Goal: Task Accomplishment & Management: Complete application form

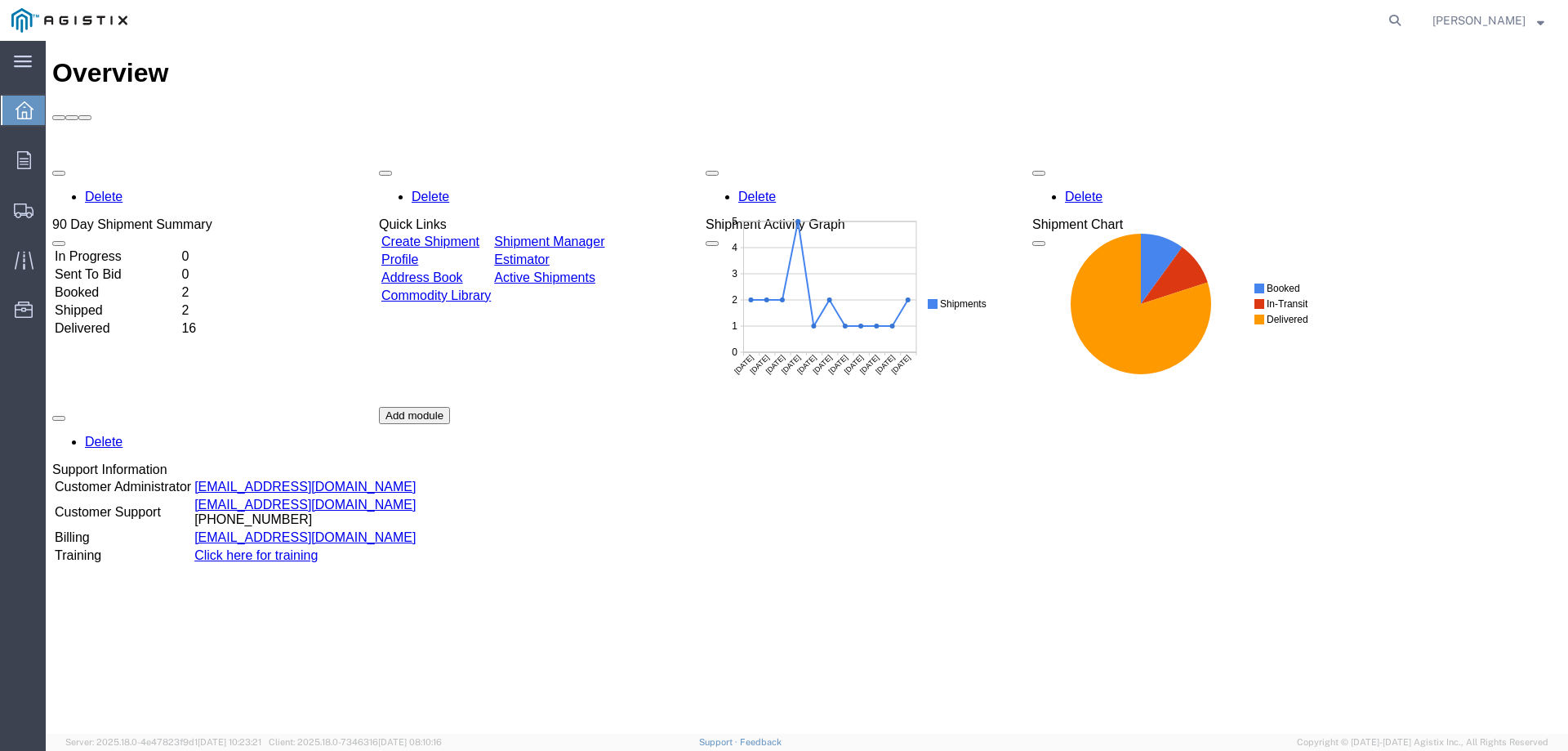
click at [474, 234] on link "Create Shipment" at bounding box center [430, 241] width 98 height 14
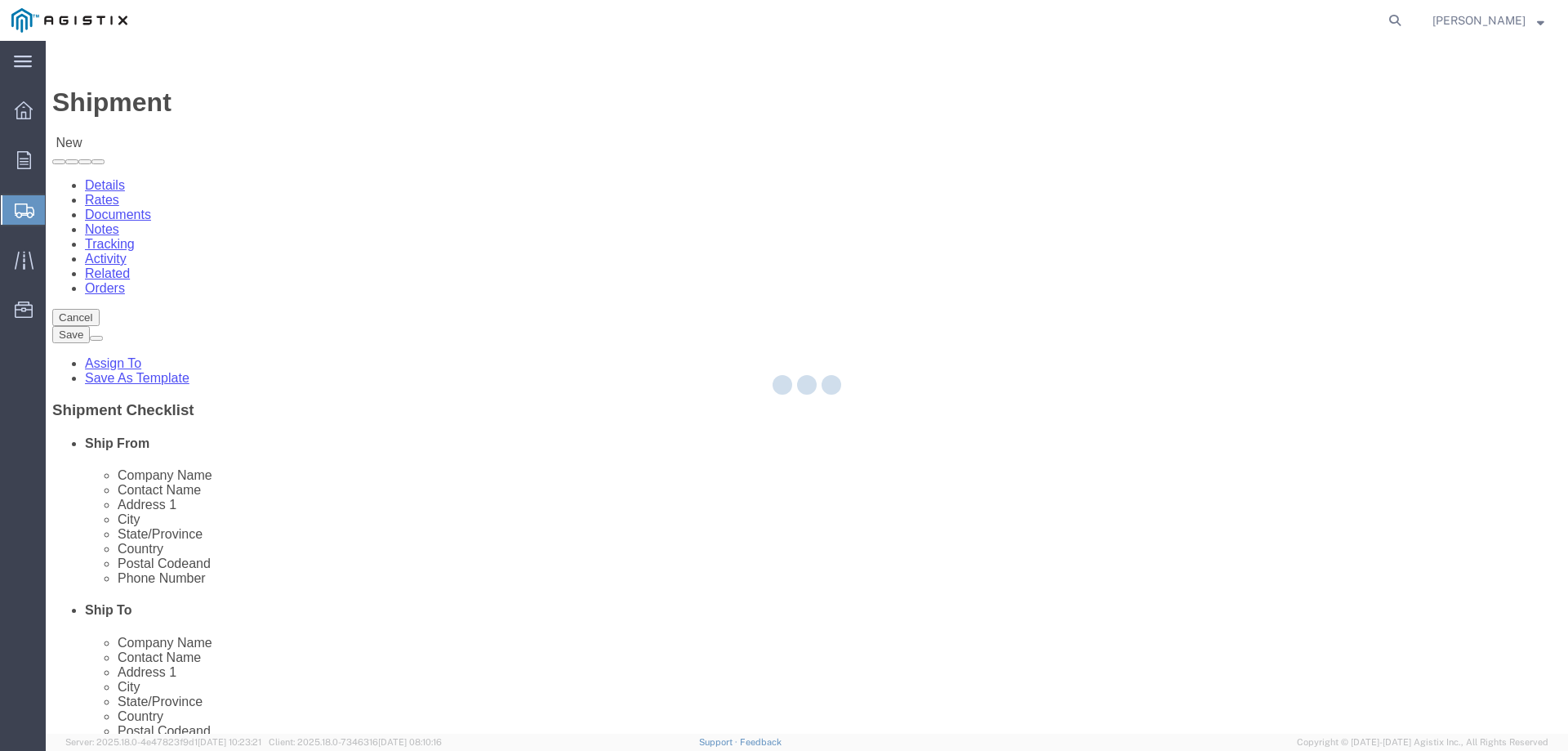
select select
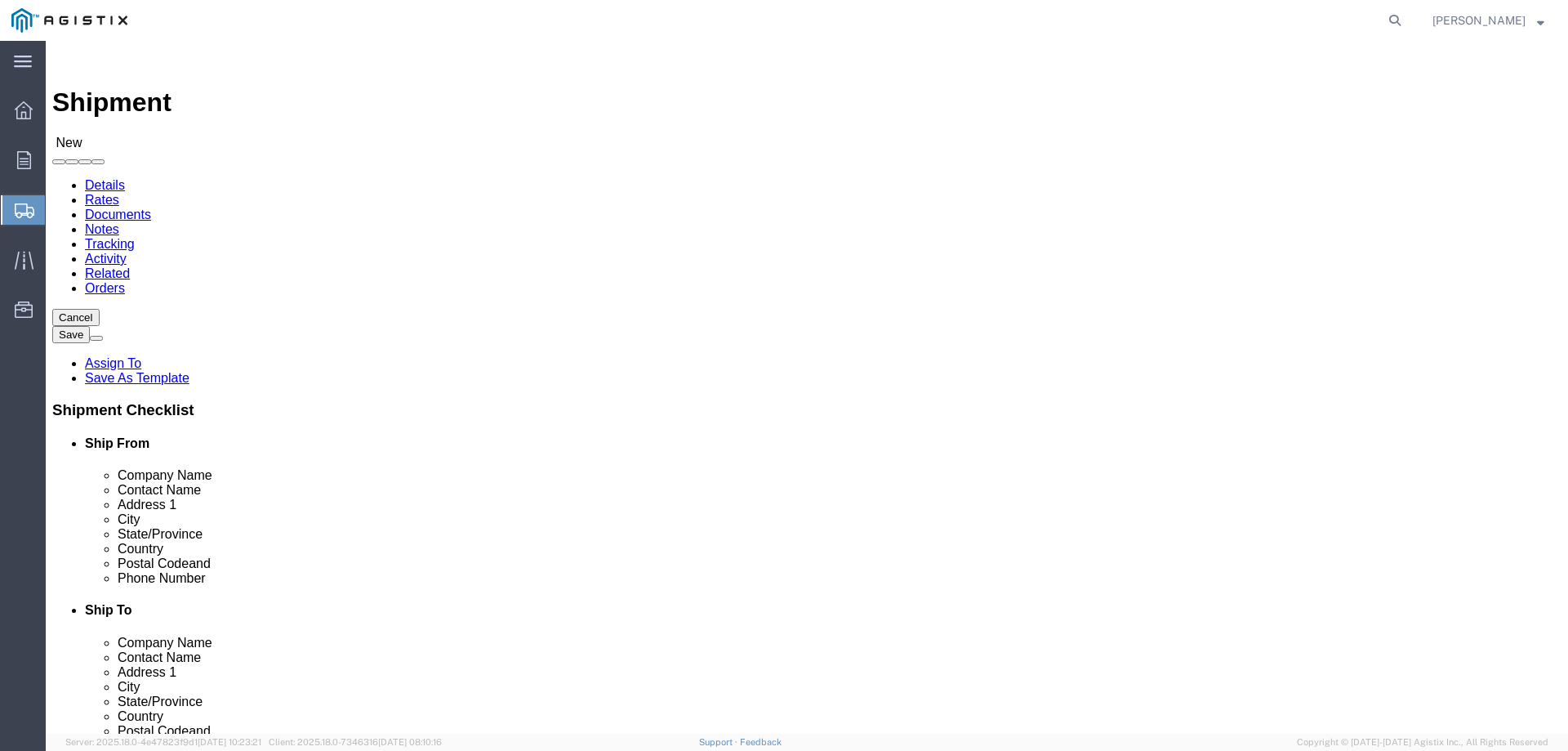
click select "Select Instrument Transformers LLC PG&E"
select select "9596"
click select "Select Instrument Transformers LLC PG&E"
select select "PURCHORD"
select select
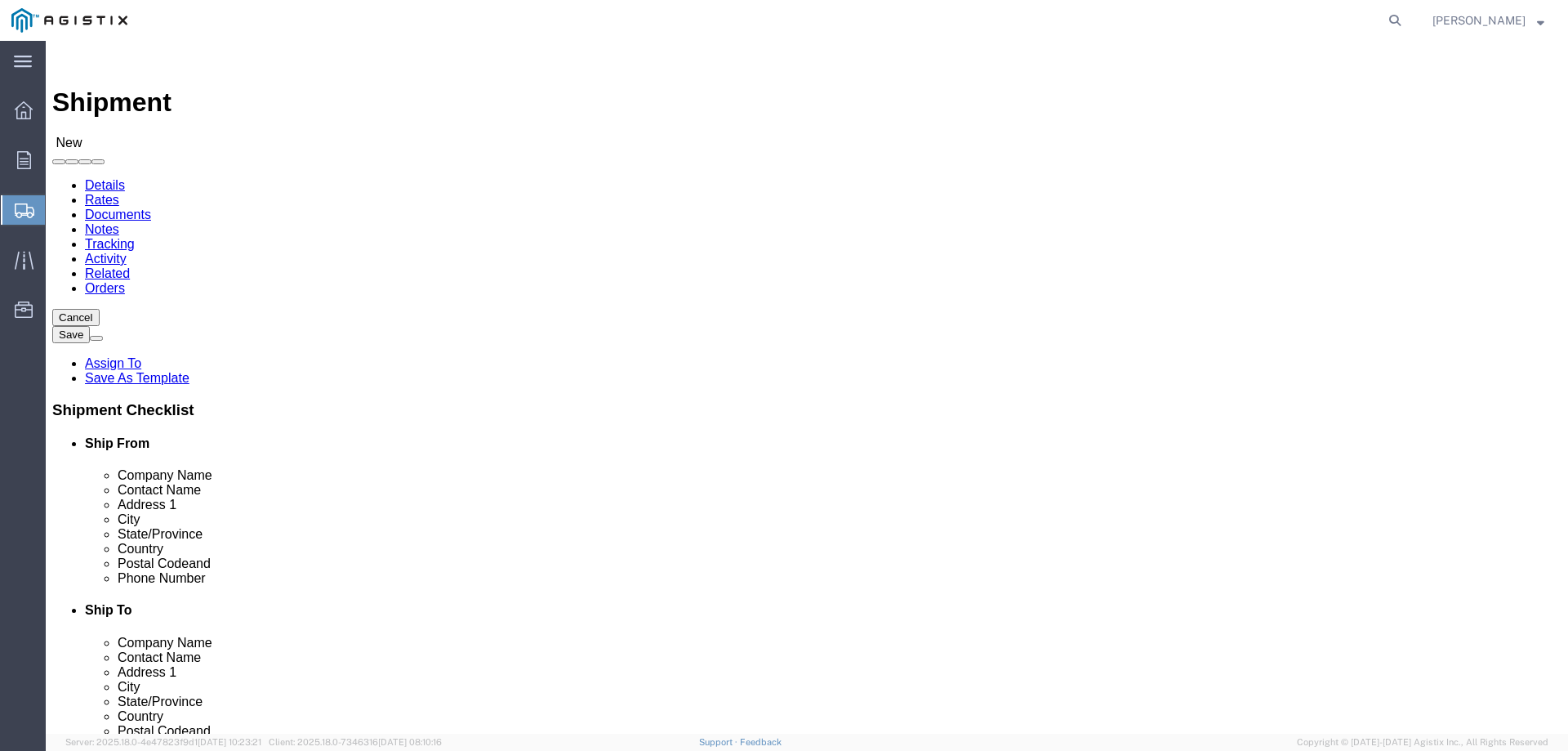
select select
click select "Select All Others [GEOGRAPHIC_DATA] [GEOGRAPHIC_DATA] [GEOGRAPHIC_DATA] [GEOGRA…"
select select "19740"
click select "Select All Others [GEOGRAPHIC_DATA] [GEOGRAPHIC_DATA] [GEOGRAPHIC_DATA] [GEOGRA…"
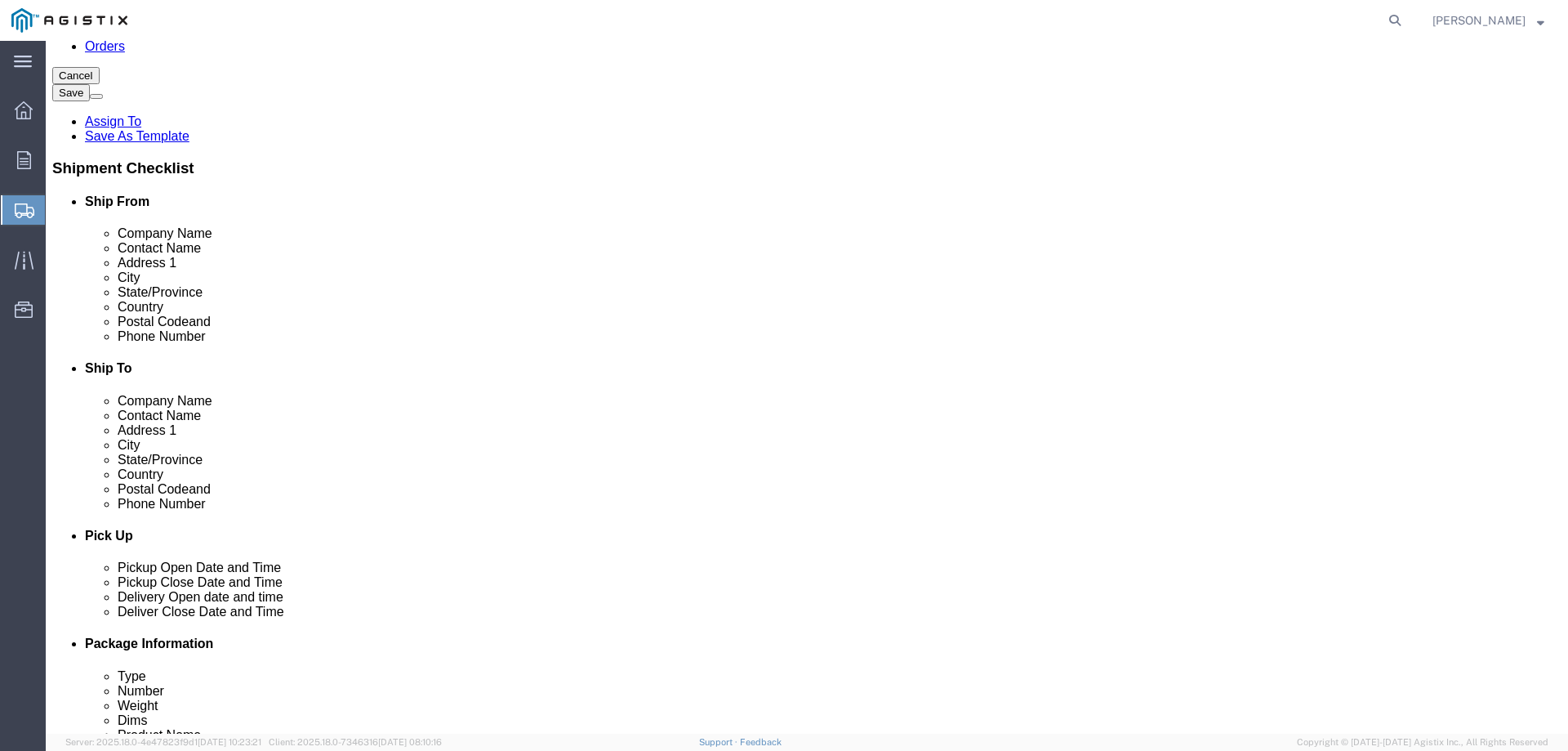
scroll to position [245, 0]
click input "text"
type input "GE IN"
click p "- GE INSTRUMENT TRANSFORMERS - ([PERSON_NAME]) [STREET_ADDRESS]"
select select
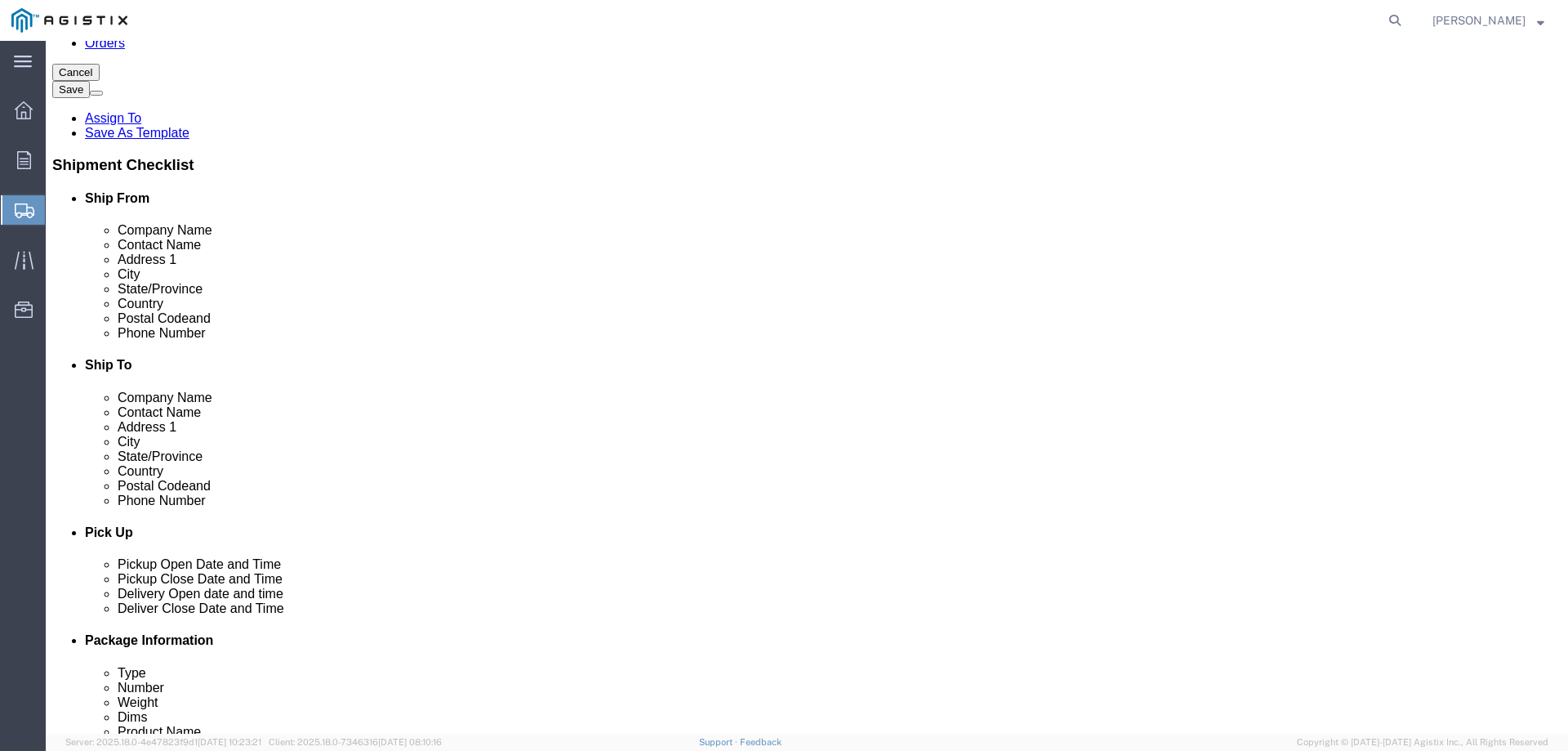
type input "GE INSTRUMENT TRANSFORMERS"
type input "[PERSON_NAME]"
type input "1907 CALUMET ST."
type input "CLEARWATER"
type input "33675"
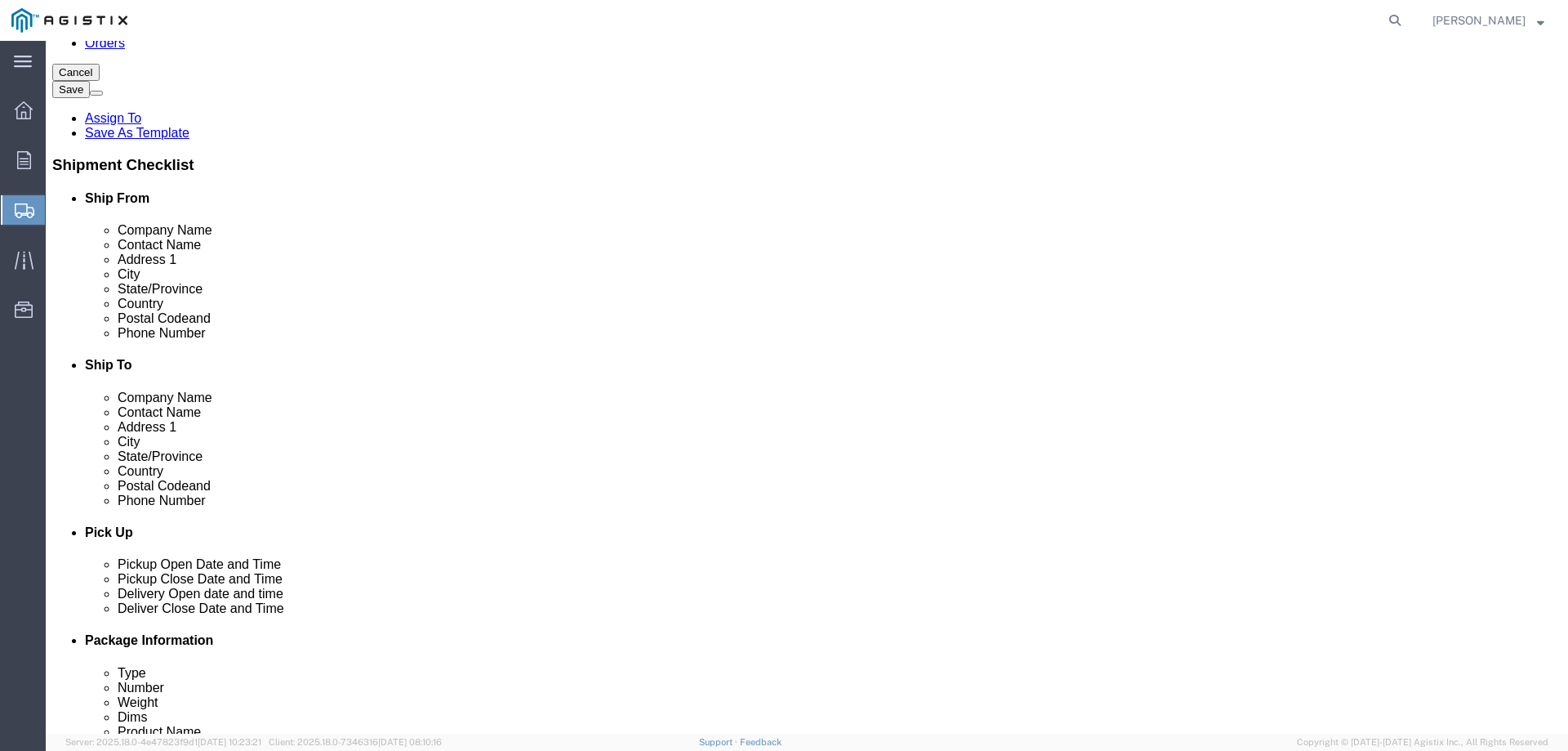
select select "FL"
type input "GE INSTRUMENT TRANSFORMERS"
click input "text"
type input "7272284090"
click input "text"
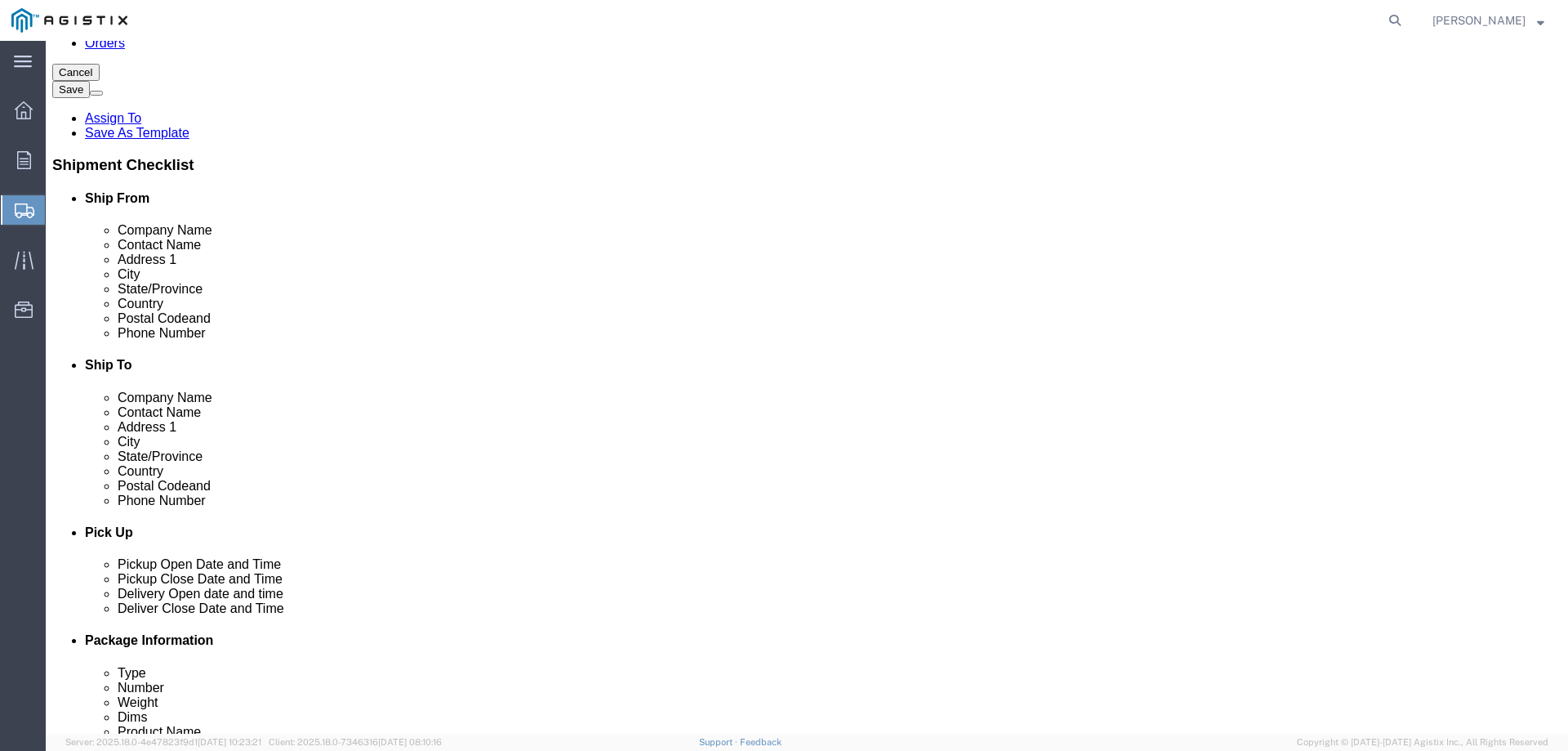
type input "[PERSON_NAME][EMAIL_ADDRESS][DOMAIN_NAME]"
checkbox input "true"
click input "text"
type input "PG&"
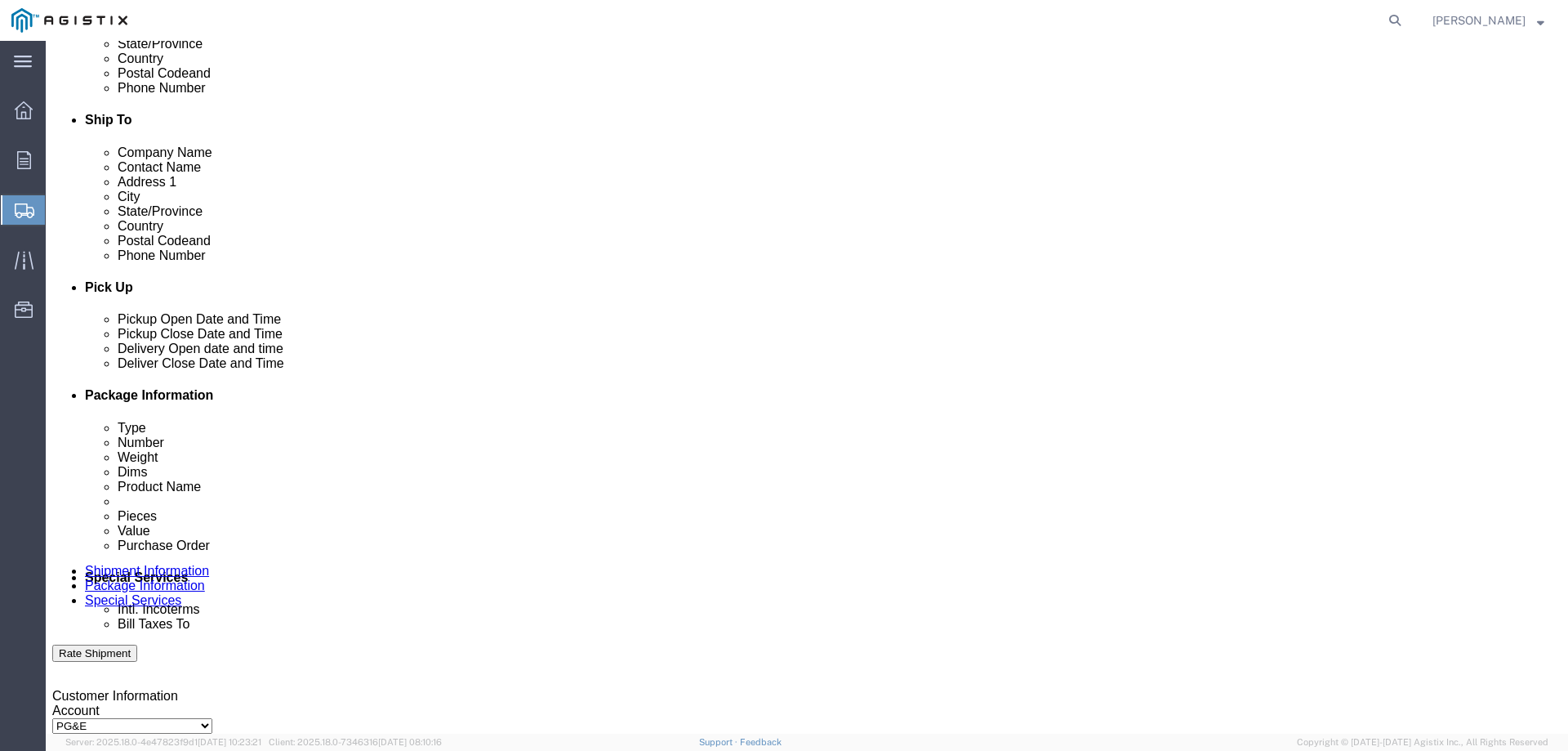
scroll to position [353, 0]
click p "- PG&E - ([PERSON_NAME]) [STREET_ADDRESS][PERSON_NAME]"
select select
type input "PG&E"
type input "[PERSON_NAME]"
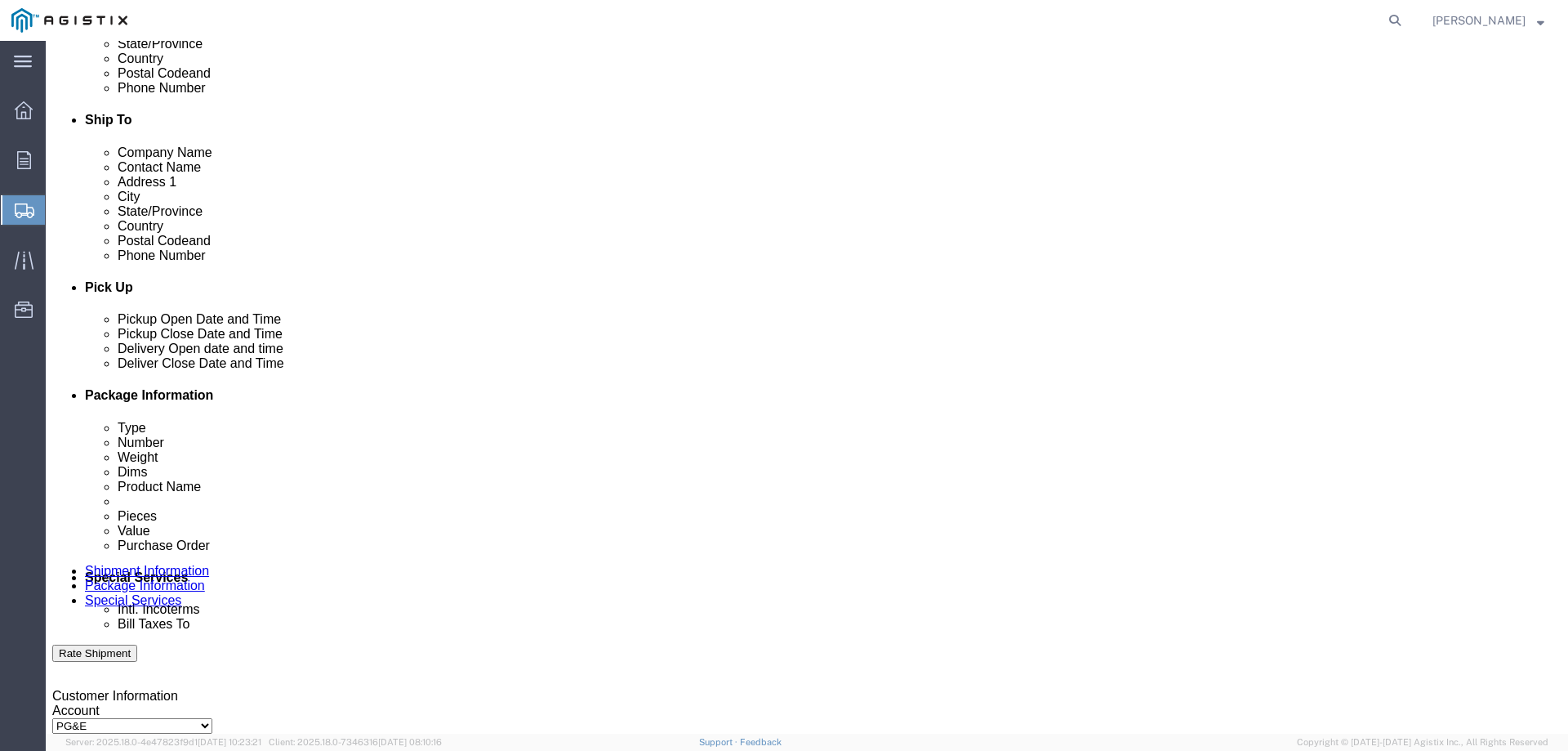
type input "[STREET_ADDRESS][PERSON_NAME]"
type input "Fremont"
type input "94538"
select select "CA"
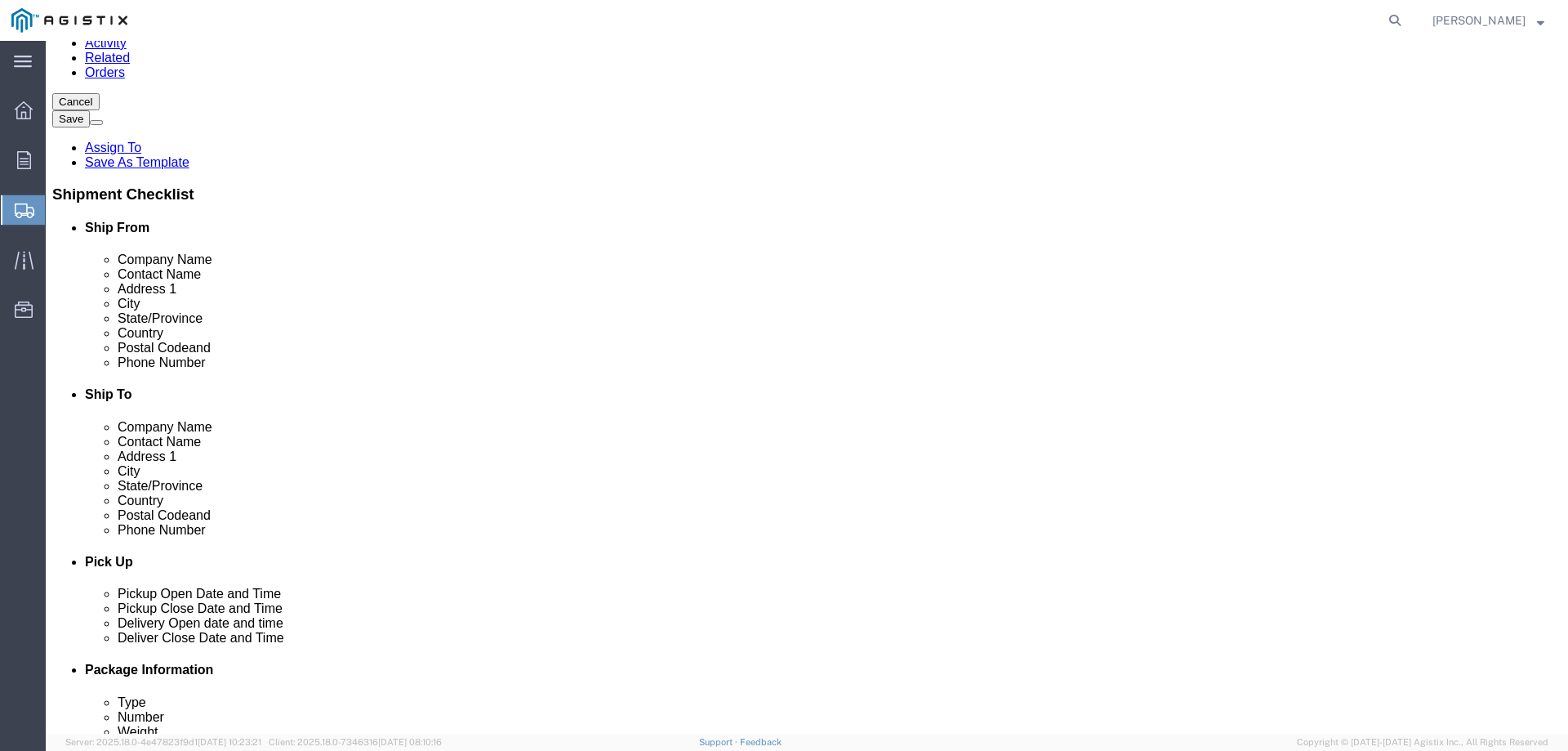
scroll to position [245, 0]
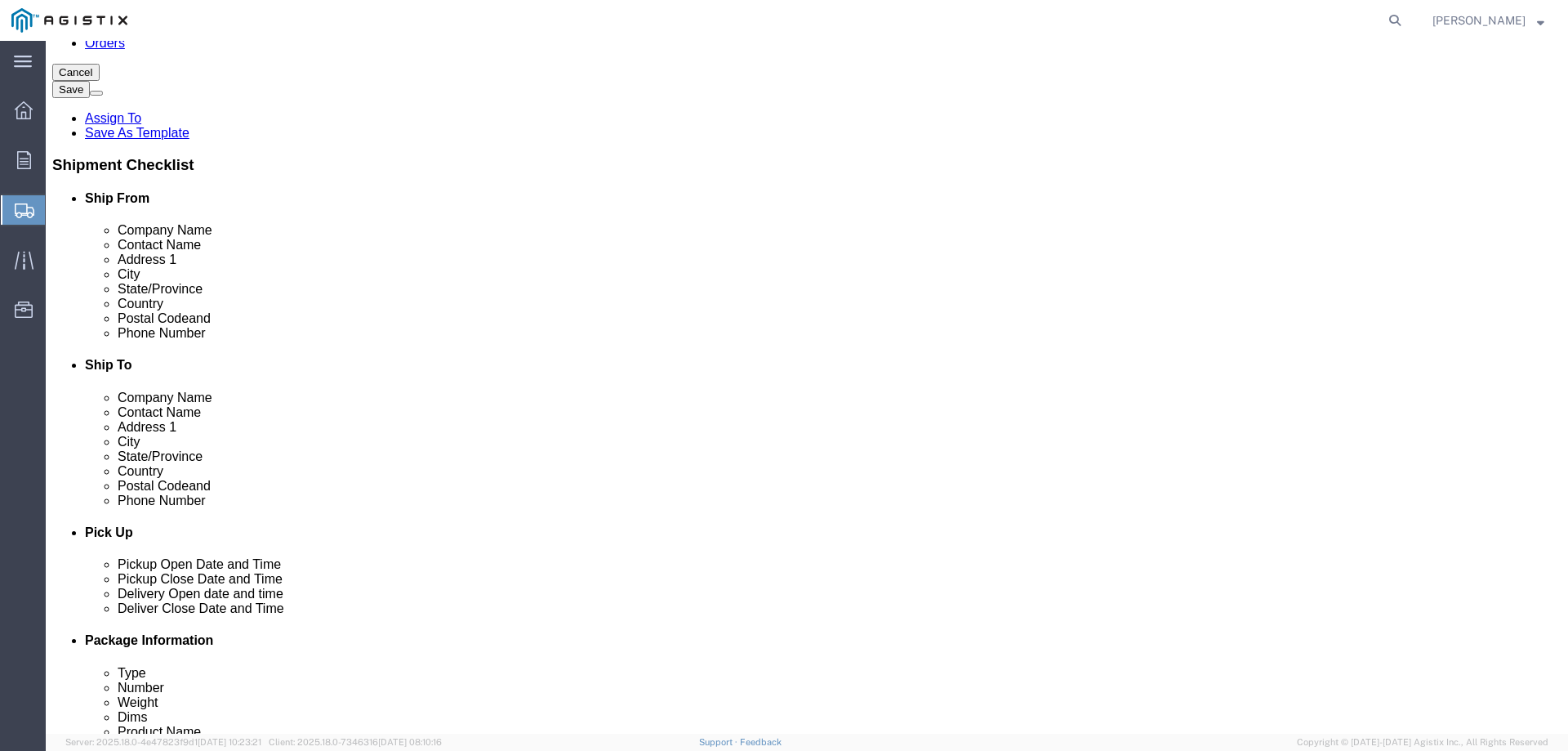
type input "PG&E"
click input "text"
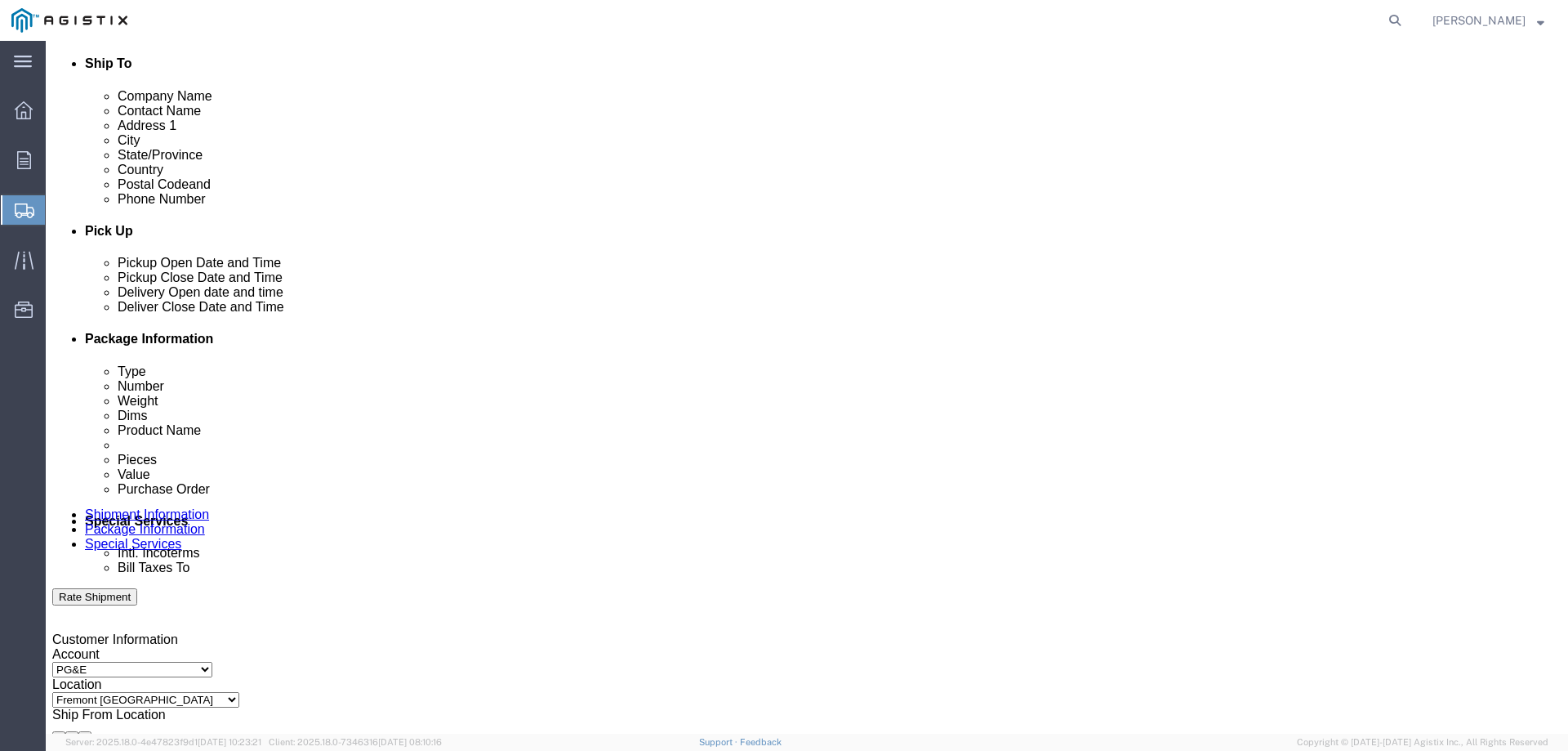
scroll to position [572, 0]
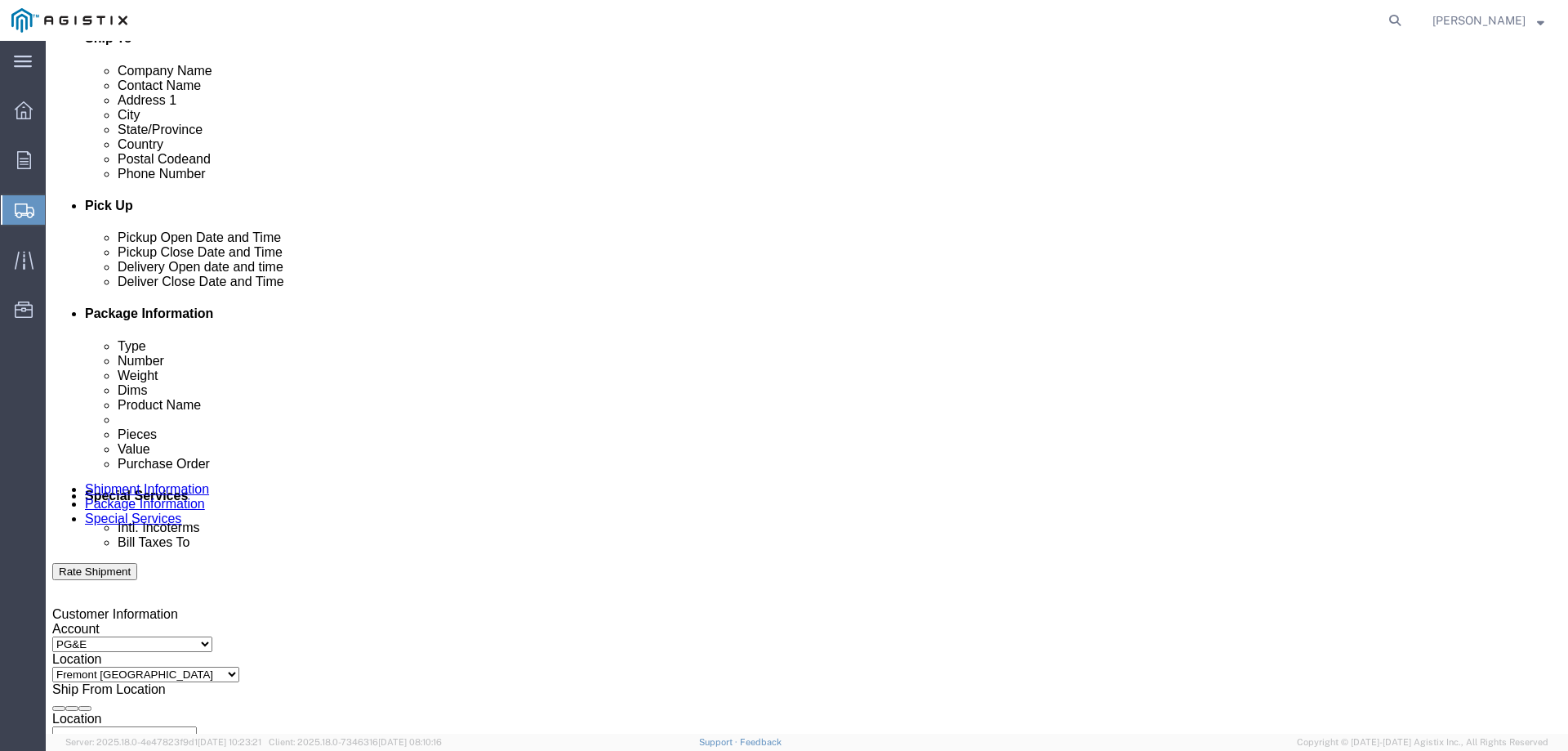
type input "7272284112"
click div
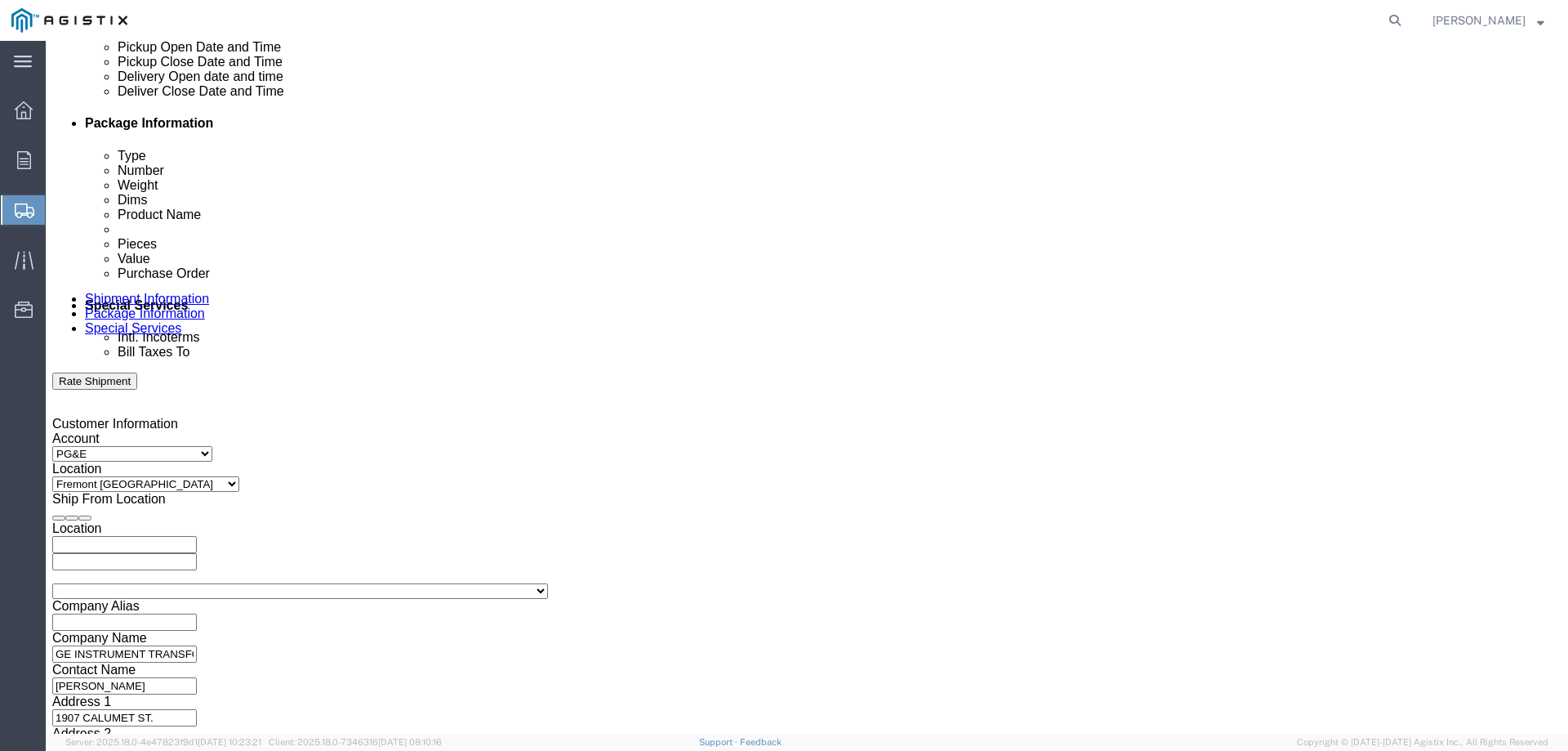
scroll to position [681, 0]
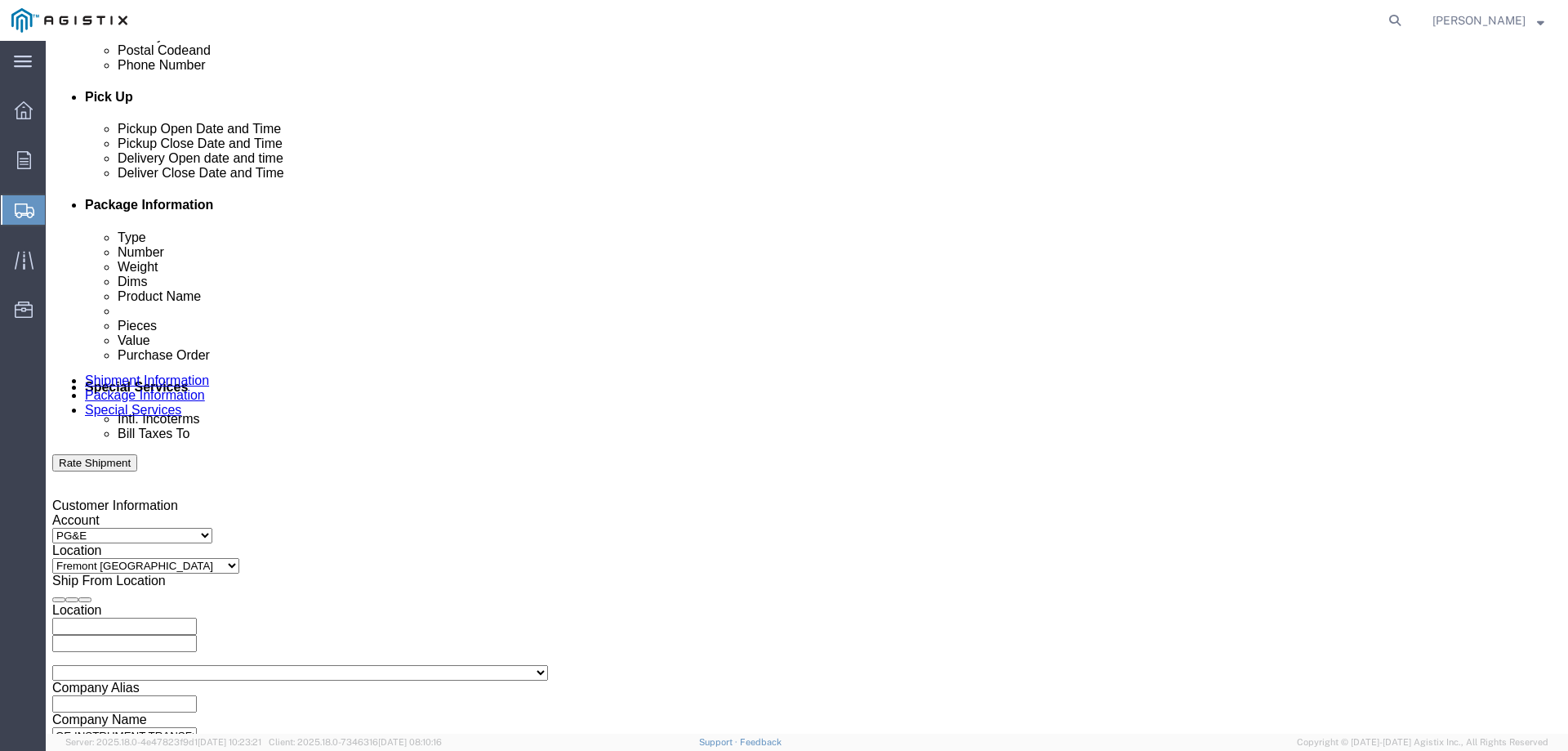
click div "[DATE] 7:00 PM"
type input "3:00 PM"
click button "Apply"
click div "[DATE] 8:00 PM"
type input "6:30 PM"
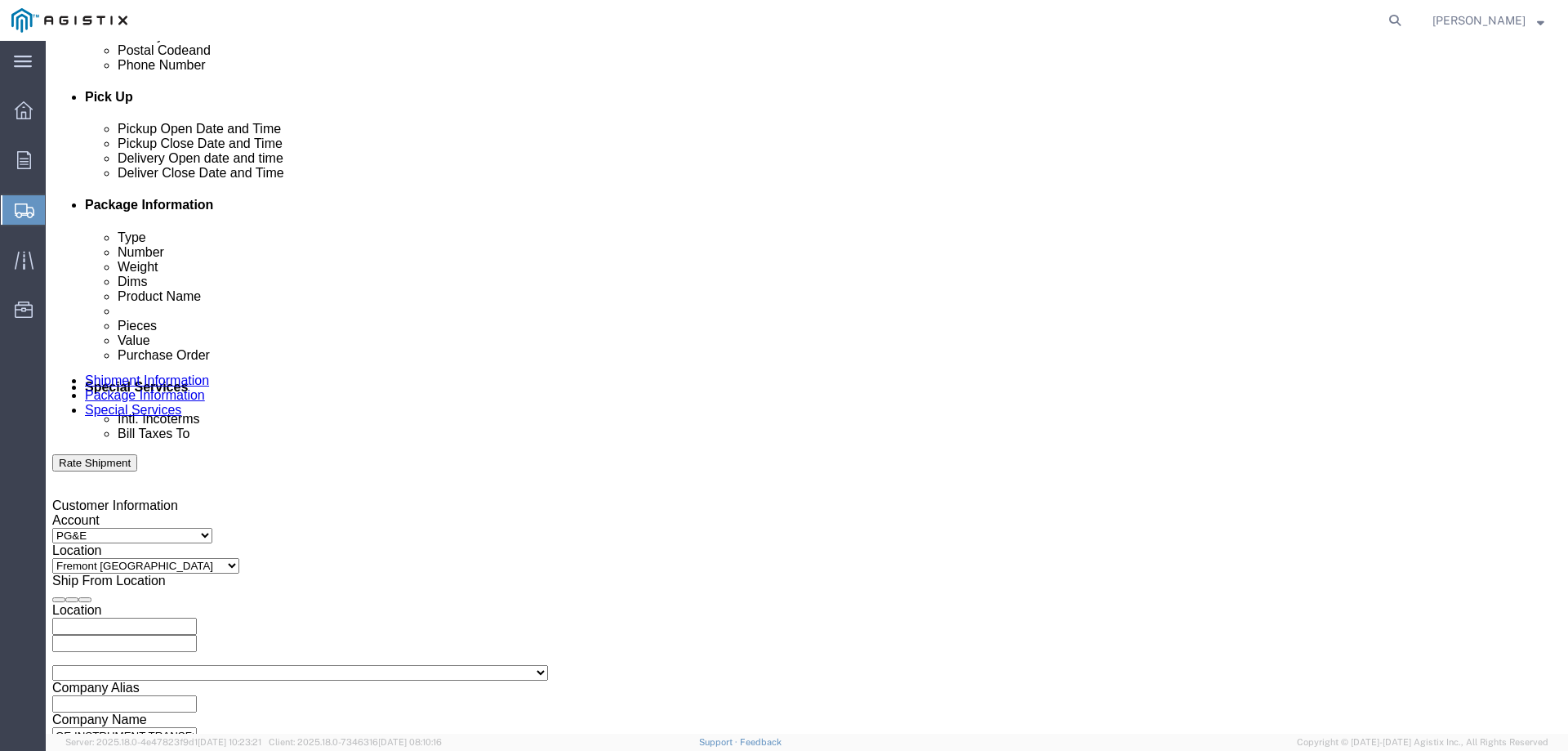
click button "Apply"
click div
click input "9:00 PM"
type input "9:00 AM"
click button "Apply"
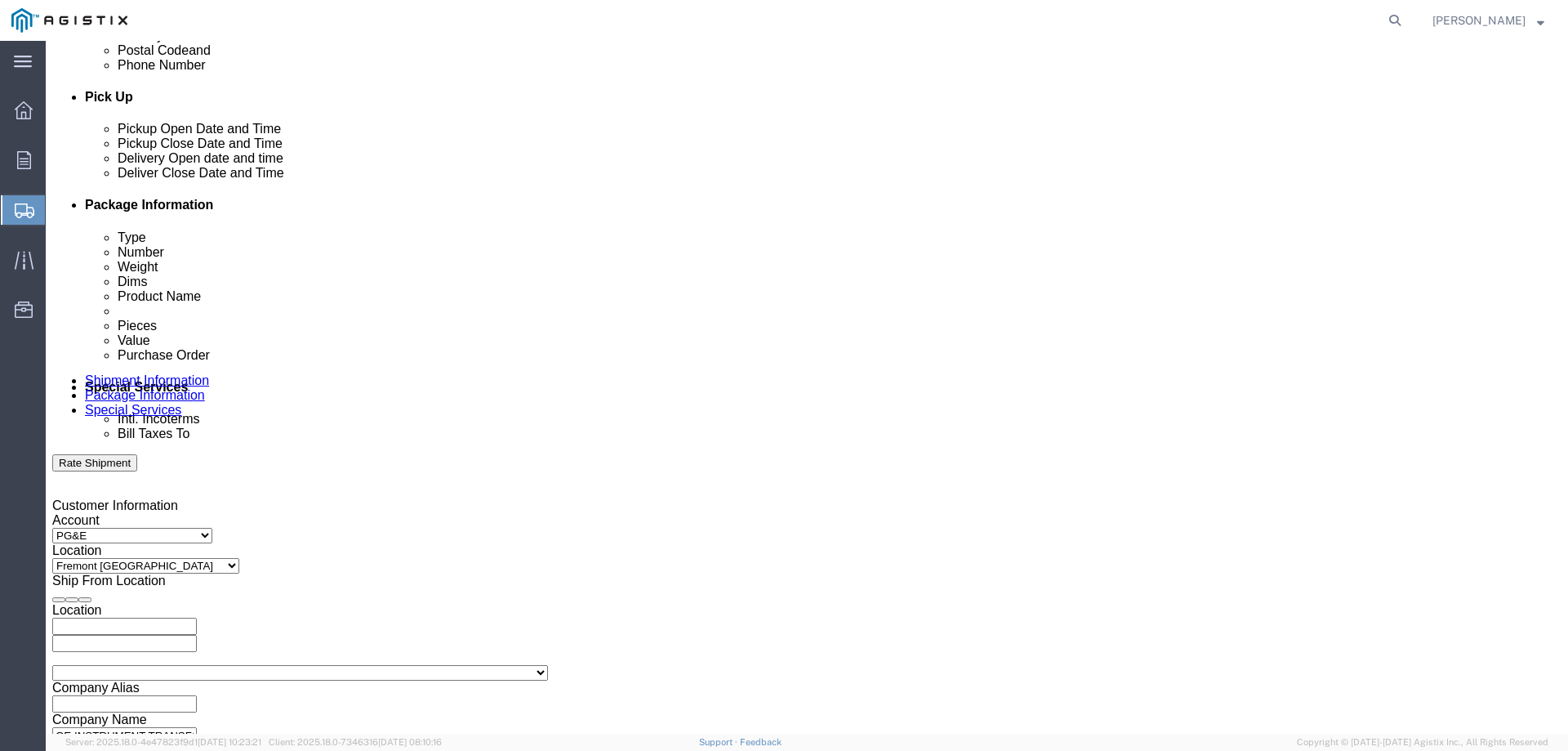
click div
type input "3:00 PM"
click button "Apply"
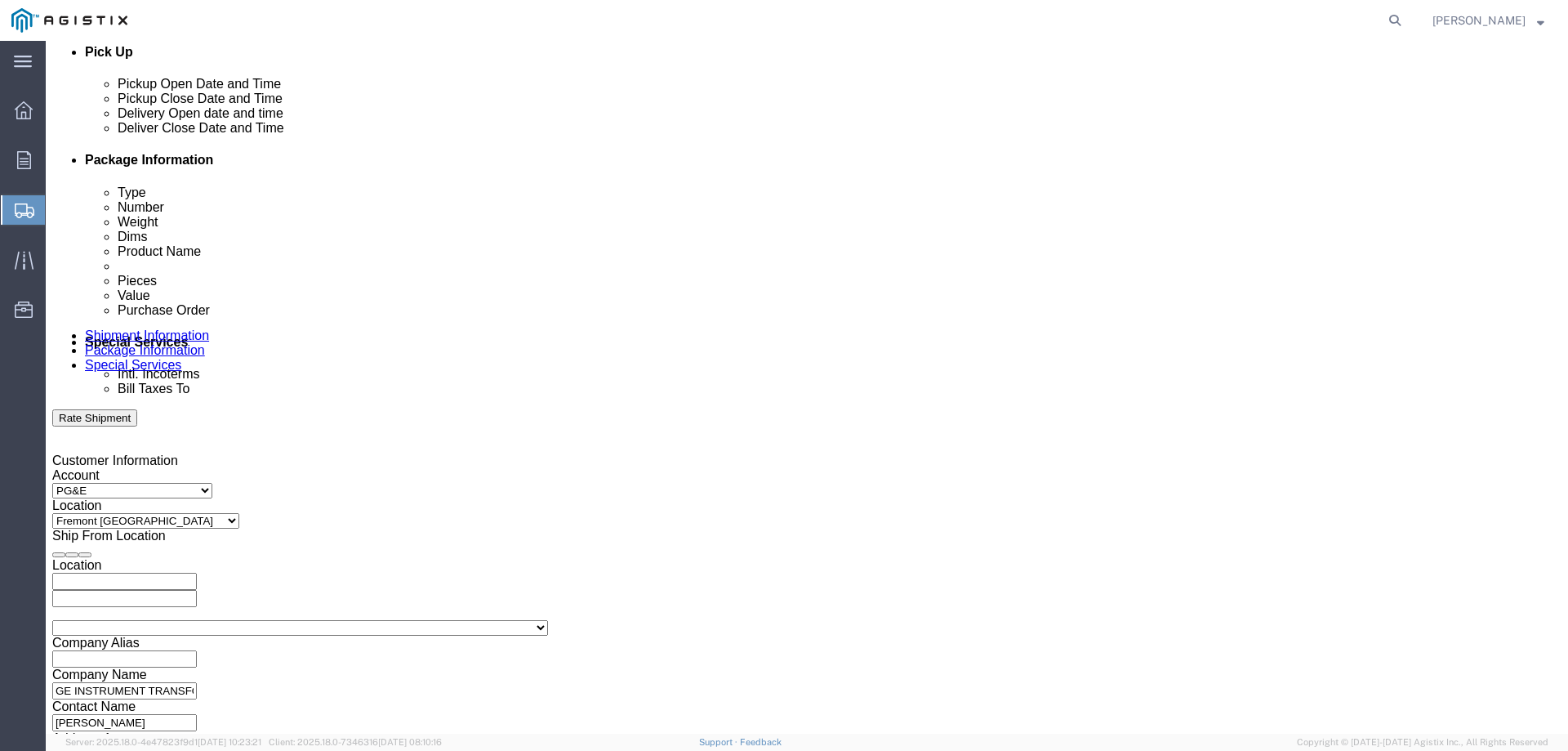
scroll to position [762, 0]
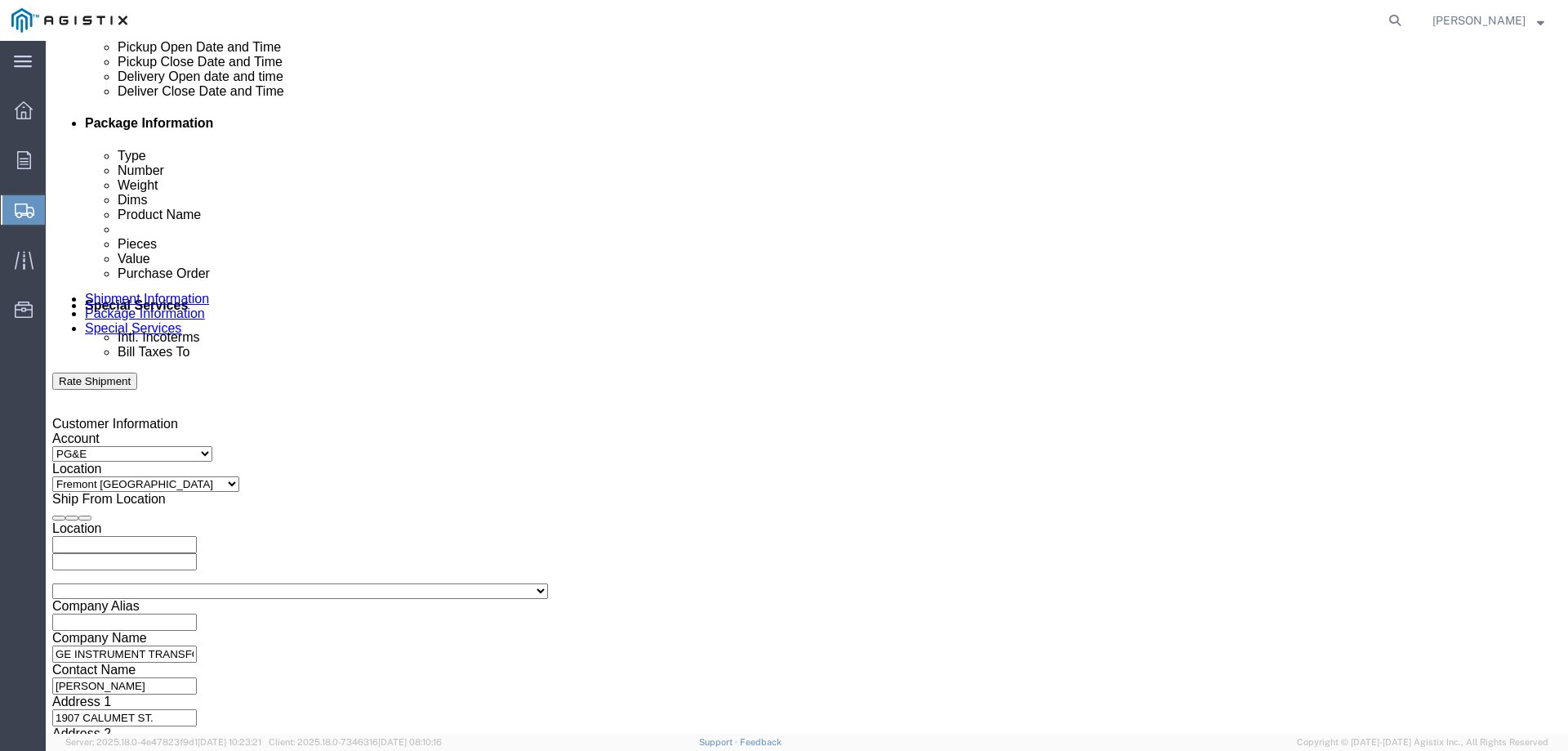
click input "text"
type input "3501384548"
click select "Select Account Type Activity ID Airline Appointment Number ASN Batch Request # …"
select select "SALEORDR"
click select "Select Account Type Activity ID Airline Appointment Number ASN Batch Request # …"
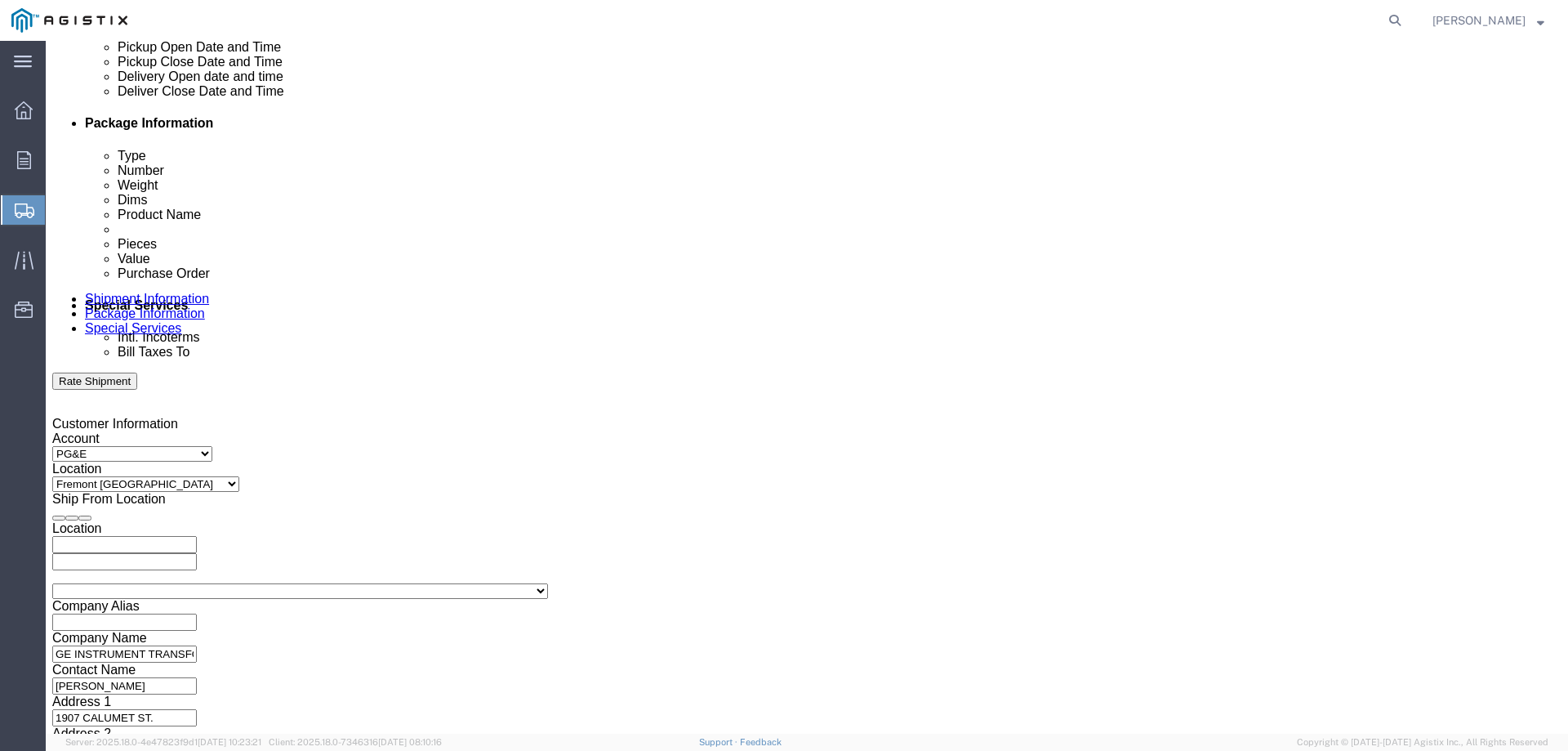
type input "260012802"
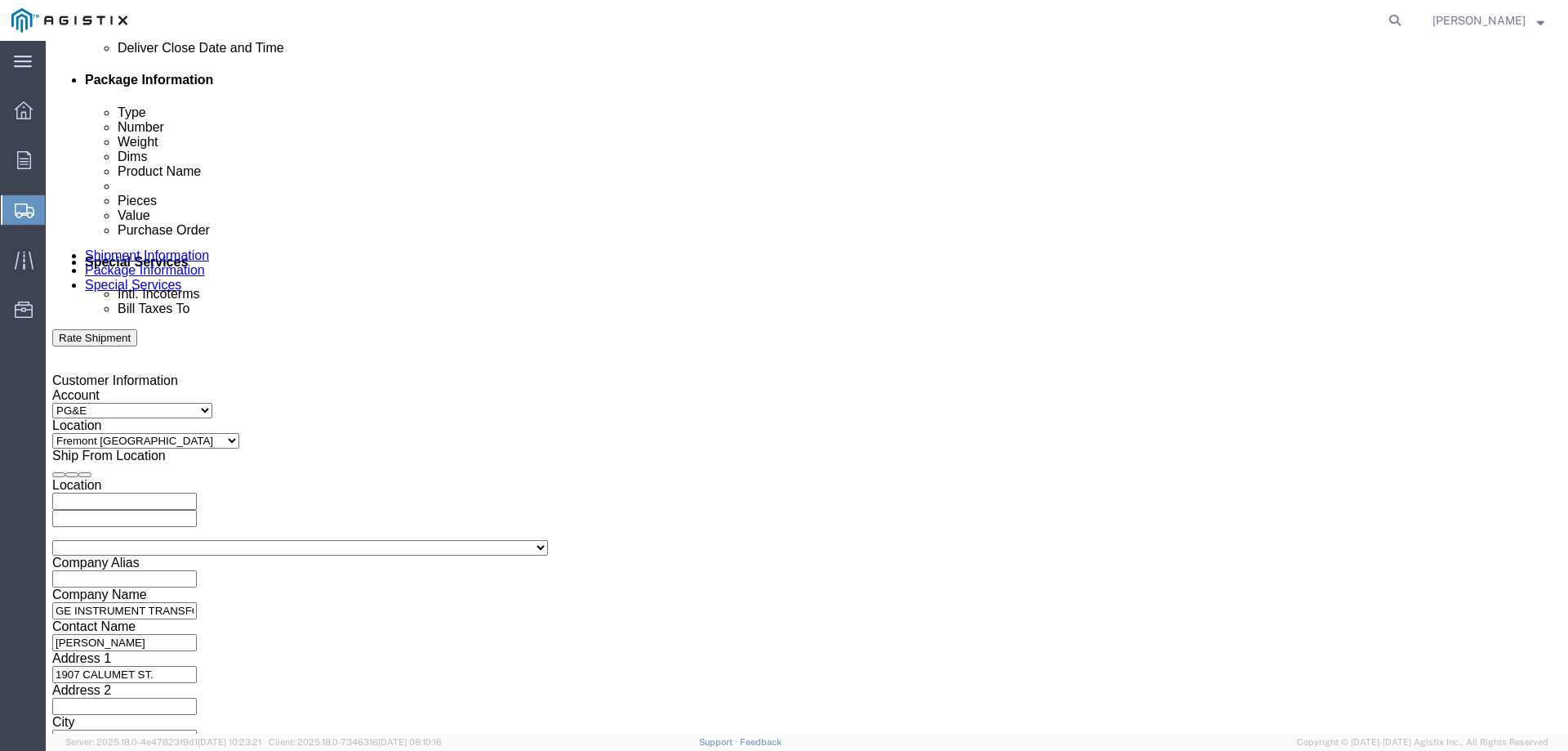
scroll to position [844, 0]
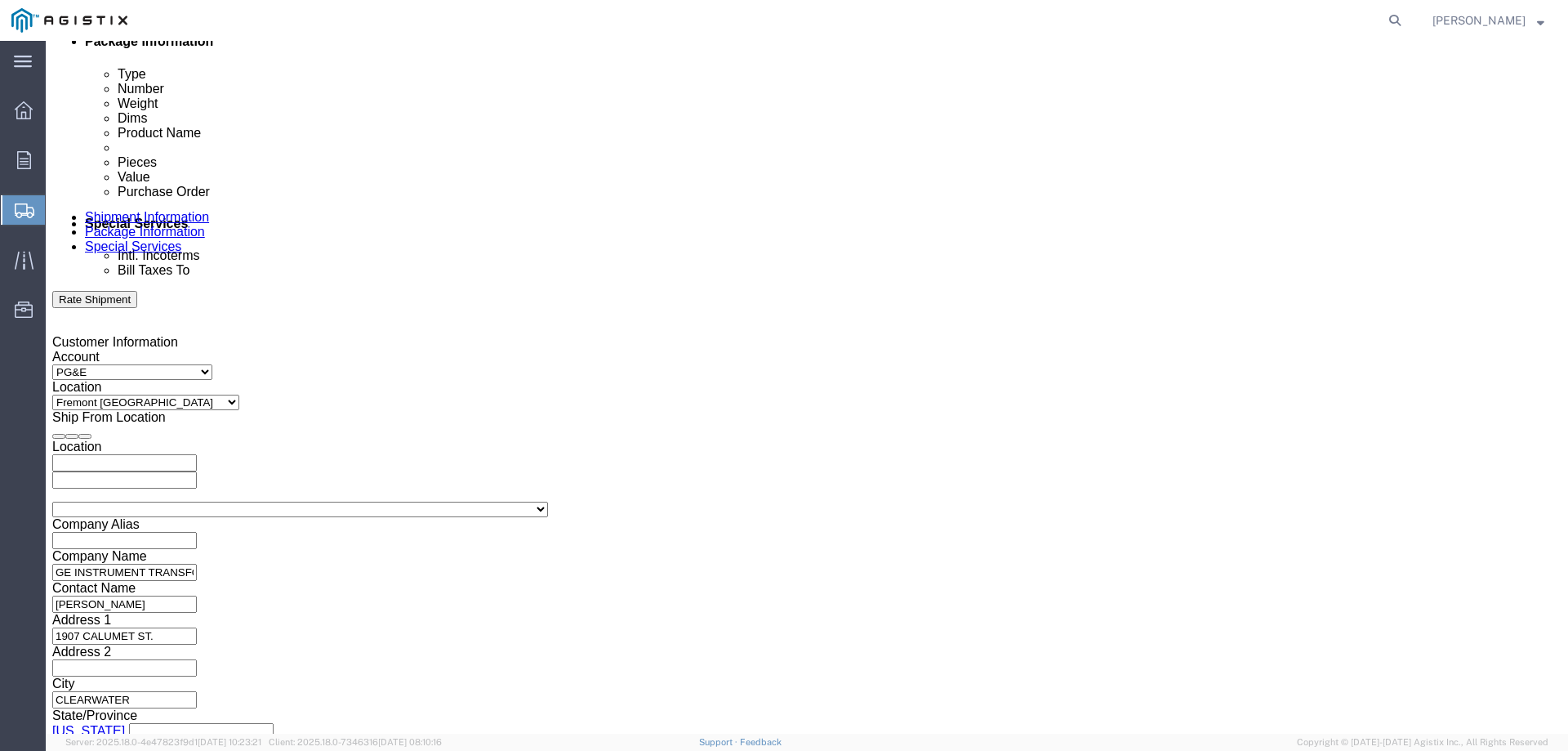
click select "Select Air Less than Truckload Multi-Leg Ocean Freight Rail Small Parcel Truckl…"
select select "LTL"
click select "Select Air Less than Truckload Multi-Leg Ocean Freight Rail Small Parcel Truckl…"
click select "Select Straight Truck"
select select "STTR"
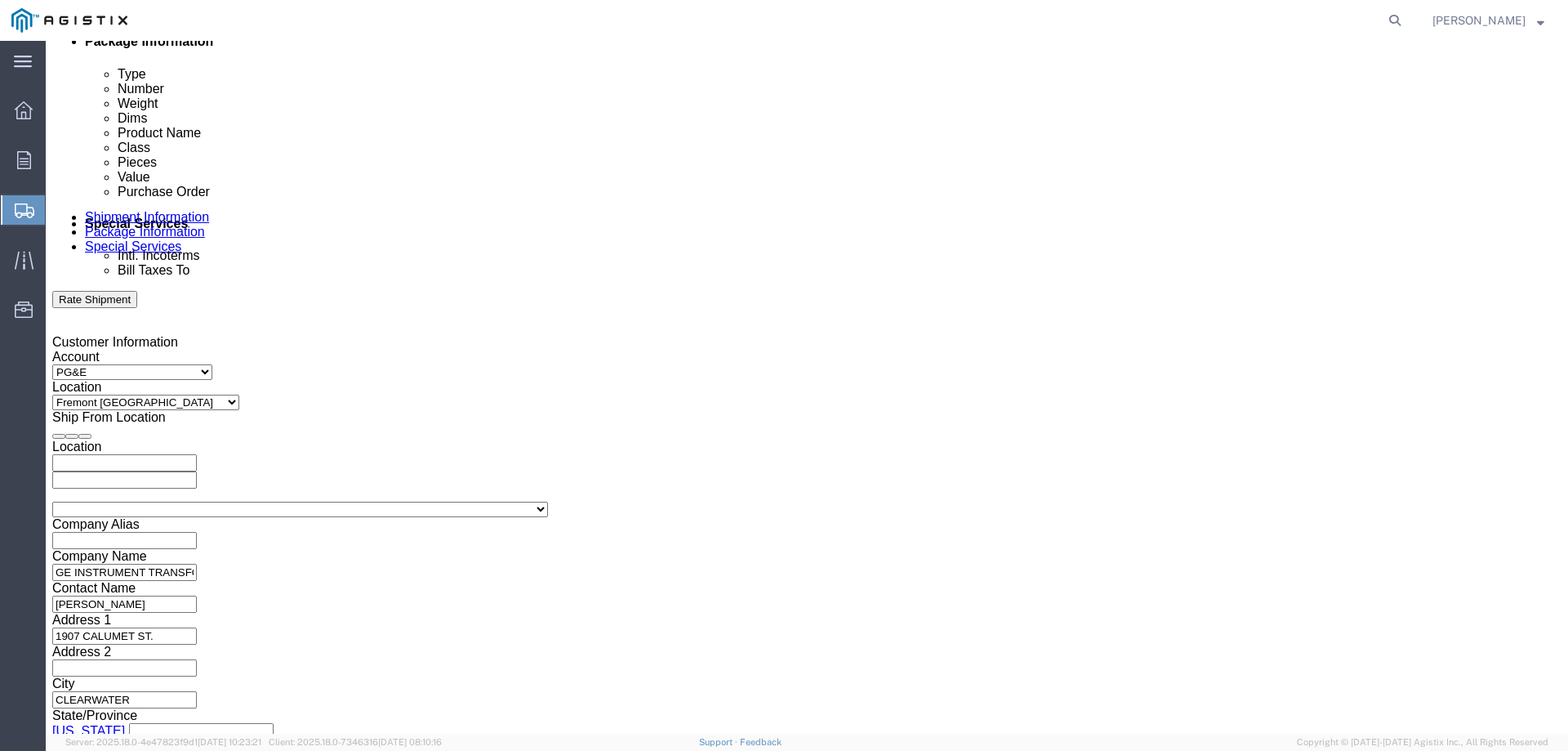
click select "Select Straight Truck"
click button "Continue"
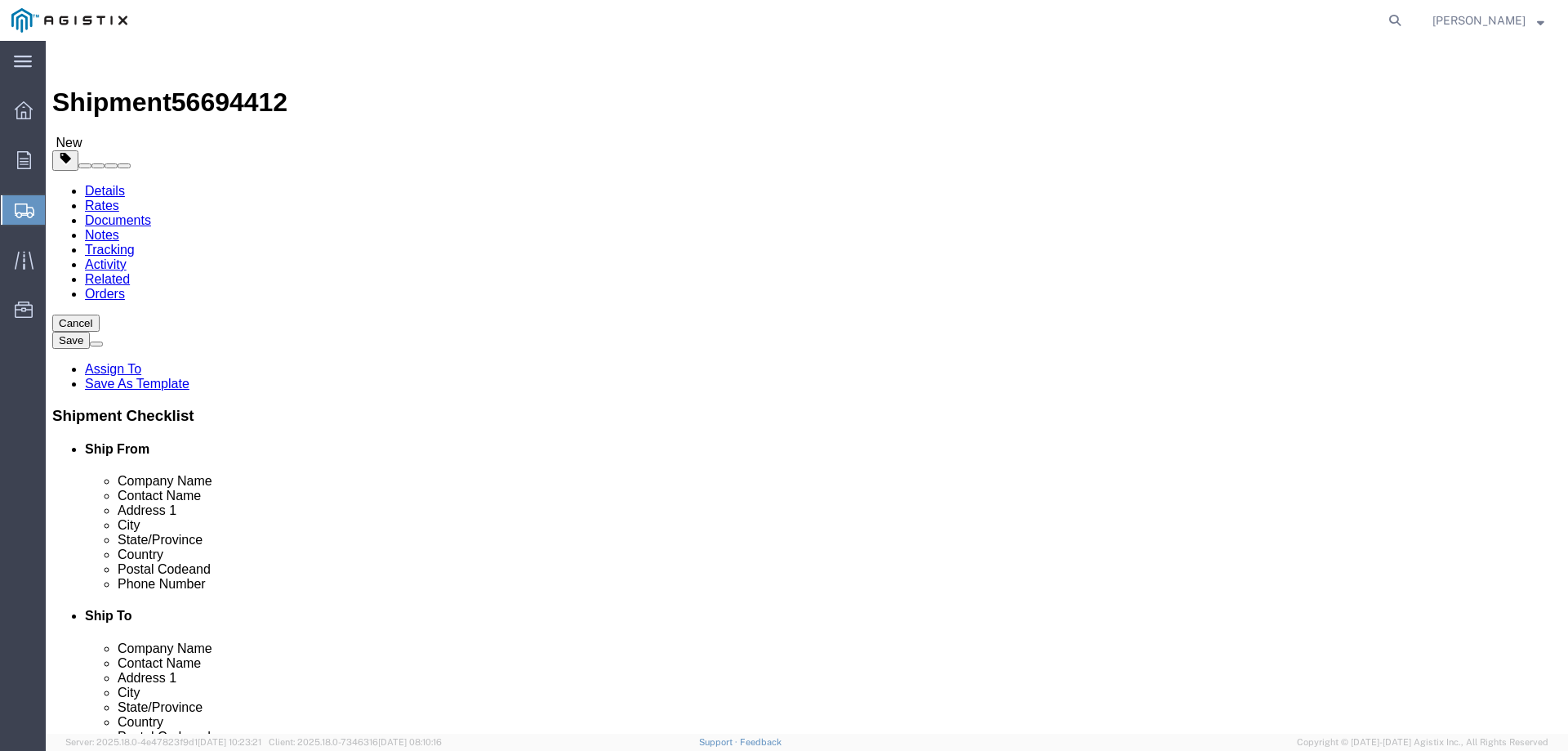
click select "Select Bulk Bundle(s) Cardboard Box(es) Carton(s) Crate(s) Drum(s) (Fiberboard)…"
select select "PONS"
click select "Select Bulk Bundle(s) Cardboard Box(es) Carton(s) Crate(s) Drum(s) (Fiberboard)…"
click input "text"
type input "24"
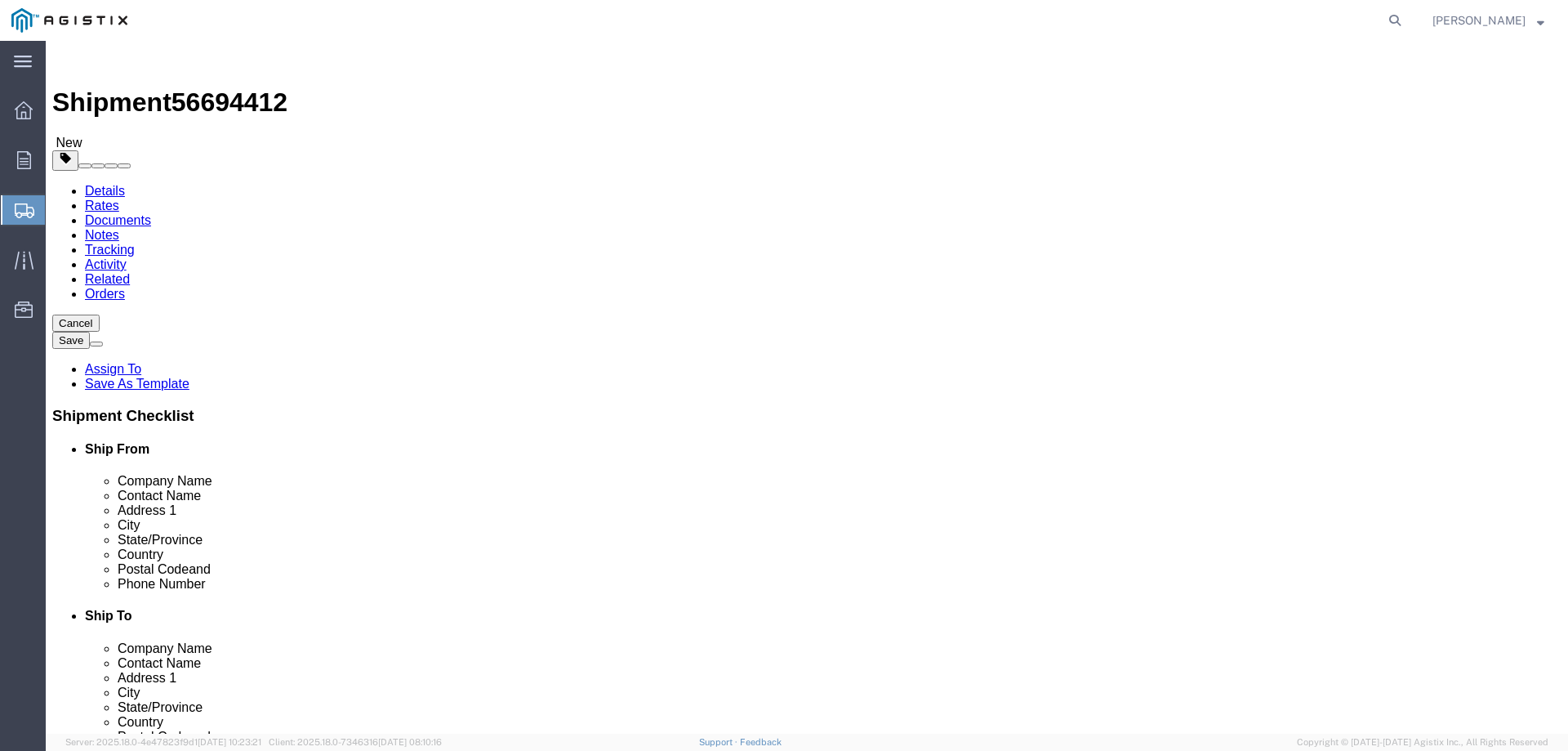
type input "40"
type input "26"
drag, startPoint x: 251, startPoint y: 409, endPoint x: 210, endPoint y: 412, distance: 41.1
click div "0.00 Select kgs lbs"
type input "457"
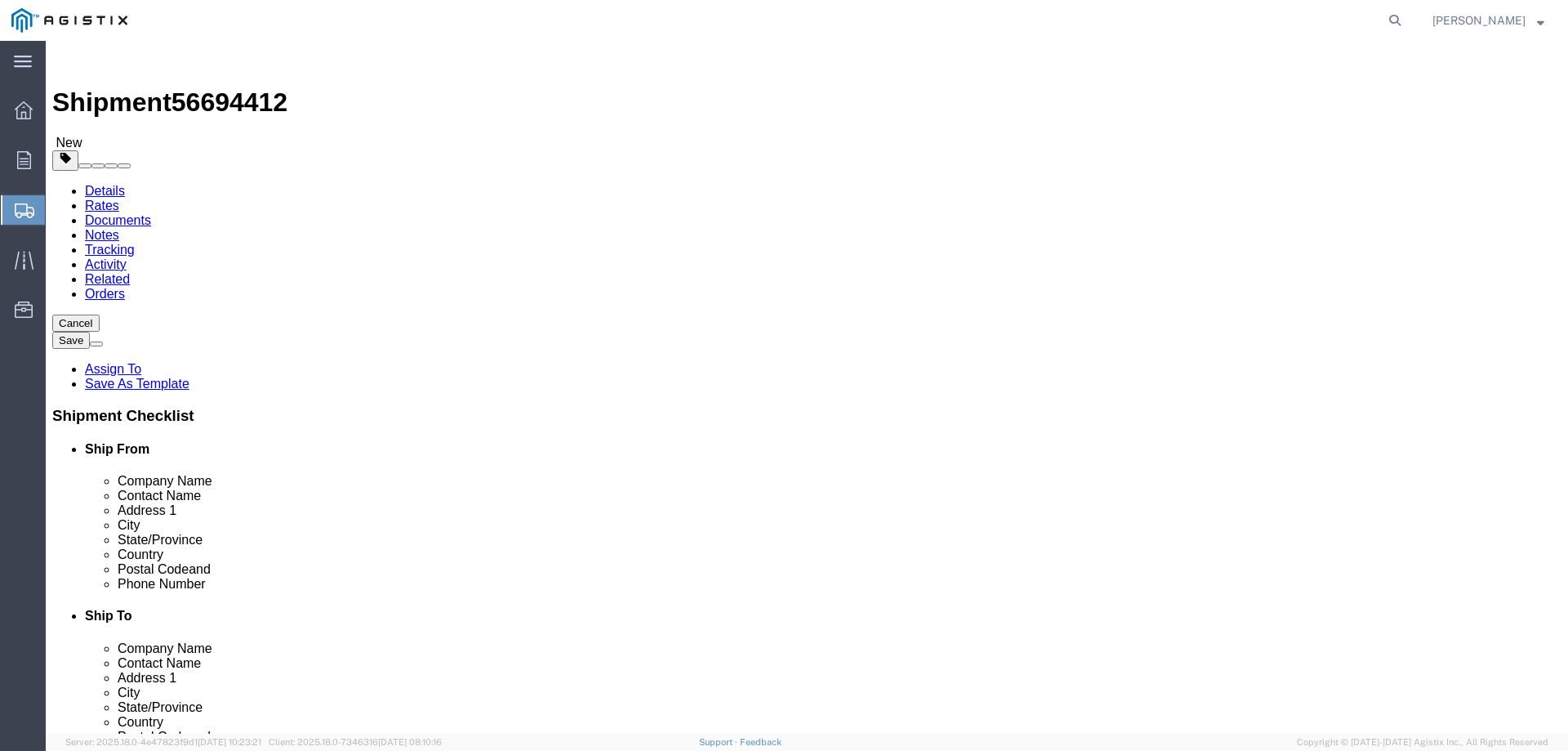
click link "Add Content"
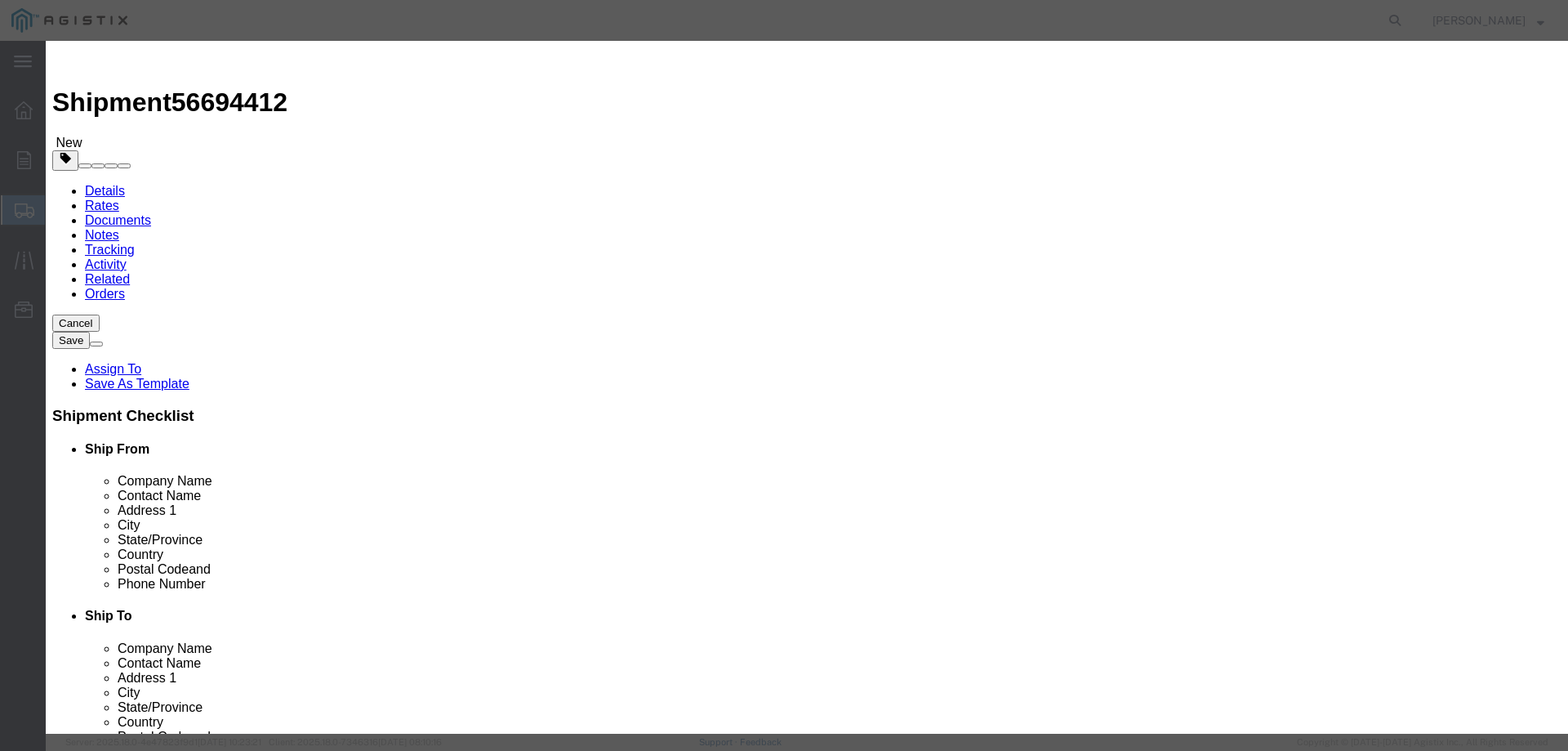
click input "text"
type input "750X136585"
type input "72"
click input "text"
paste input "9432.72"
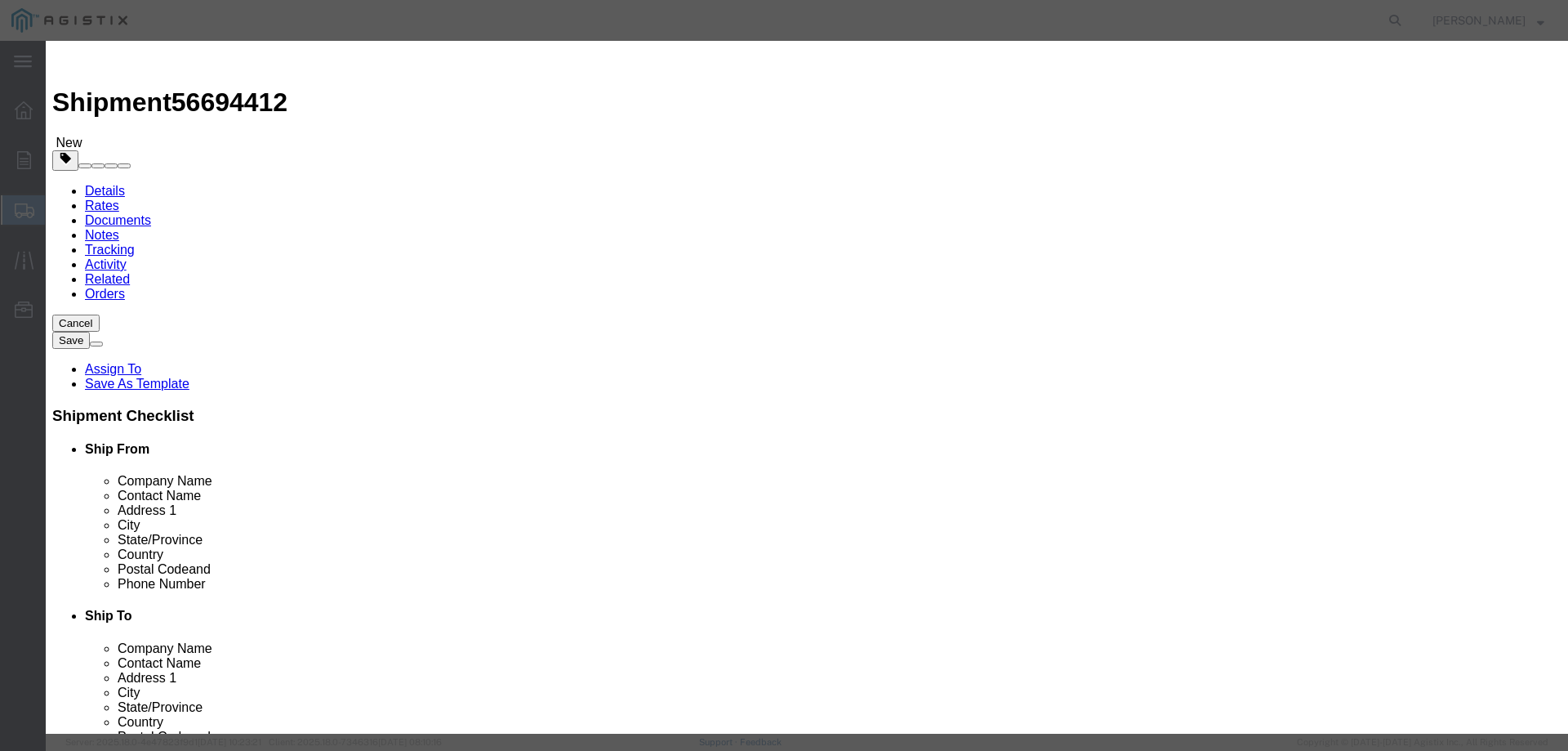
type input "9432.72"
click select "Select 50 55 60 65 70 85 92.5 100 125 175 250 300 400"
select select "70"
click select "Select 50 55 60 65 70 85 92.5 100 125 175 250 300 400"
click textarea
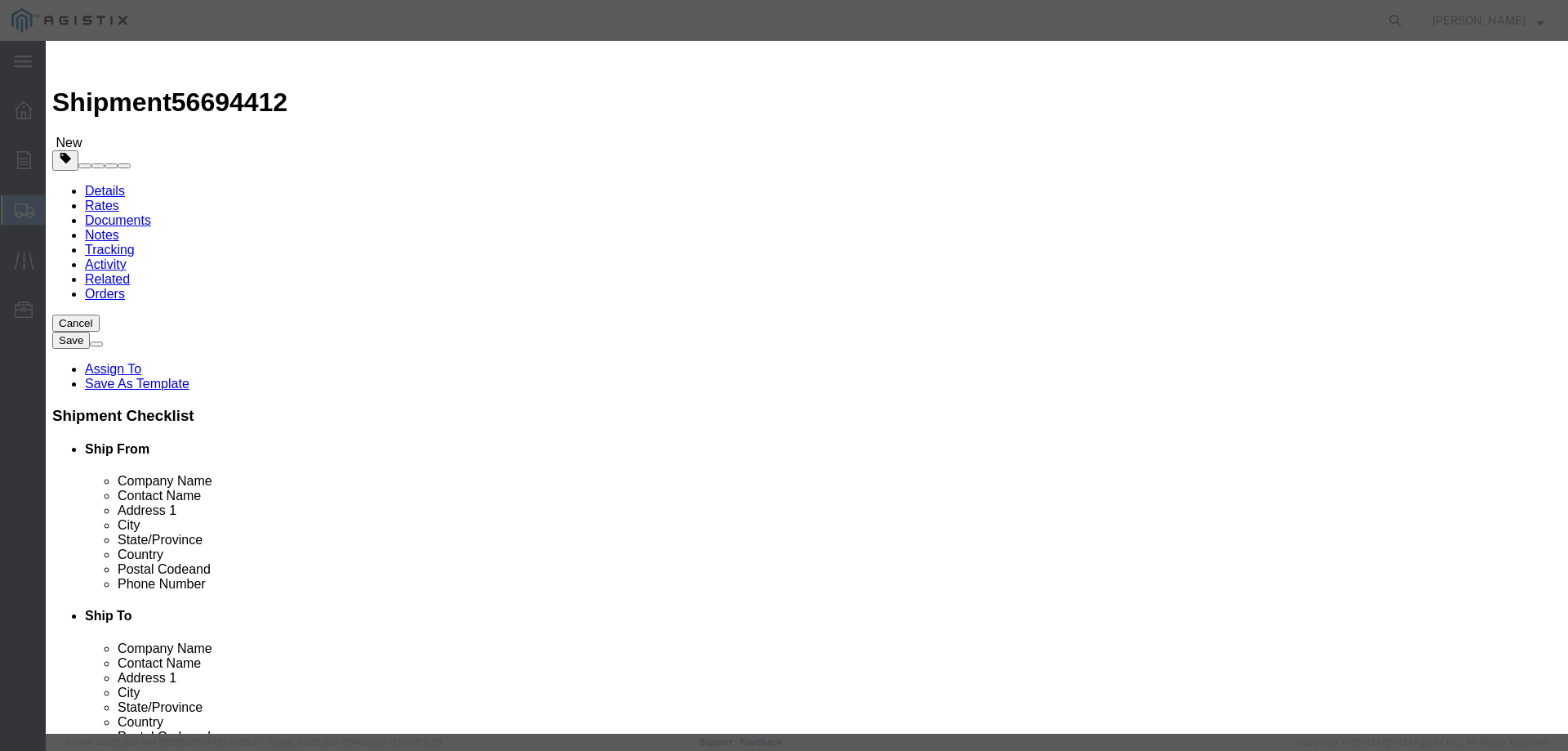
type textarea "TRANSFORMERS"
click label
click input "checkbox"
checkbox input "true"
click button "Save & Close"
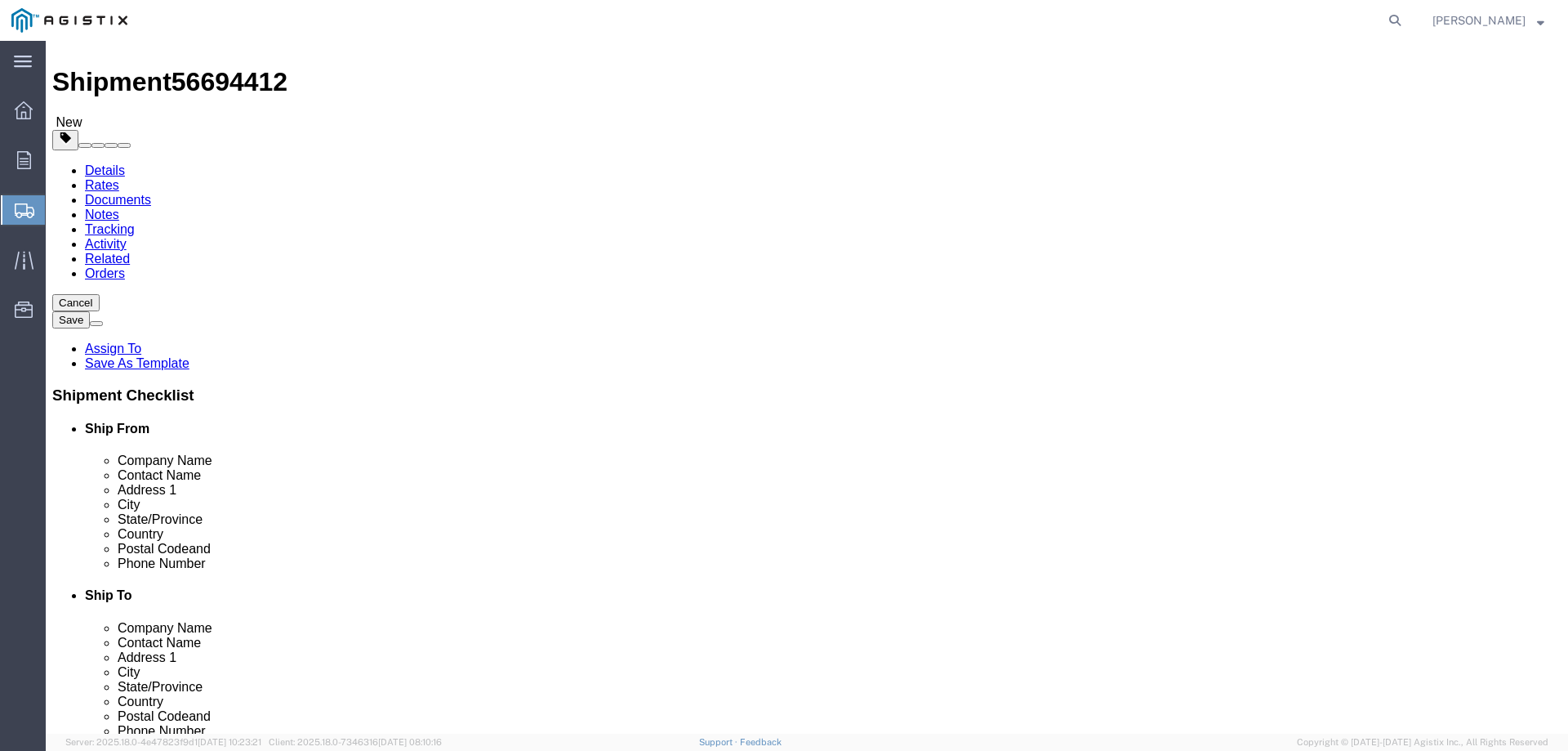
scroll to position [40, 0]
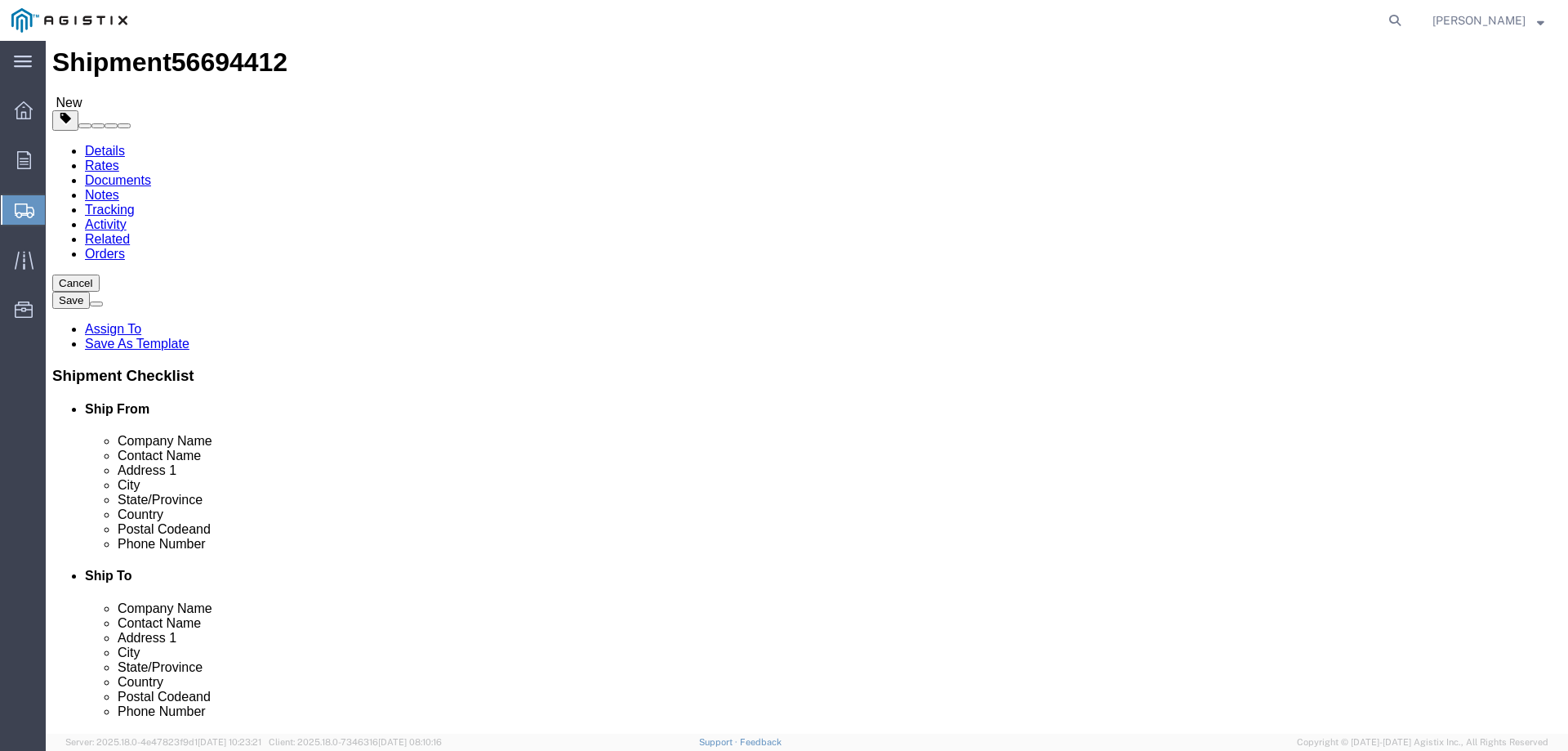
click button "Continue"
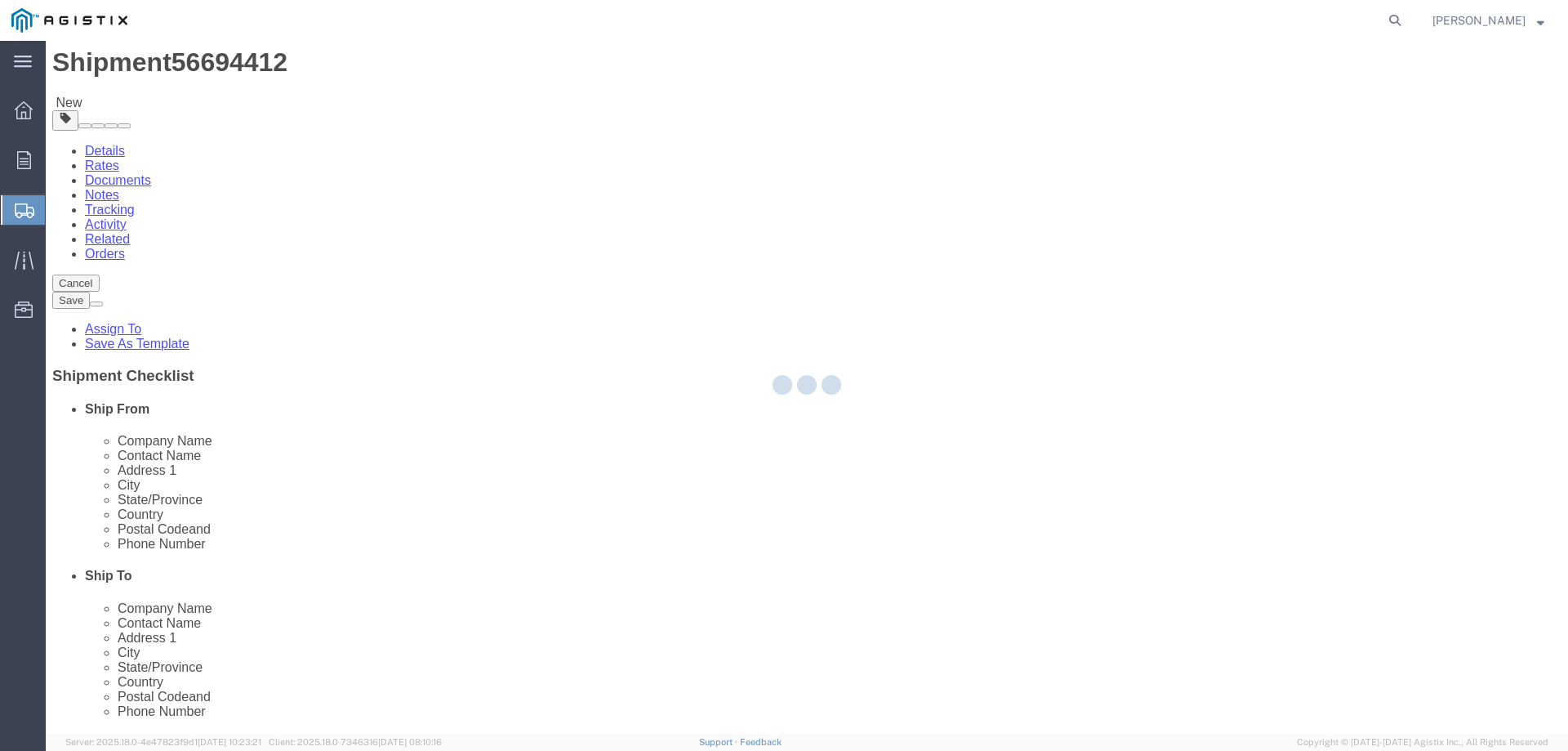
select select
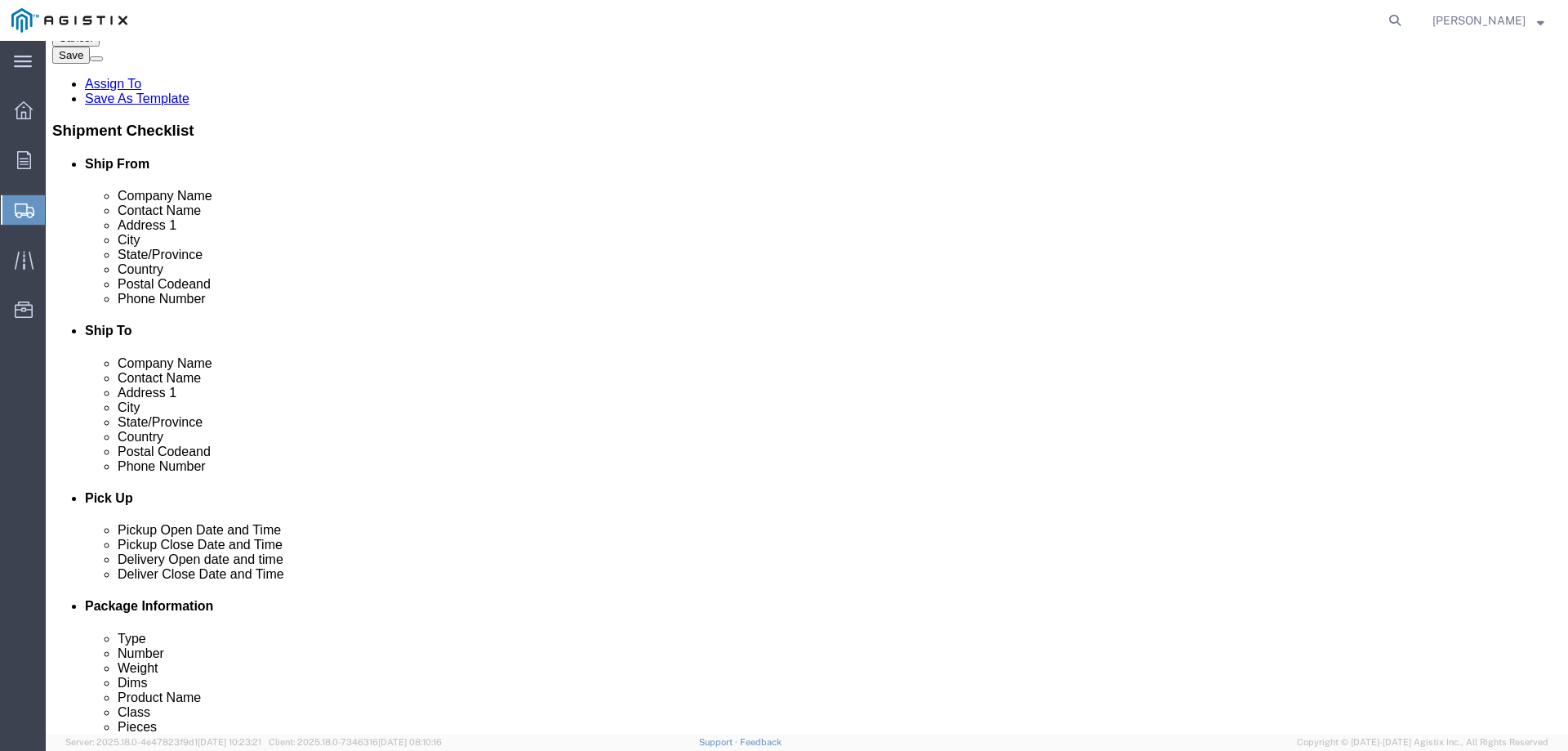
scroll to position [367, 0]
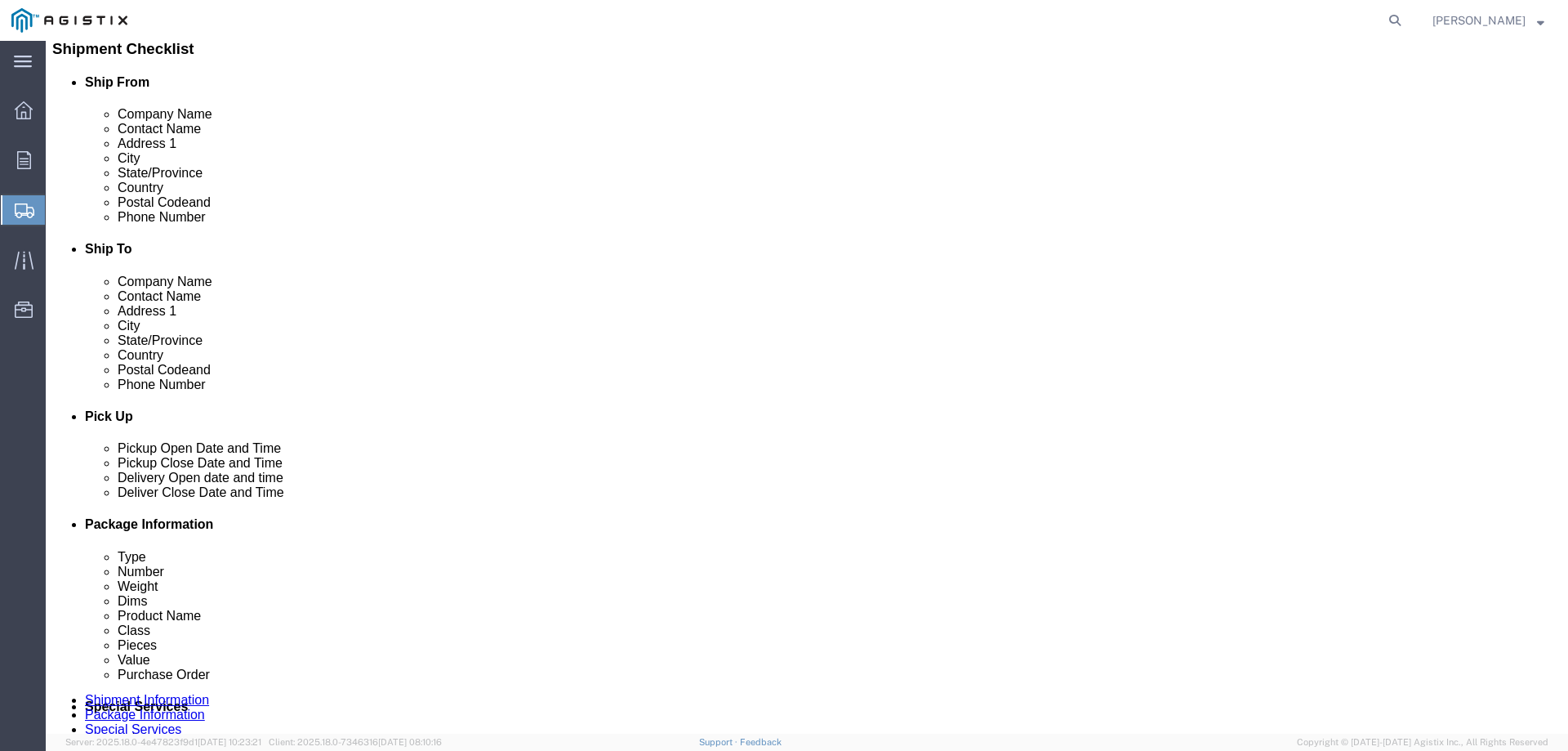
click select "Select 1 Day 2 Day 3-5 Day Economy 5+ Day"
select select "3-5 Day Economy"
click select "Select 1 Day 2 Day 3-5 Day Economy 5+ Day"
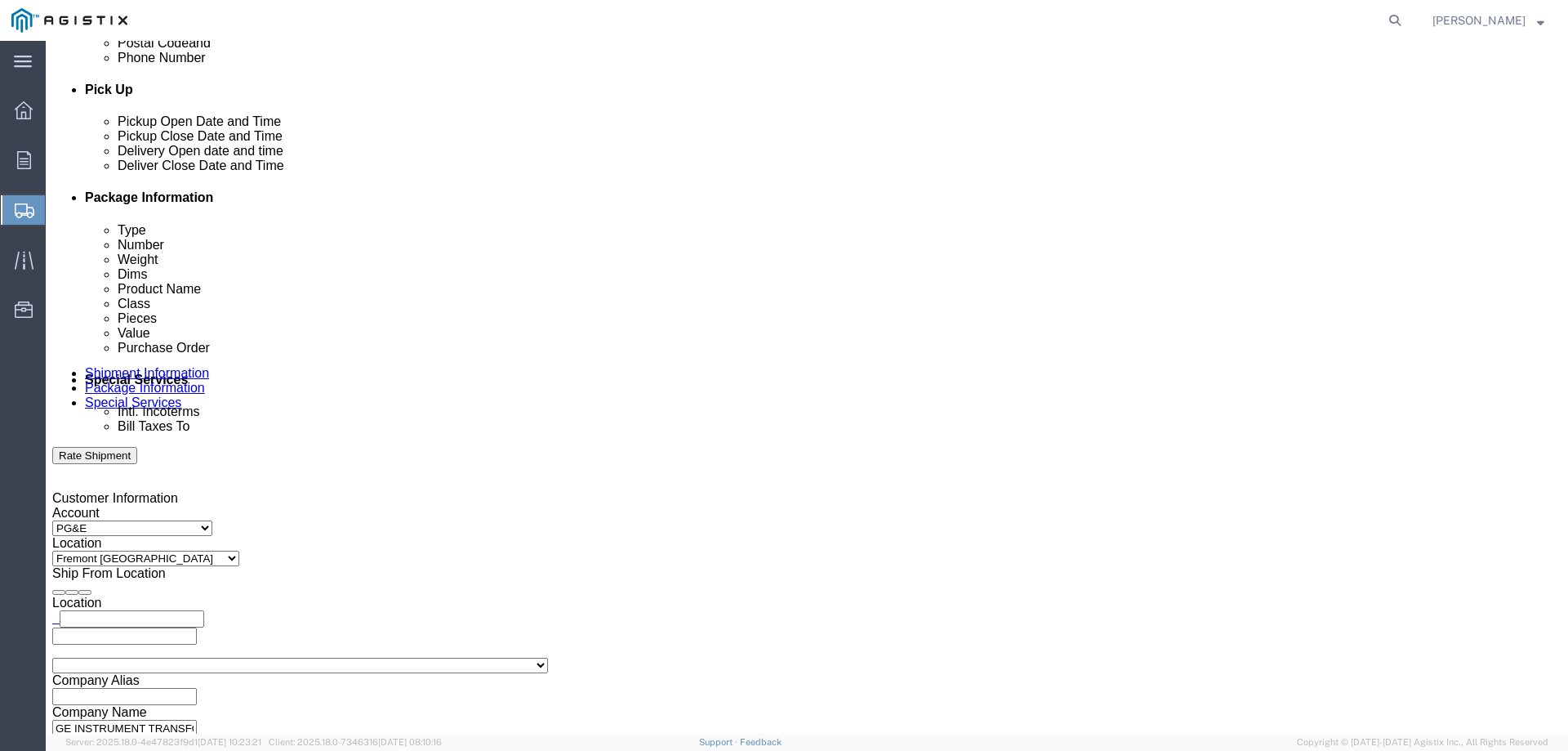
scroll to position [775, 0]
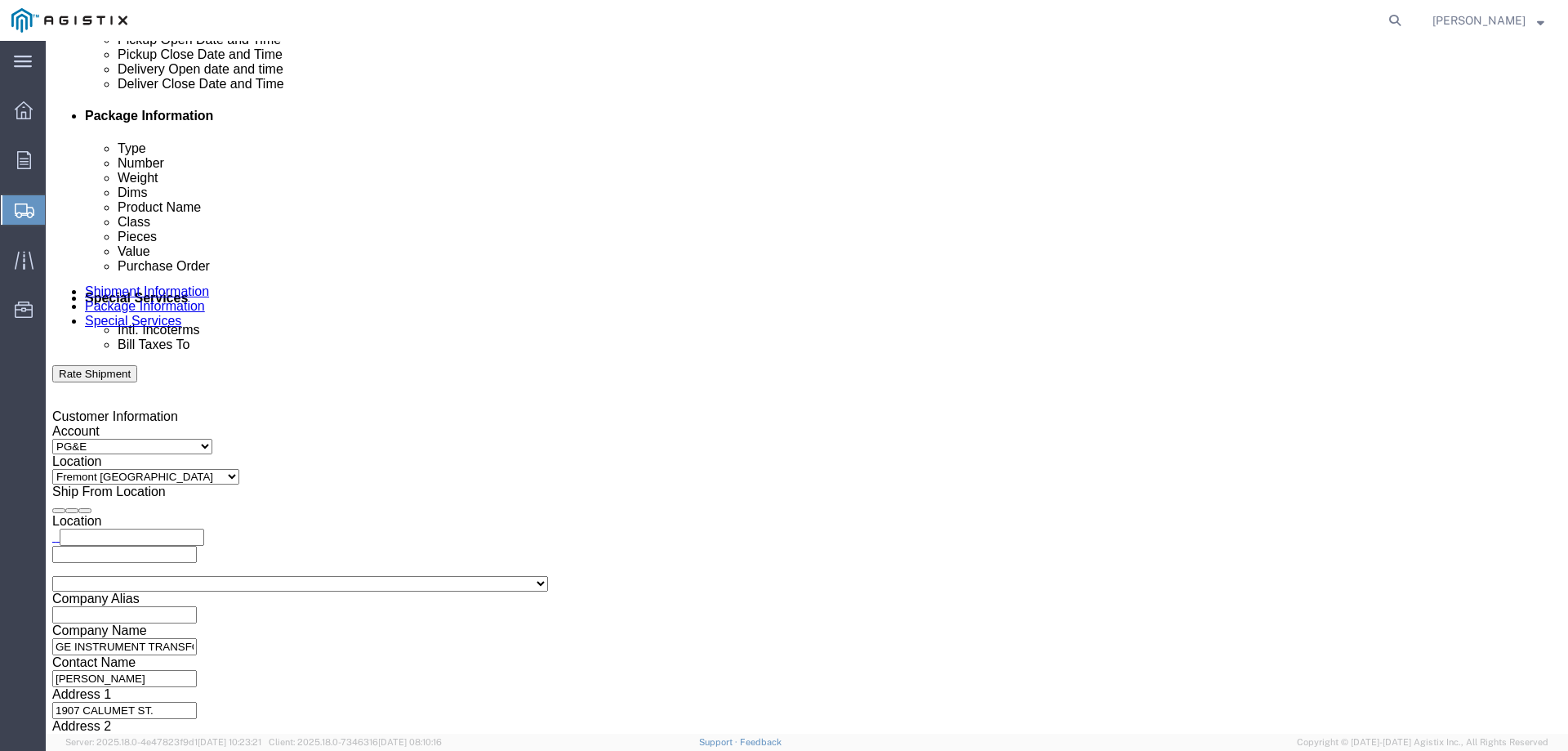
click input "text"
type input "[PERSON_NAME].cuevaslinares@gevernova"
drag, startPoint x: 450, startPoint y: 440, endPoint x: 245, endPoint y: 436, distance: 205.0
paste input "[PERSON_NAME][EMAIL_ADDRESS][DOMAIN_NAME]"
type input "[PERSON_NAME][EMAIL_ADDRESS][DOMAIN_NAME]"
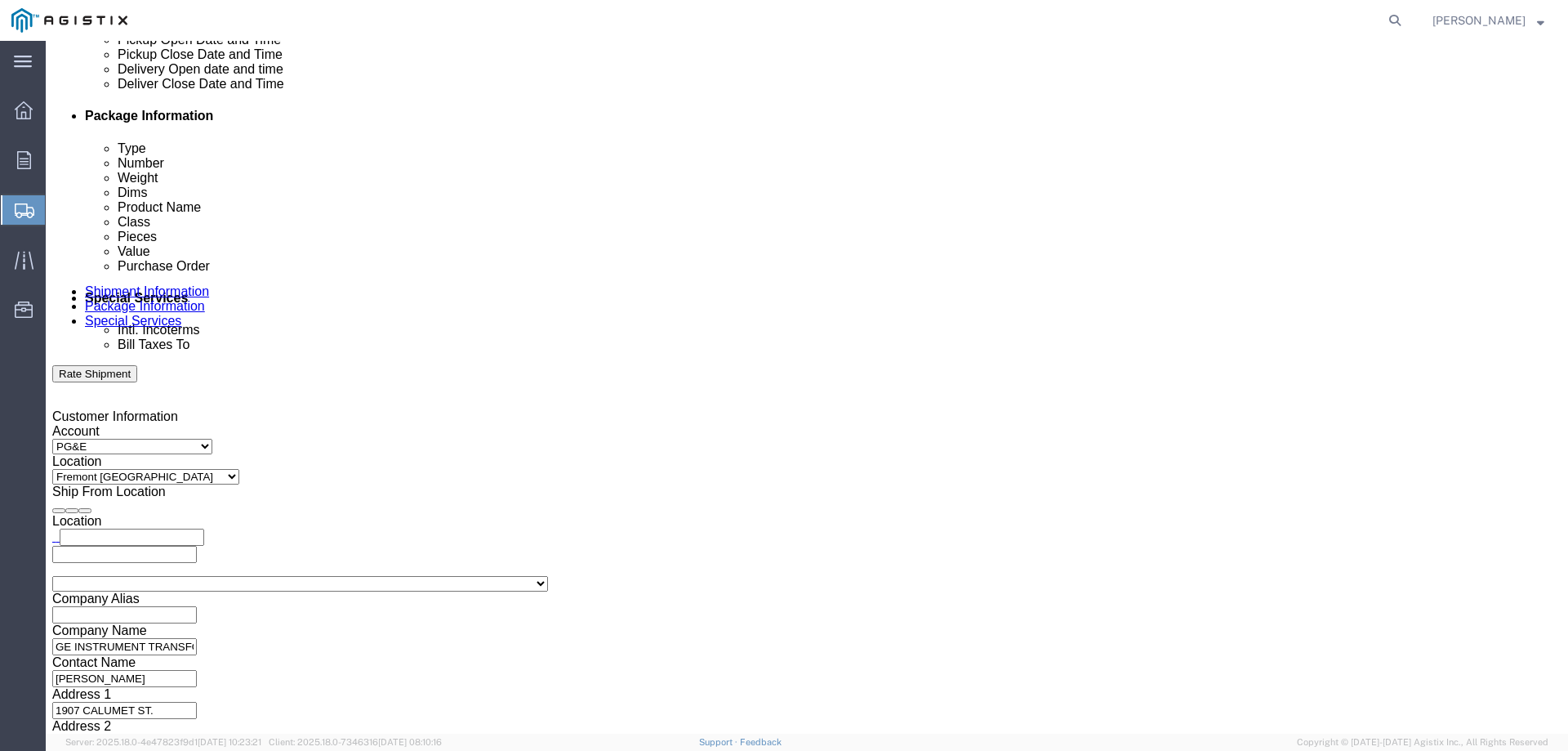
type input "[PERSON_NAME][EMAIL_ADDRESS][DOMAIN_NAME]"
click input "Include shipping documents"
checkbox input "true"
click div "What documents that would like to be included with the Shipment notification em…"
click input "BOL"
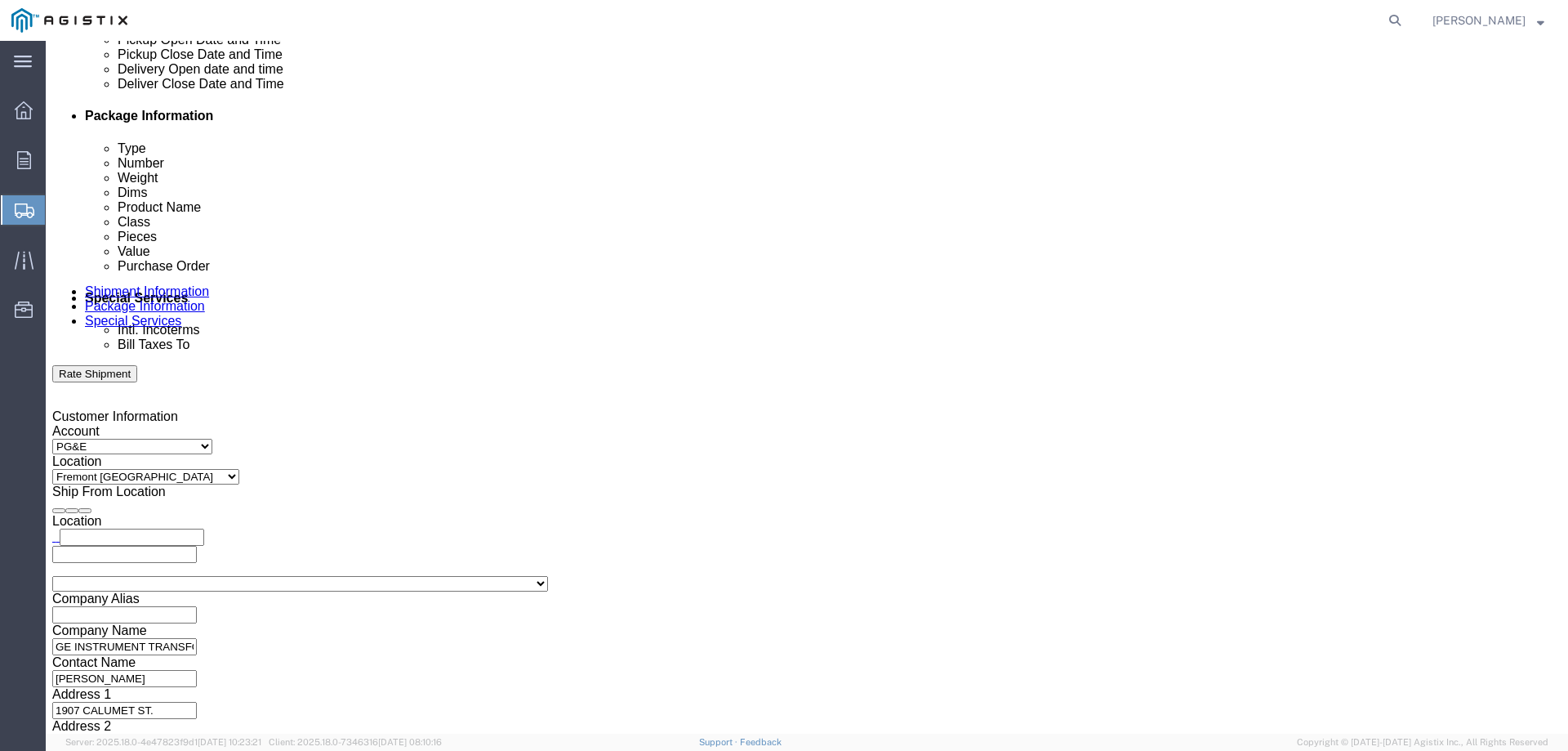
checkbox input "true"
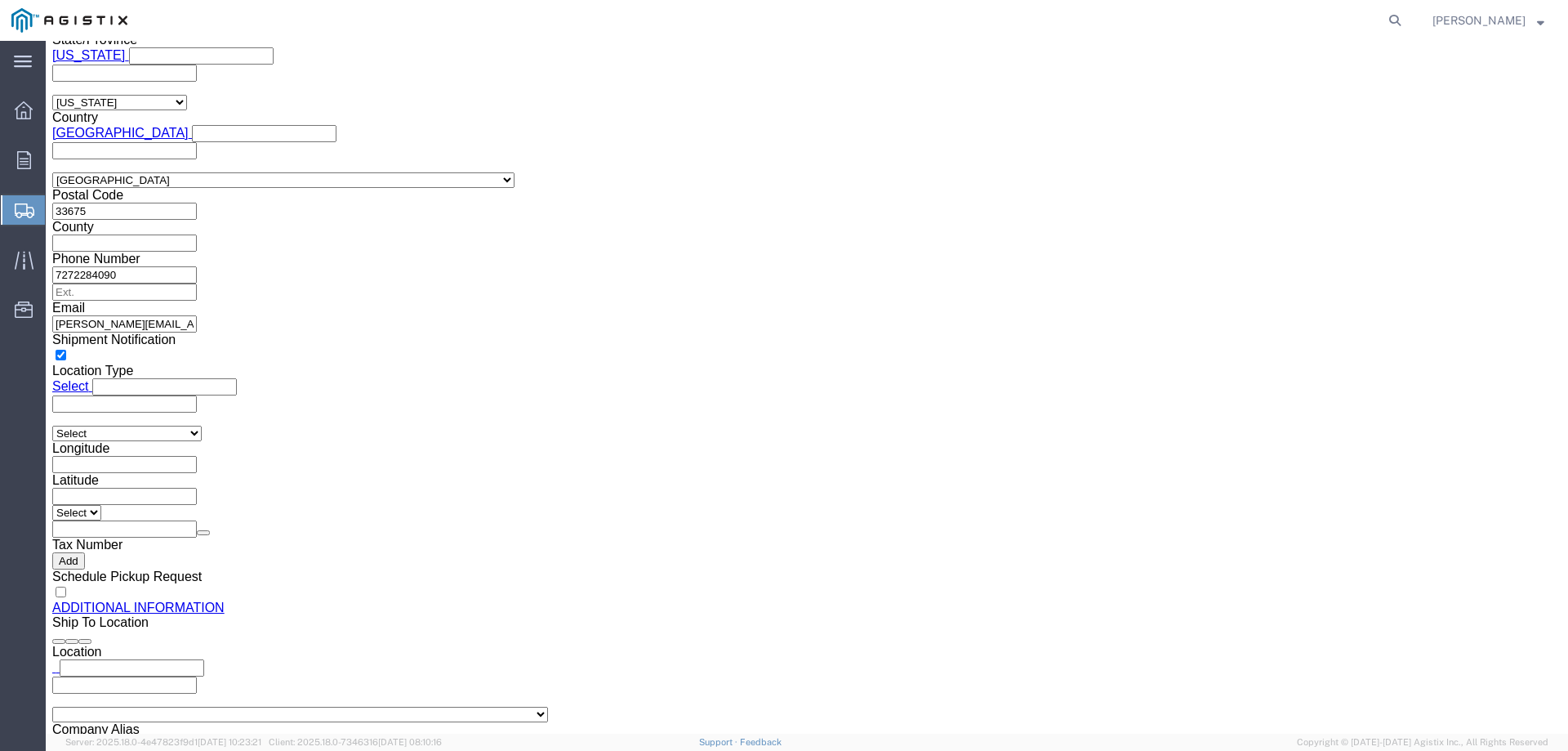
scroll to position [1527, 0]
click button "Rate Shipment"
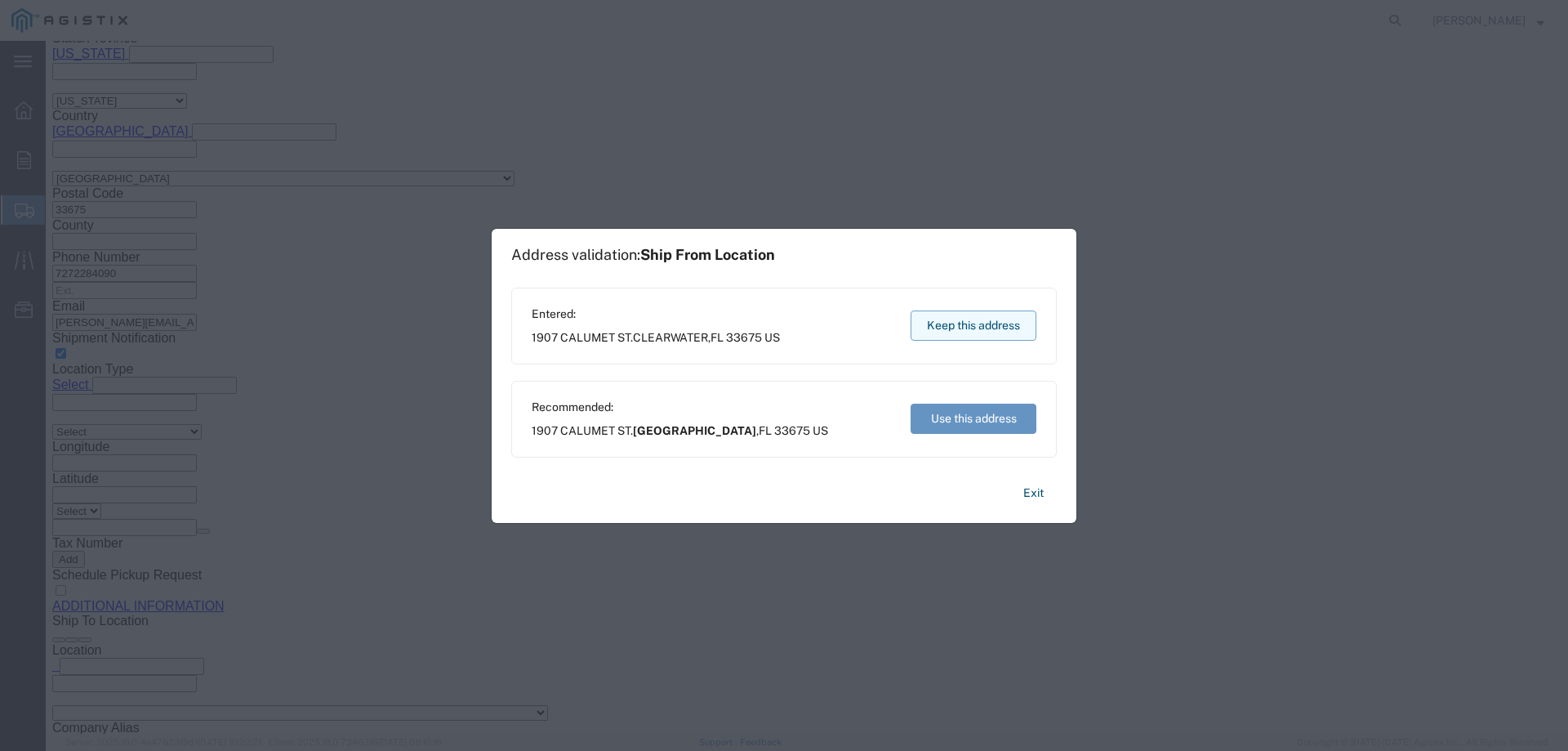
click at [957, 320] on button "Keep this address" at bounding box center [974, 325] width 126 height 31
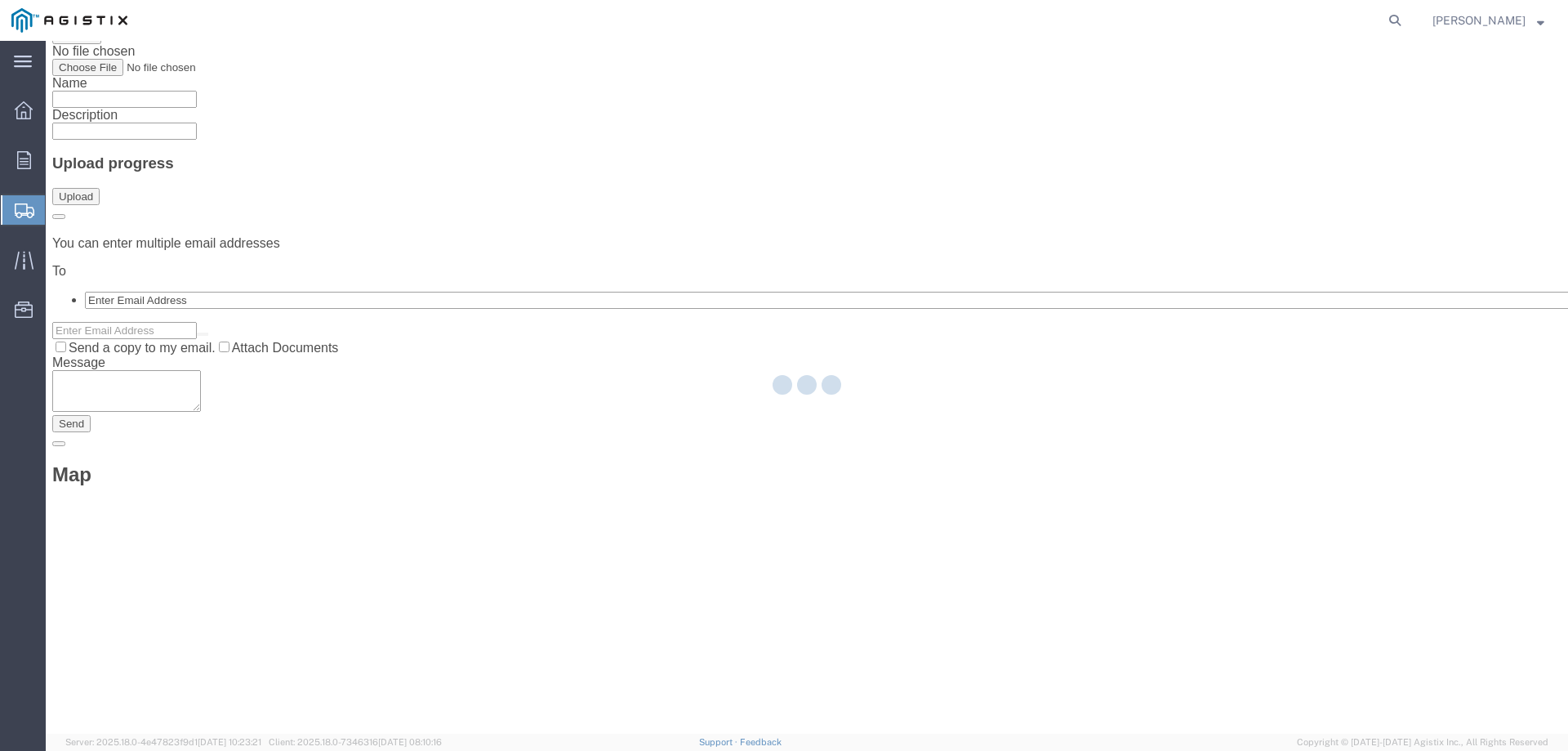
scroll to position [0, 0]
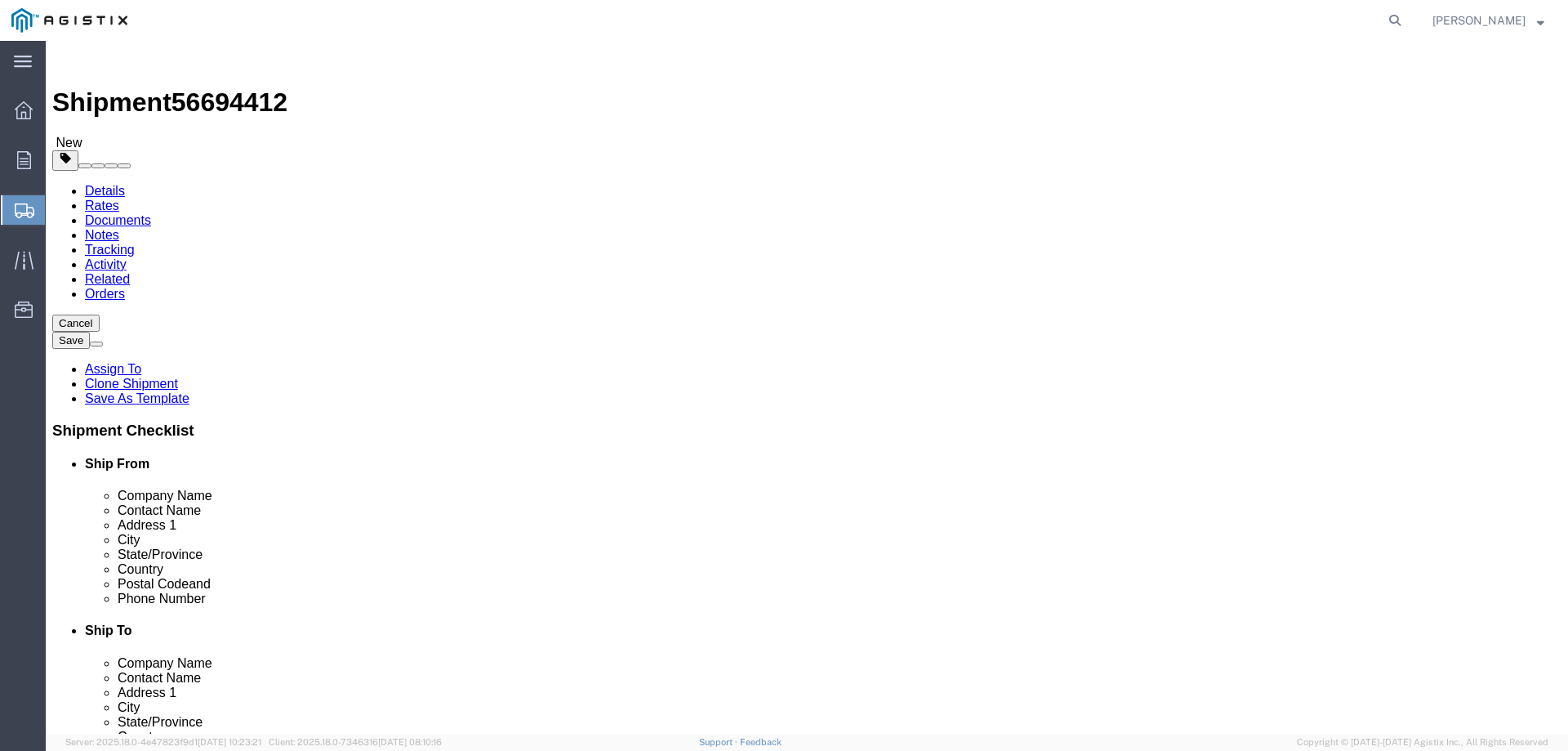
click at [66, 62] on img at bounding box center [62, 57] width 20 height 20
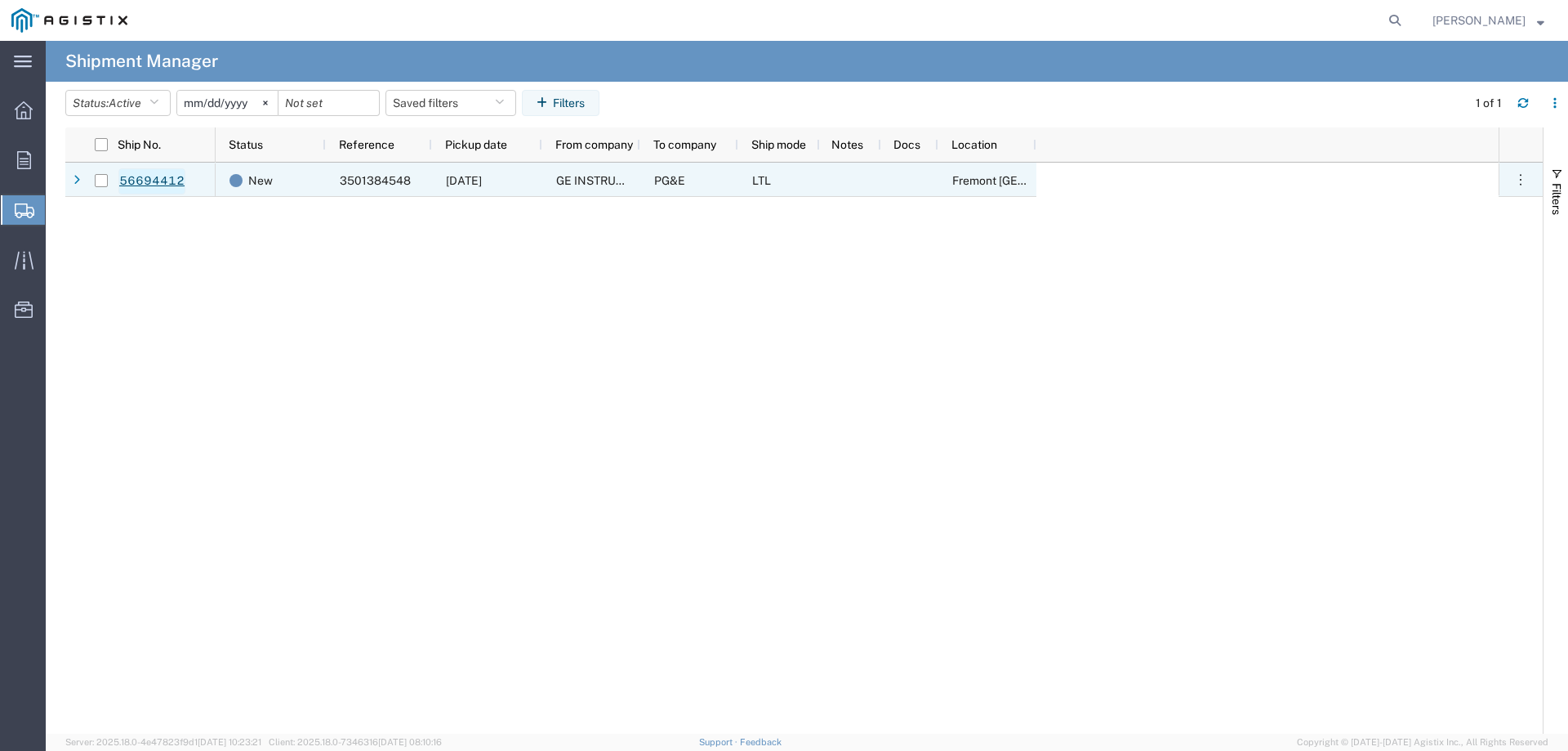
click at [157, 177] on link "56694412" at bounding box center [152, 181] width 67 height 26
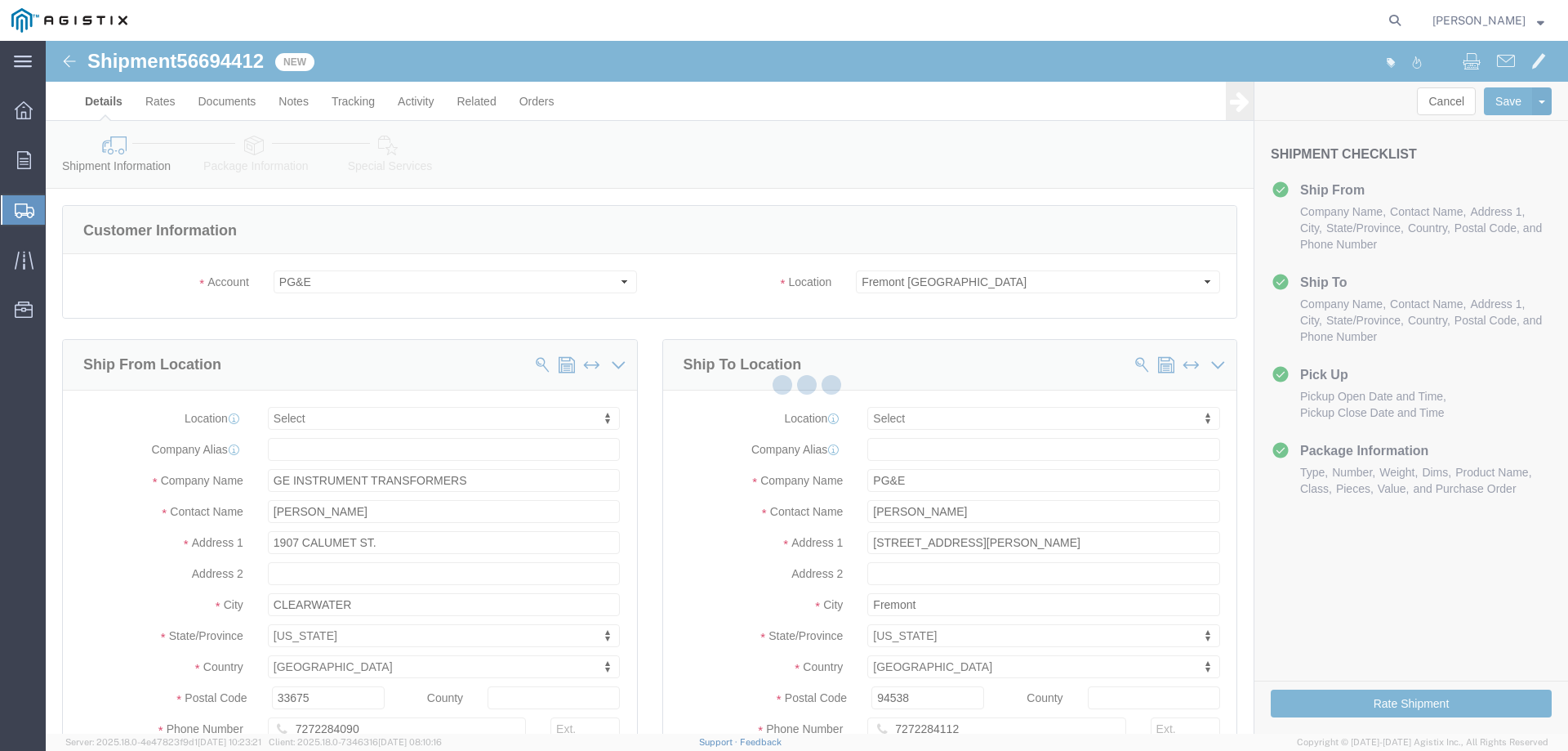
select select
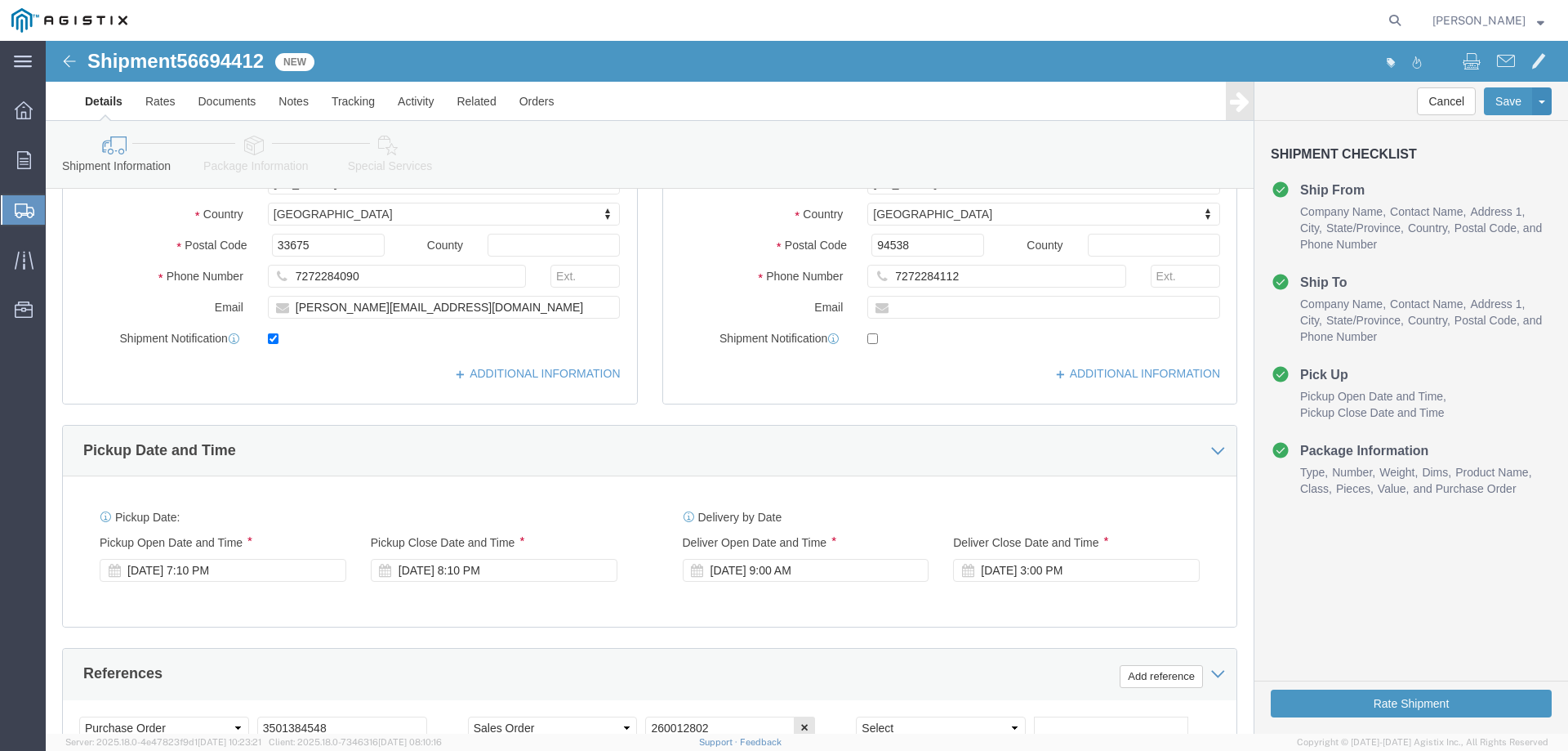
scroll to position [436, 0]
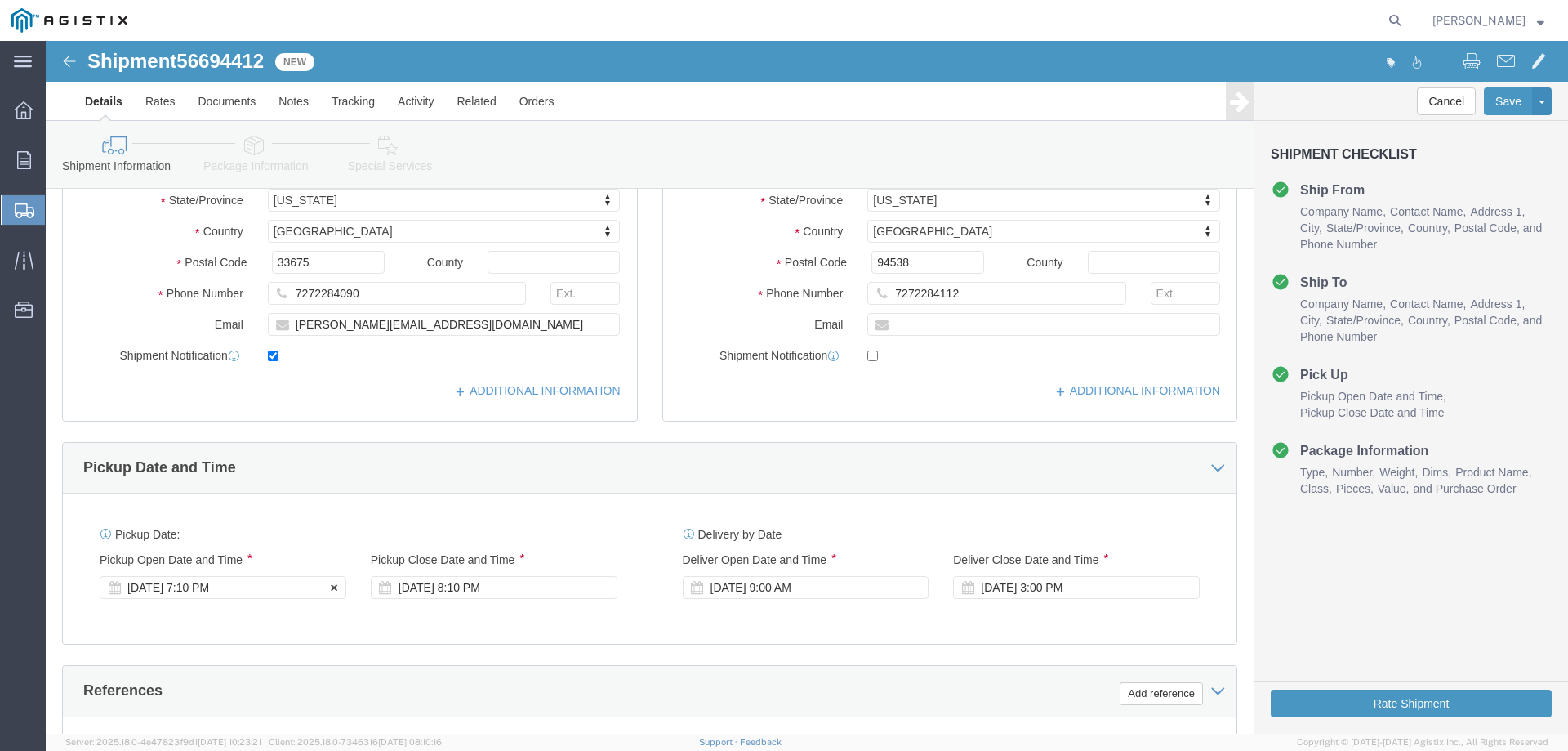
click div "[DATE] 7:10 PM"
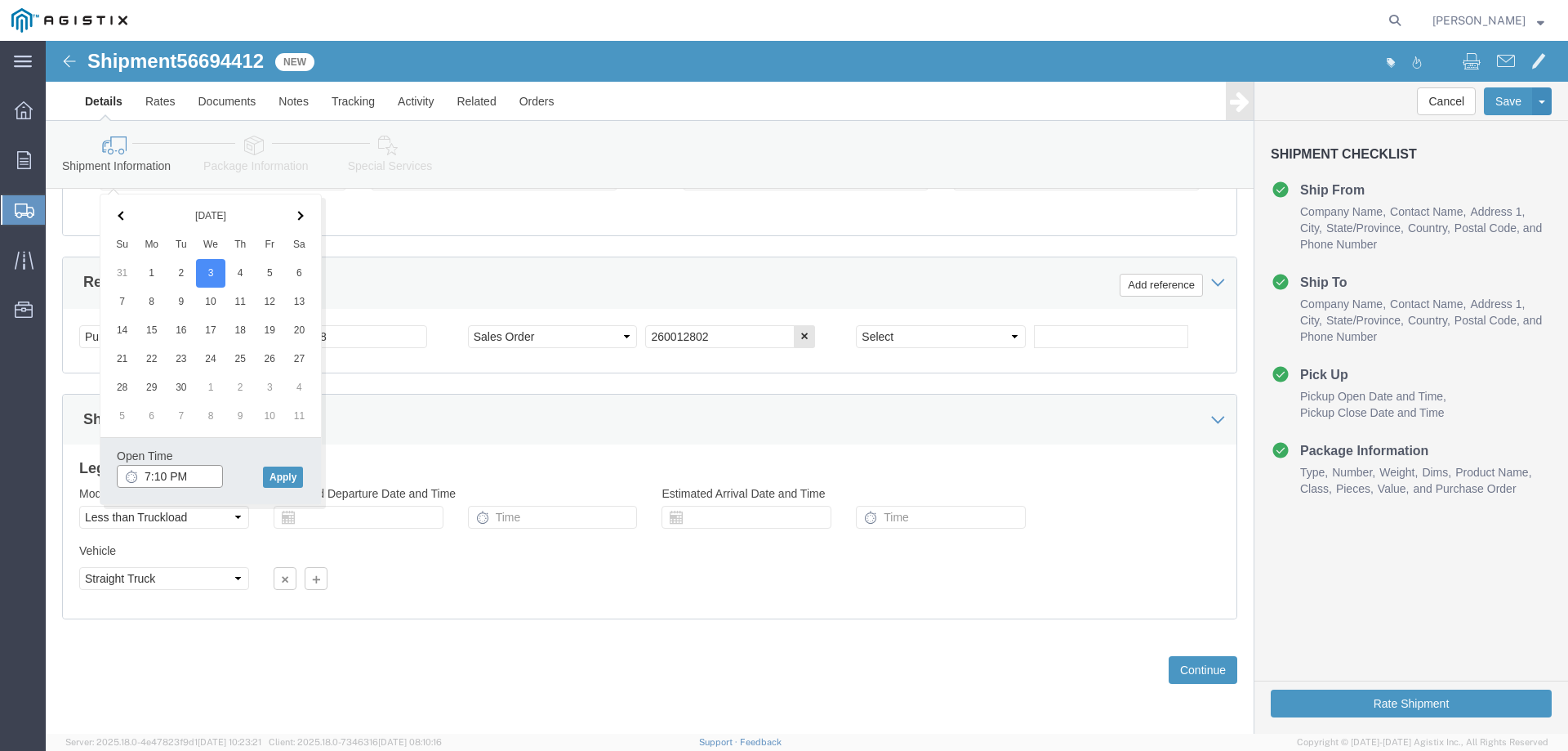
click input "7:10 PM"
type input "3:00 PM"
click button "Apply"
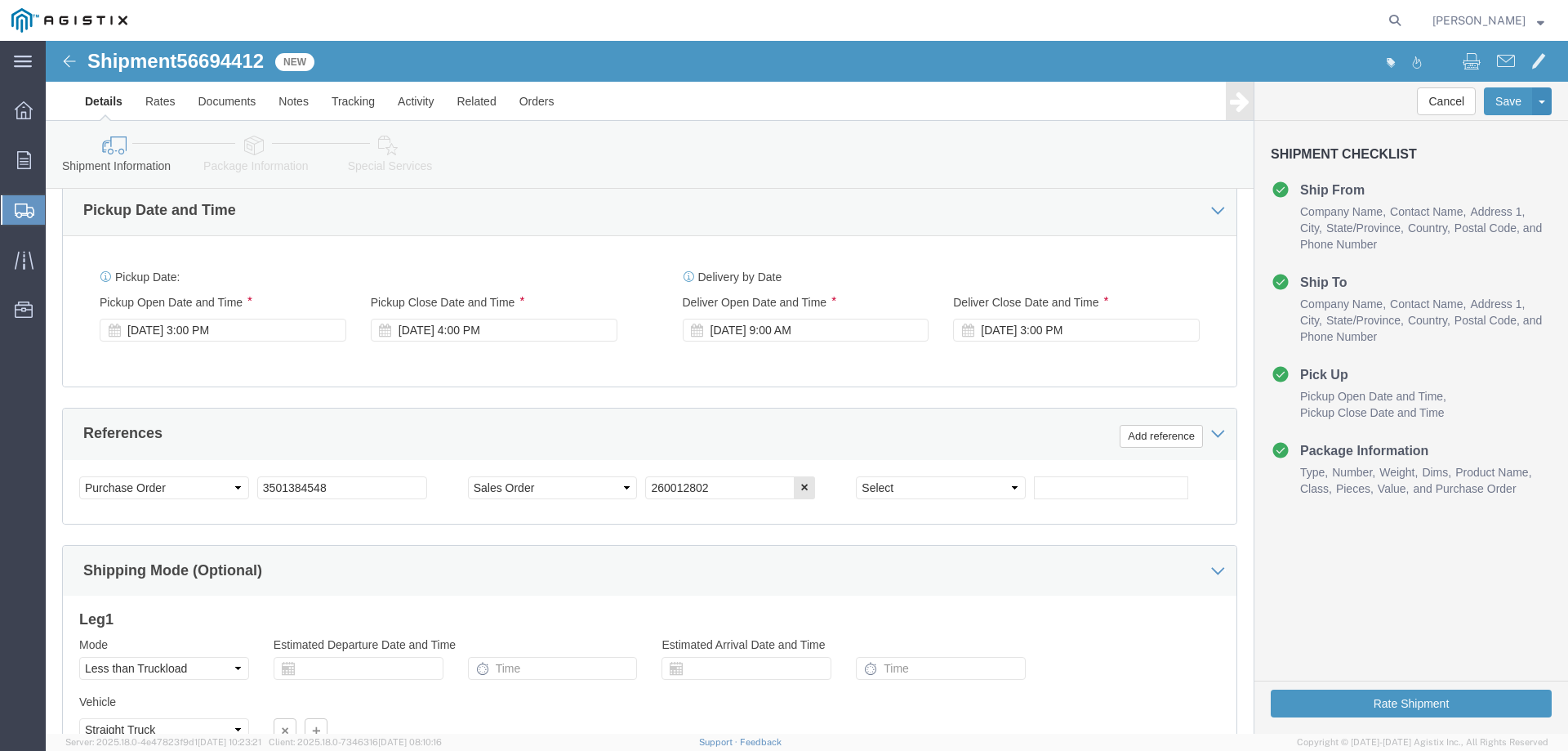
scroll to position [681, 0]
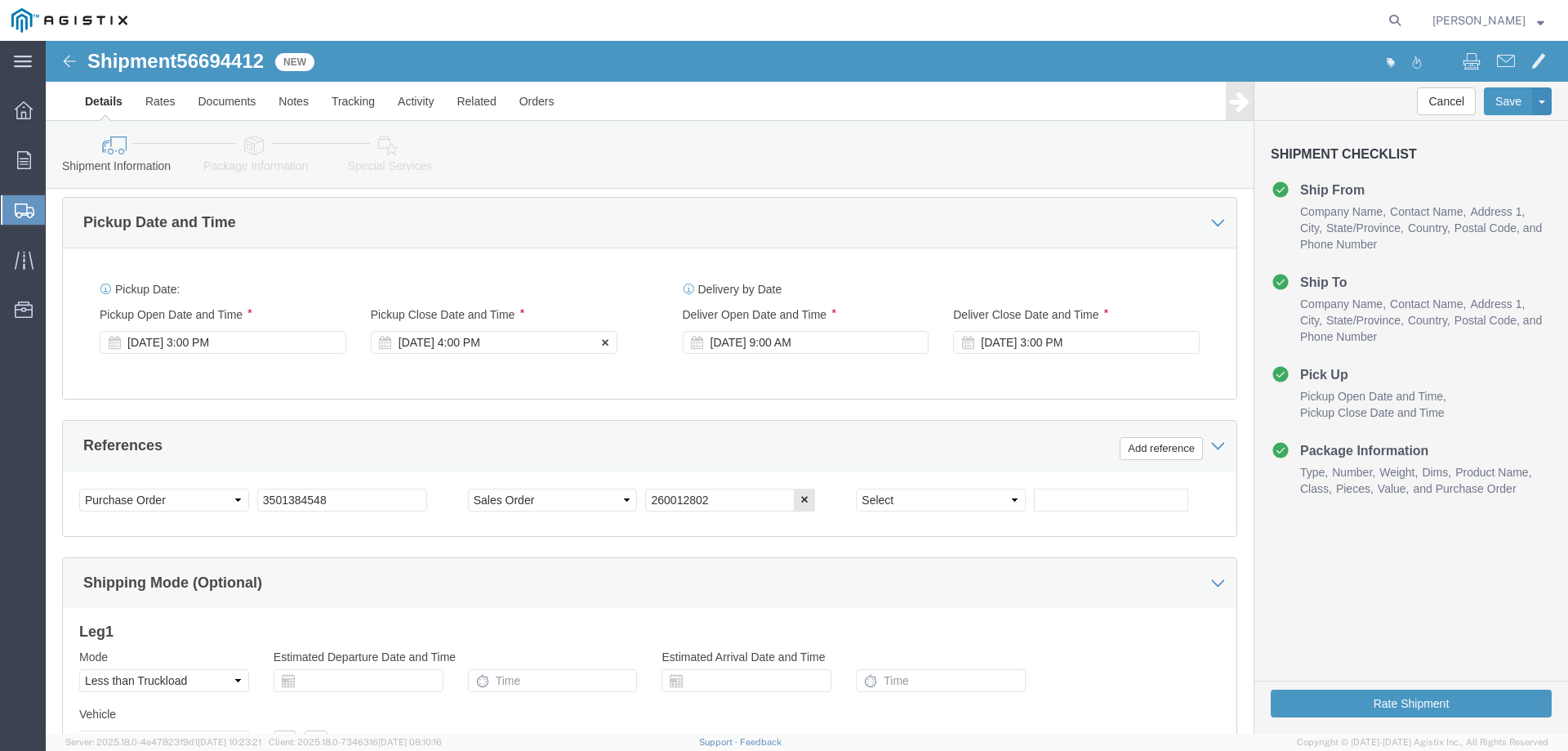
click div "[DATE] 4:00 PM"
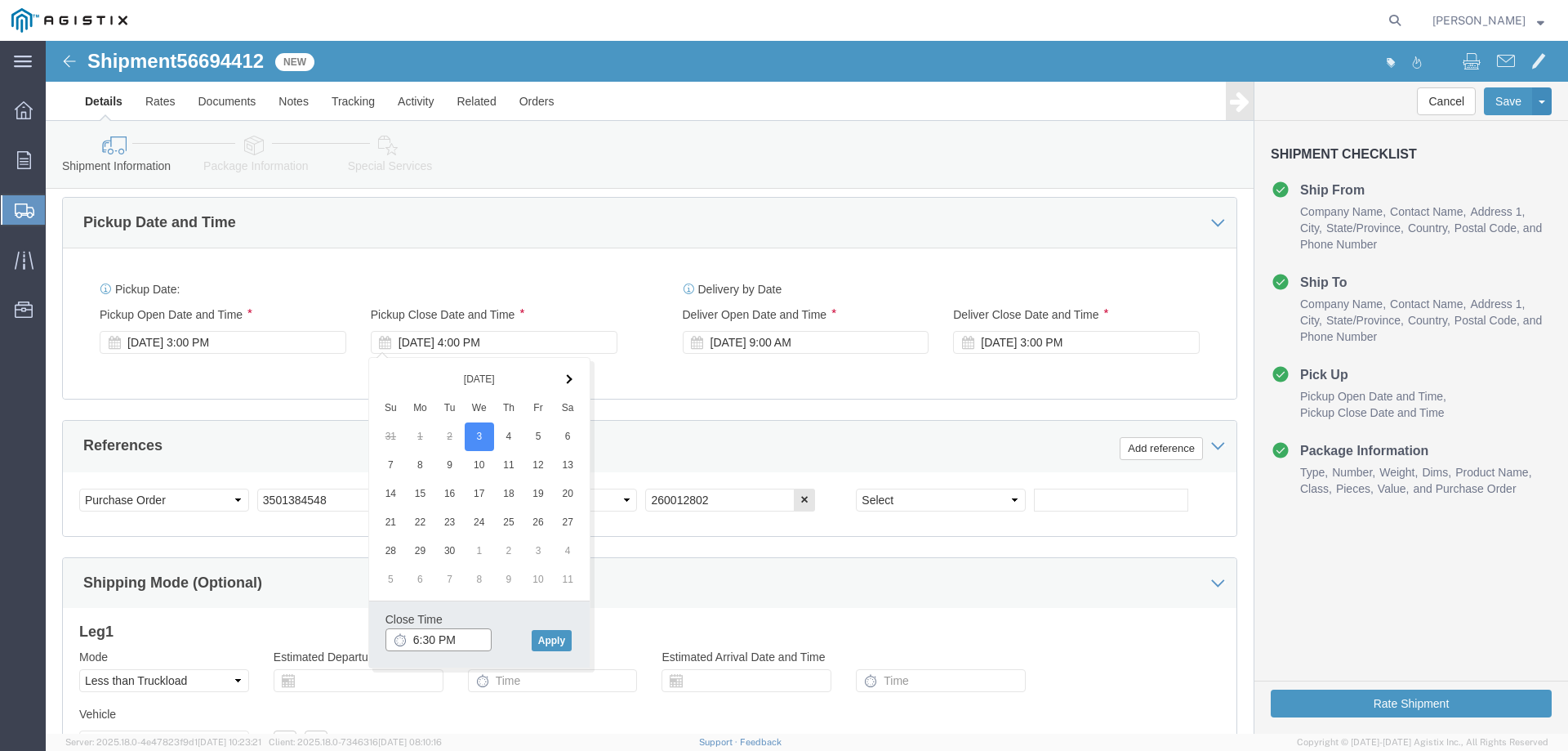
type input "6:30 PM"
click div "Close Time 6:30 PM [DATE] 4:00 PM - [DATE] 4:00 PM Cancel Apply"
click button "Apply"
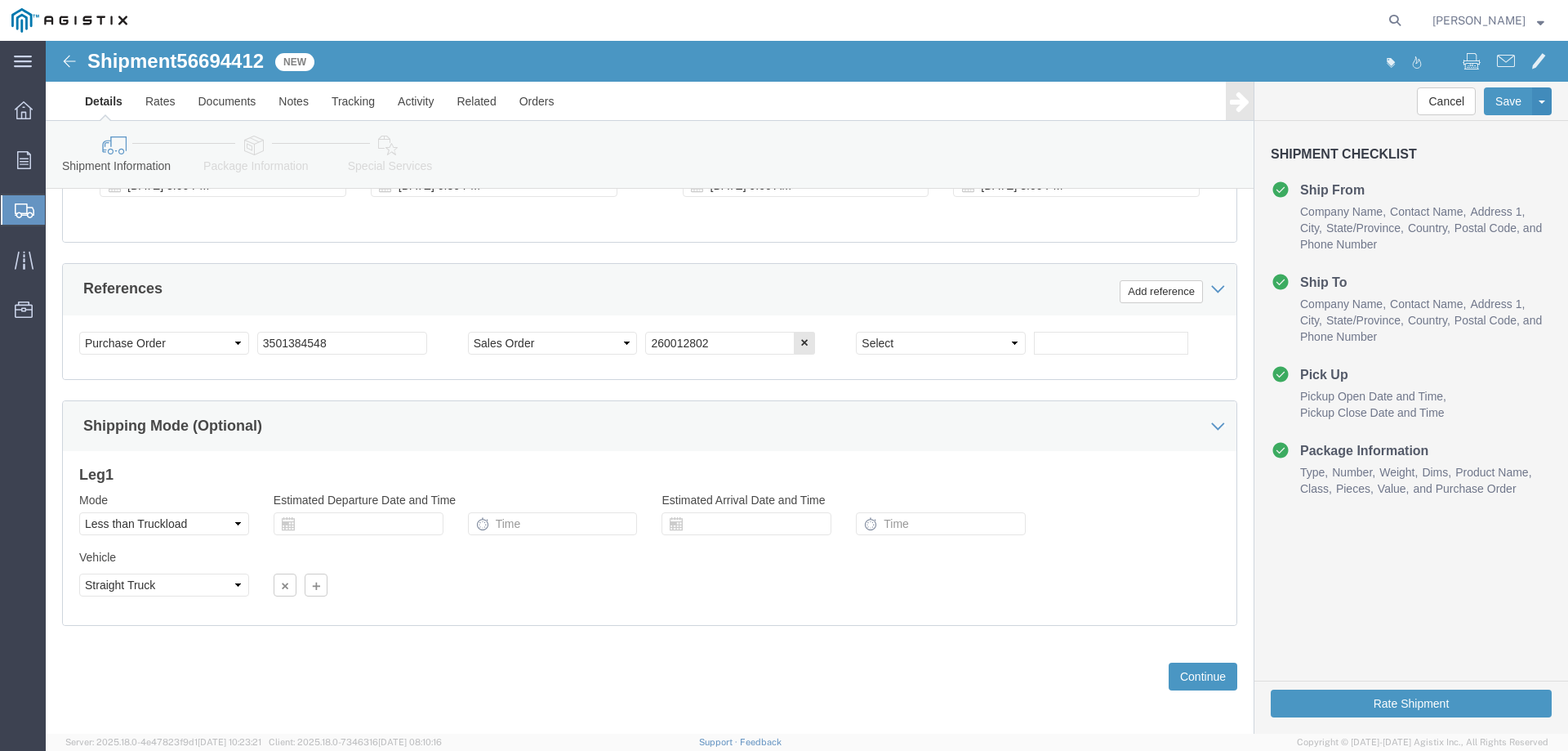
scroll to position [844, 0]
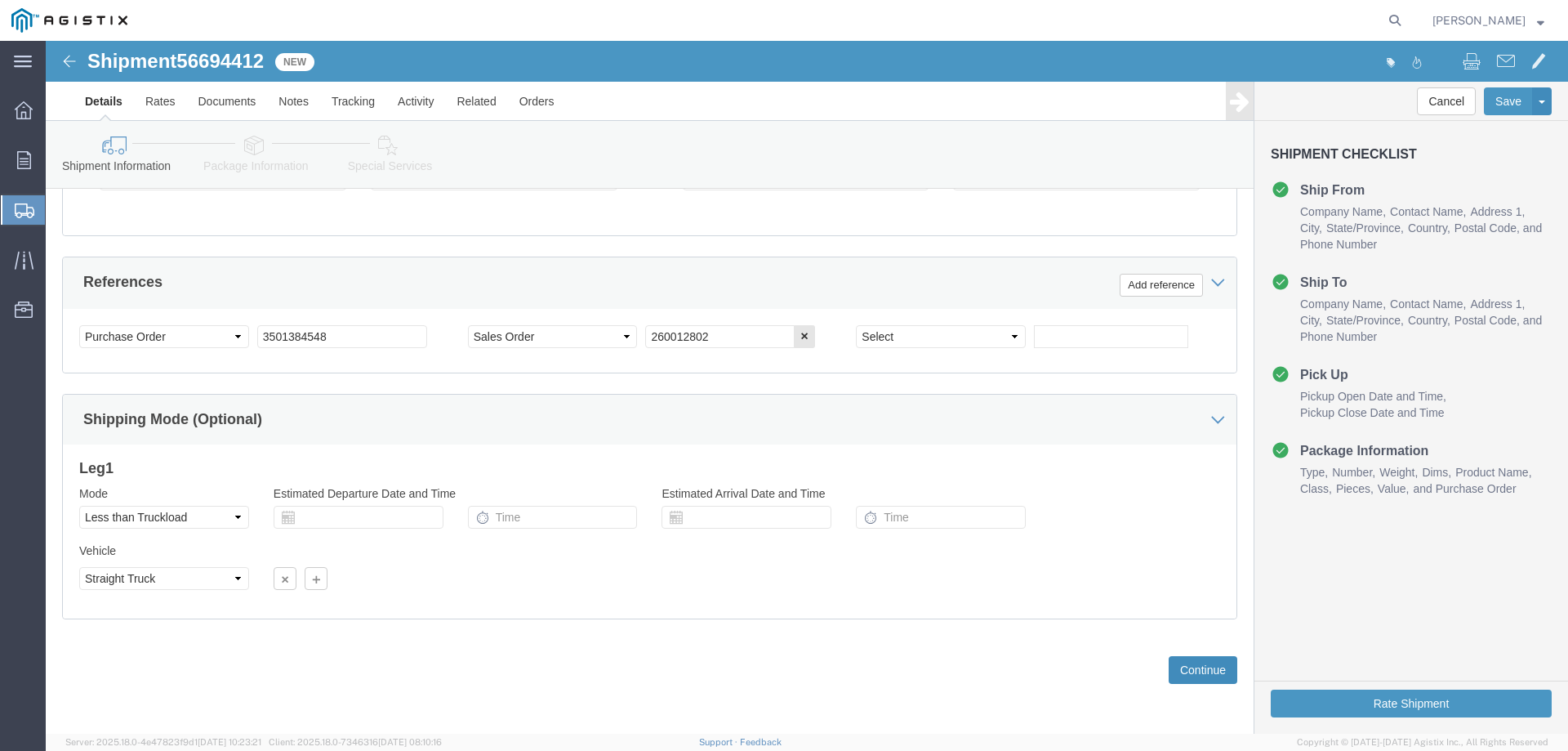
click button "Continue"
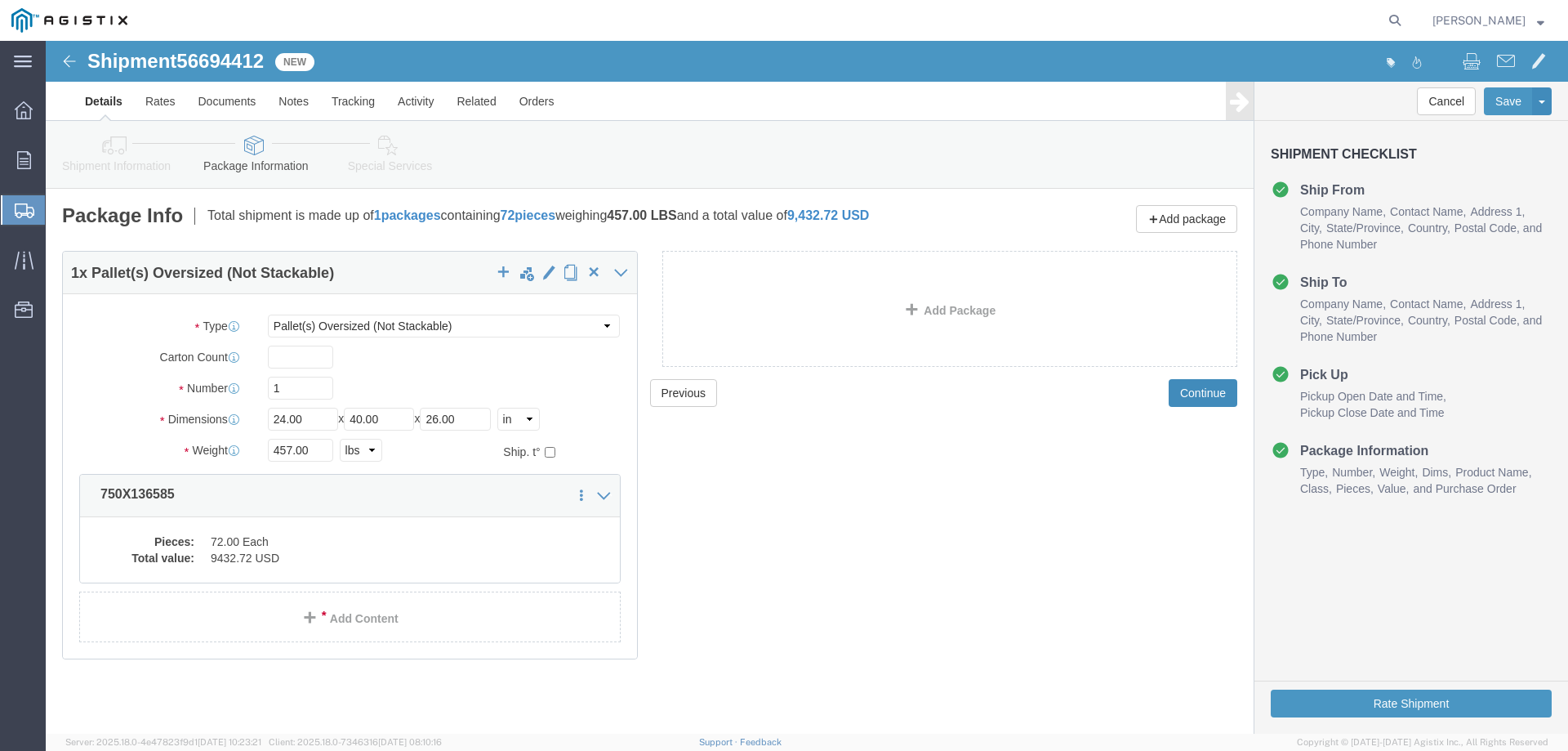
click button "Continue"
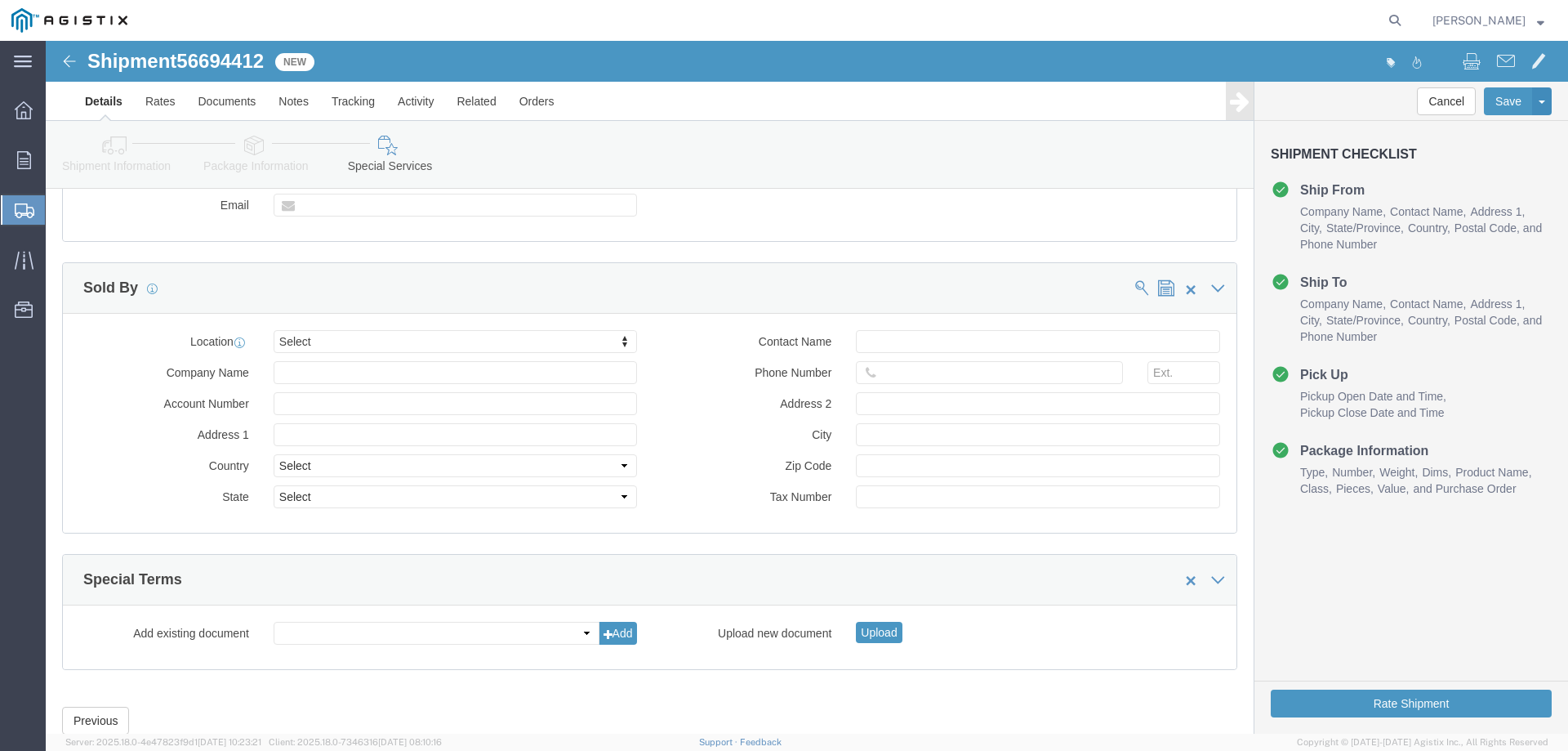
scroll to position [1527, 0]
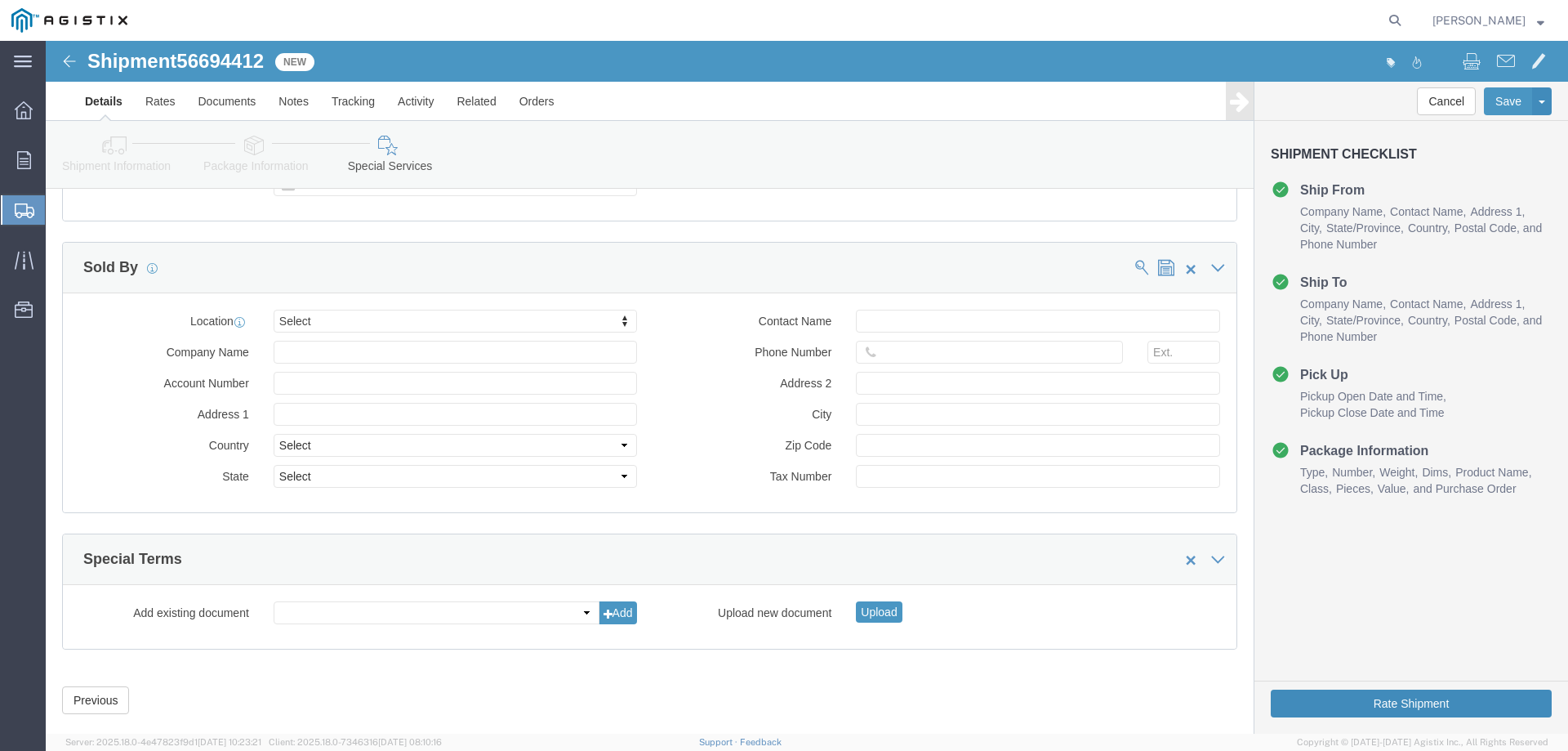
click button "Rate Shipment"
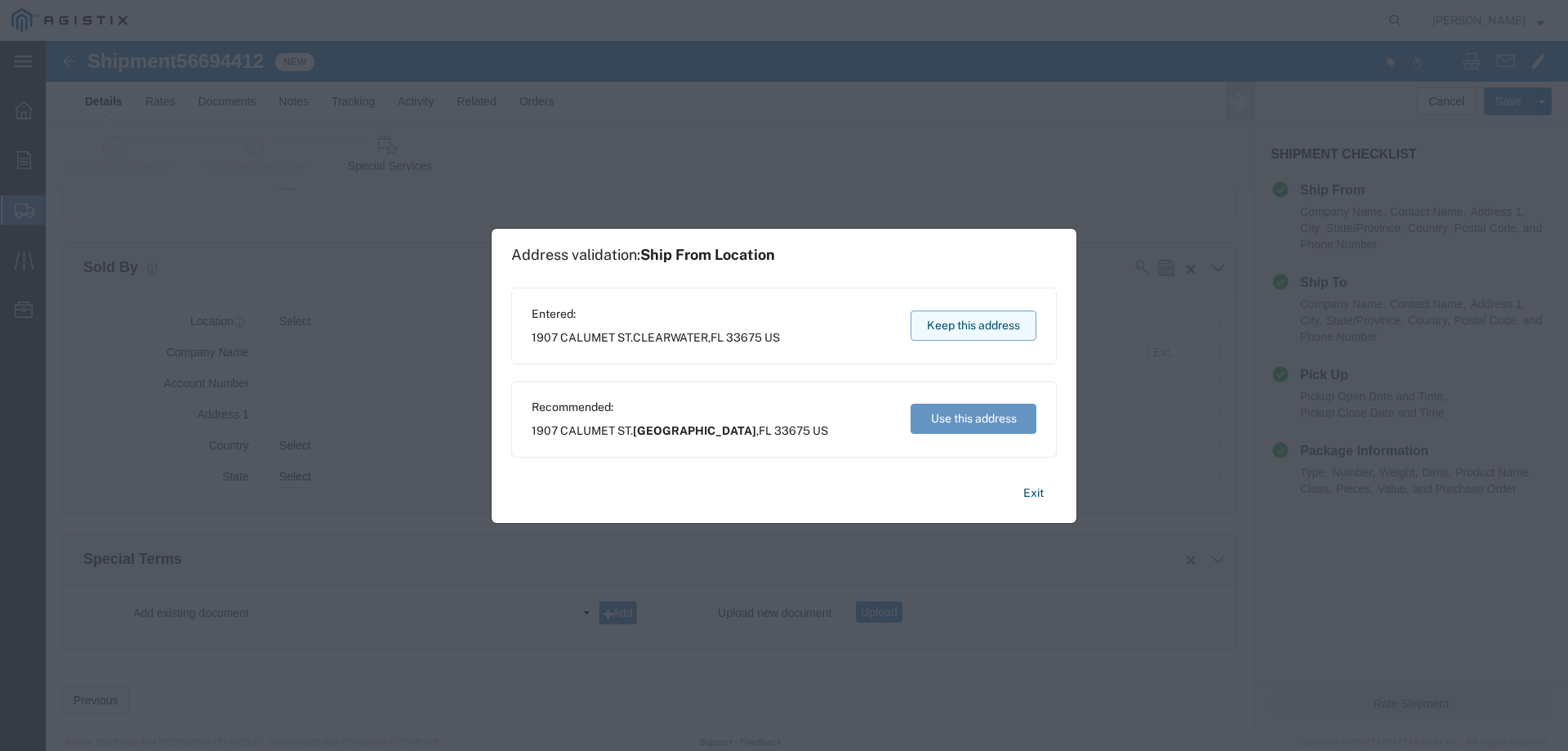
click at [1007, 327] on button "Keep this address" at bounding box center [974, 325] width 126 height 31
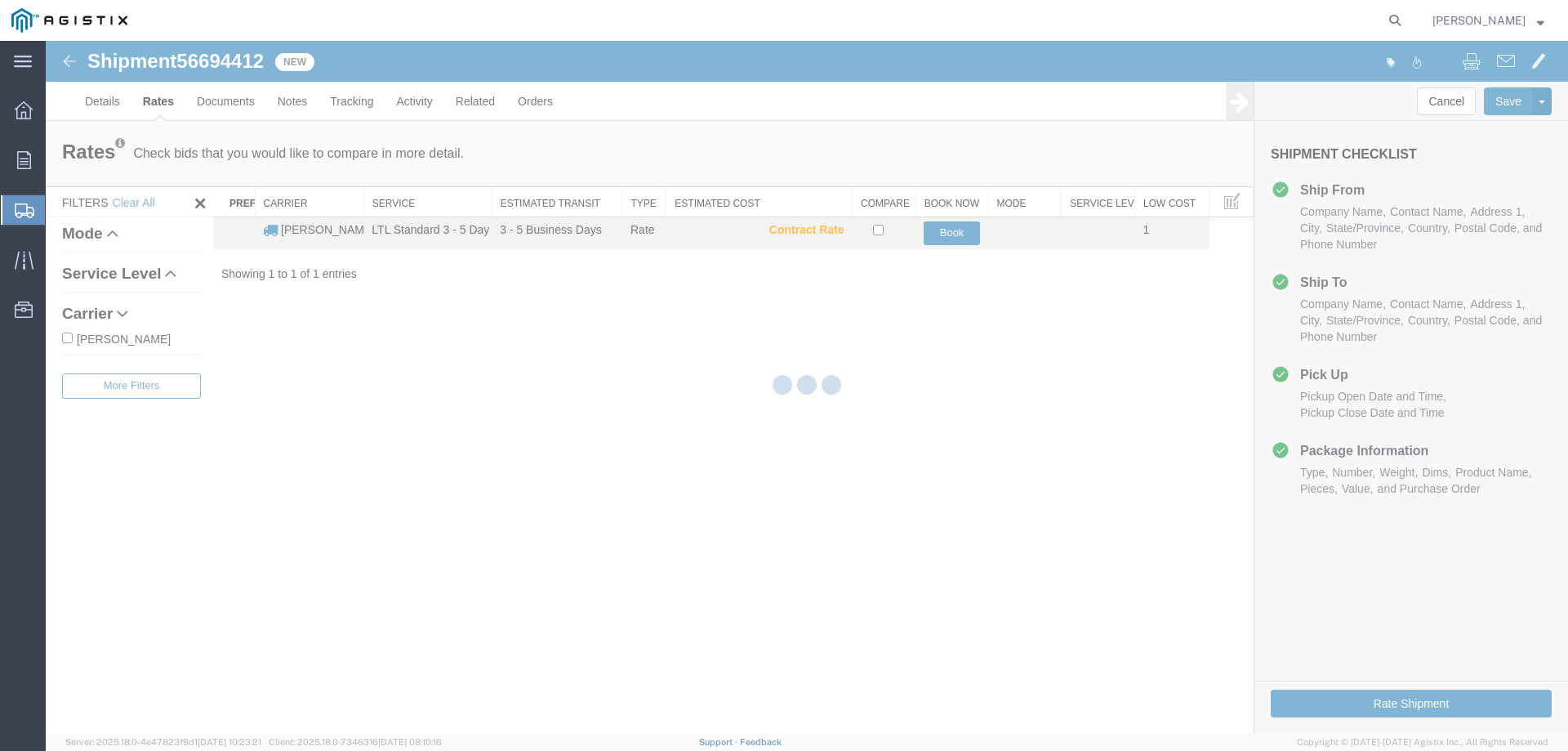
scroll to position [0, 0]
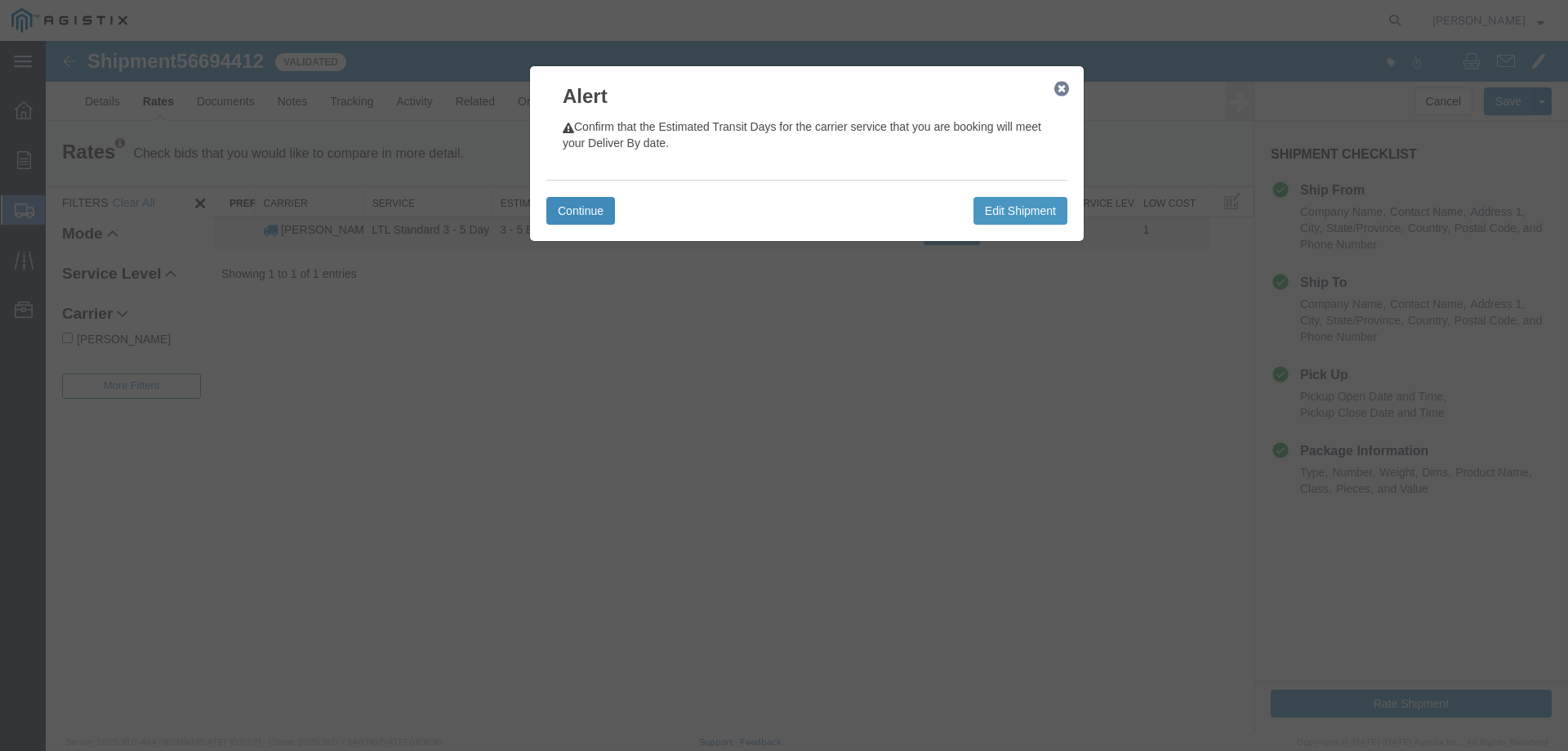
click at [581, 212] on button "Continue" at bounding box center [580, 211] width 69 height 28
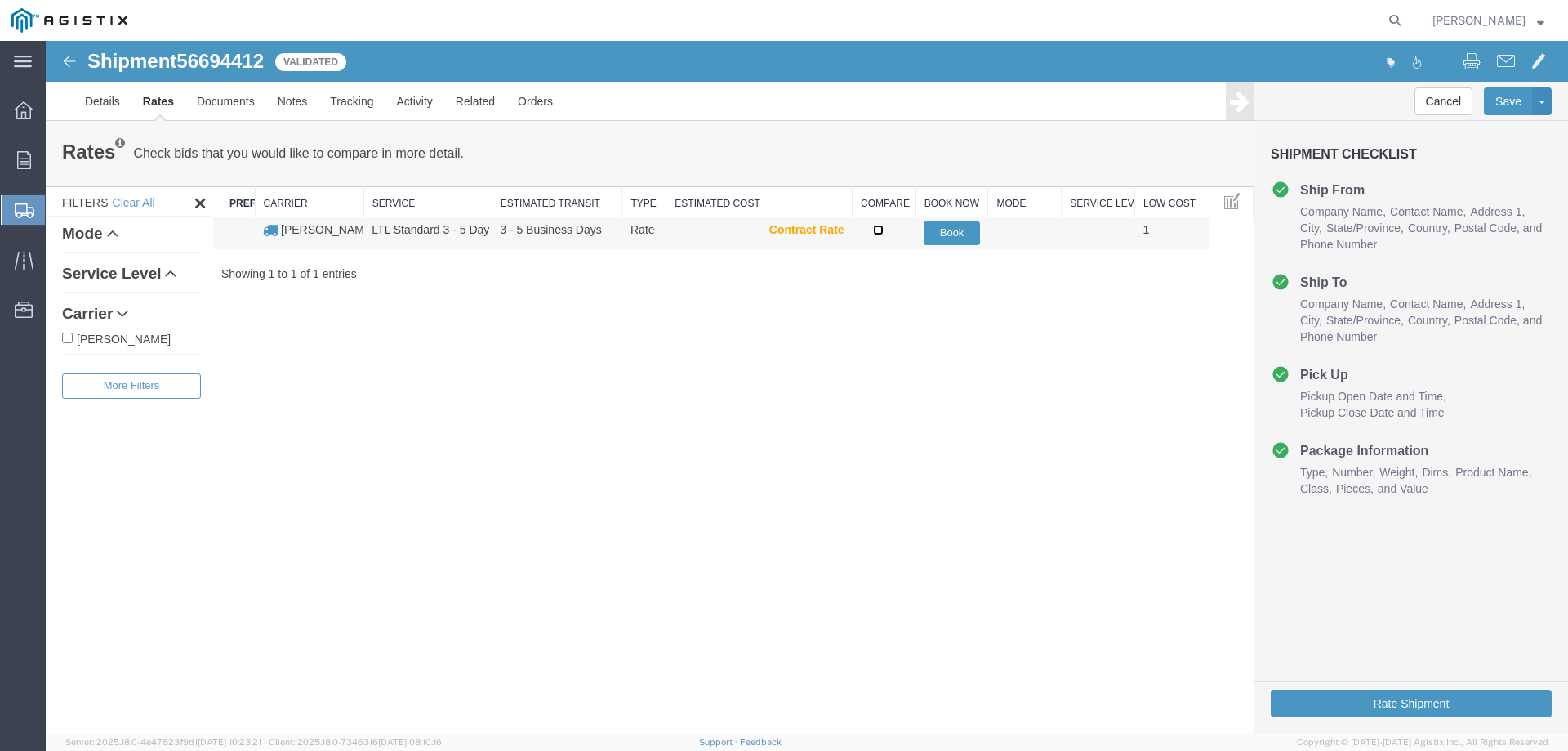
click at [877, 231] on input "checkbox" at bounding box center [878, 229] width 11 height 11
checkbox input "true"
click at [962, 236] on button "Book" at bounding box center [952, 233] width 56 height 24
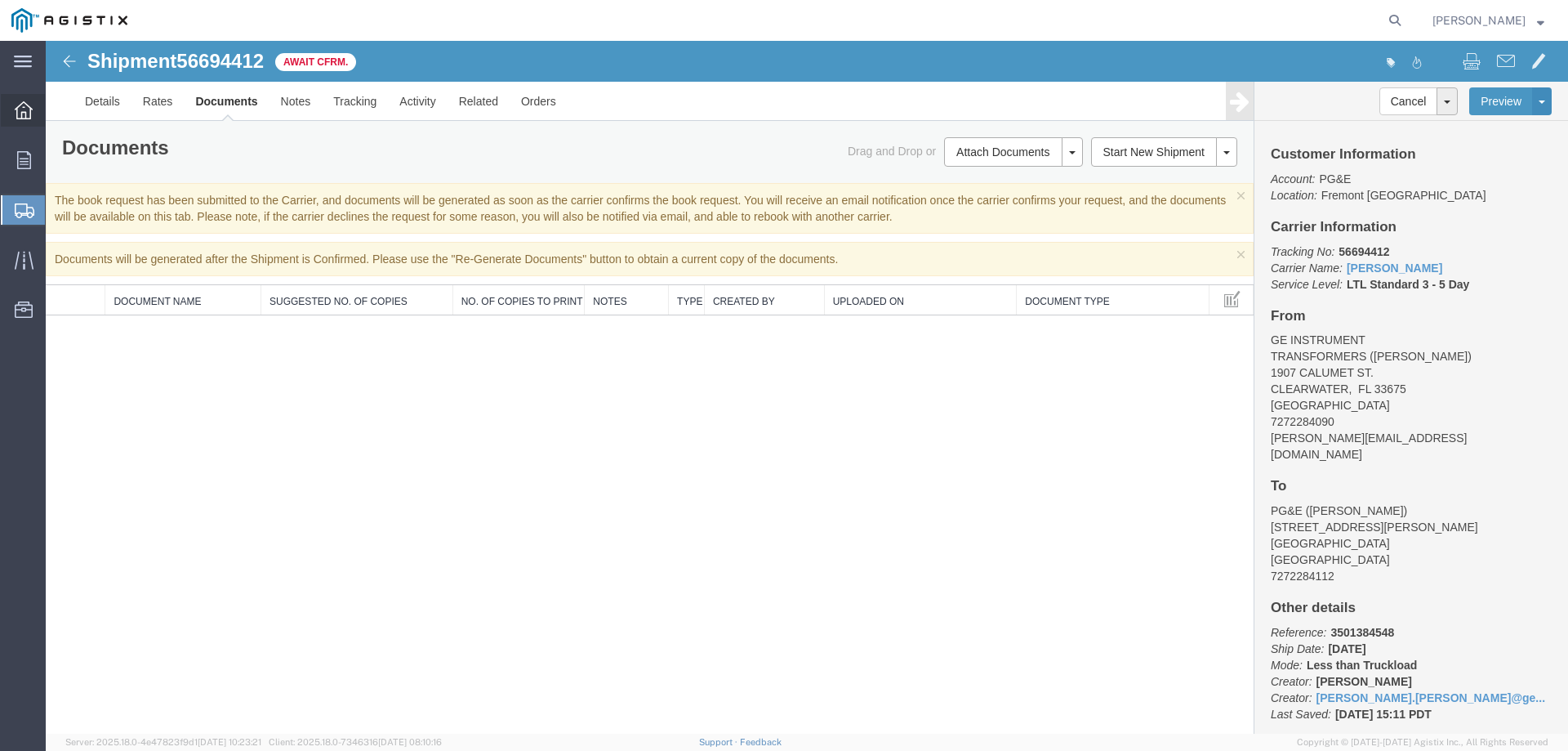
click at [21, 116] on icon at bounding box center [24, 110] width 18 height 18
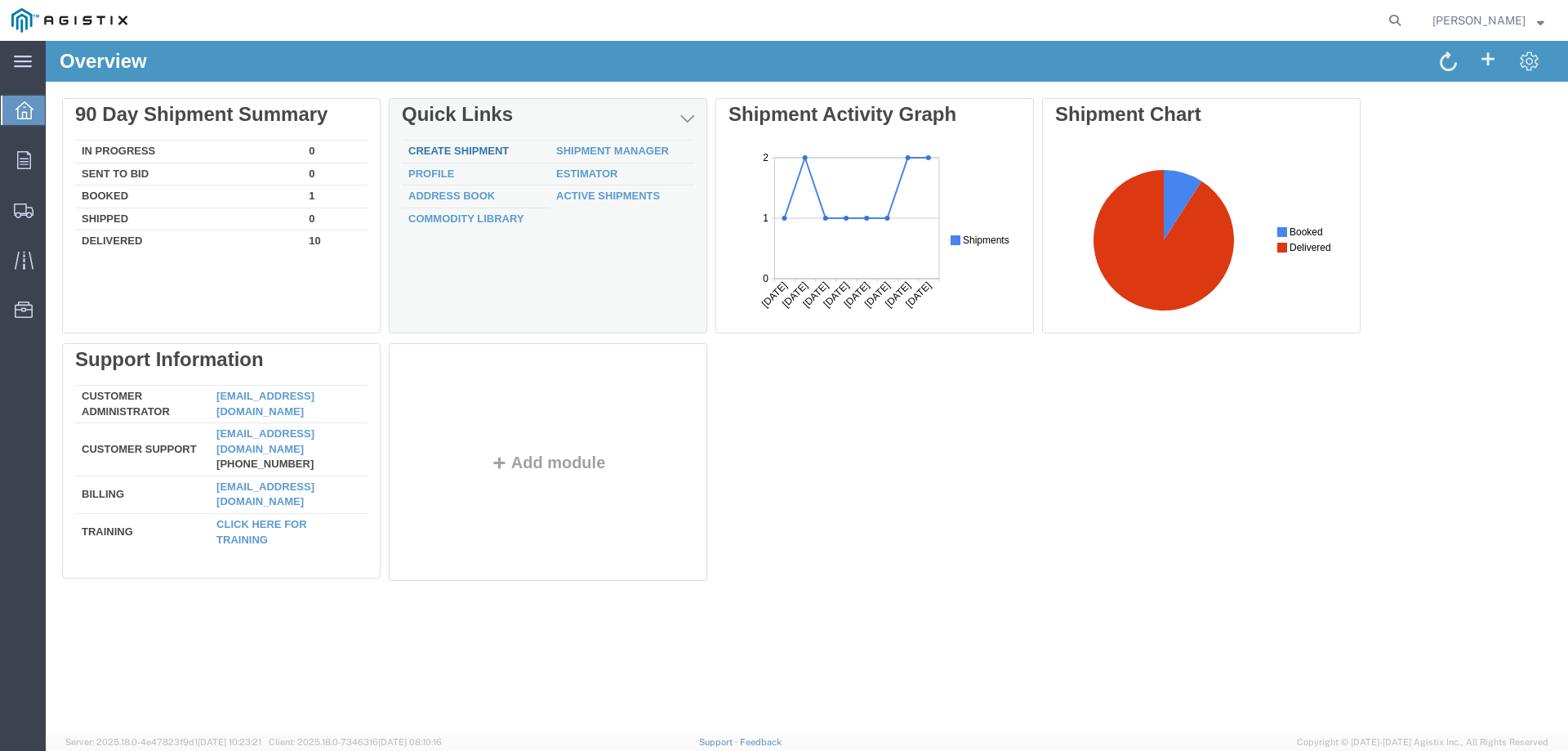
click at [469, 155] on link "Create Shipment" at bounding box center [458, 151] width 100 height 12
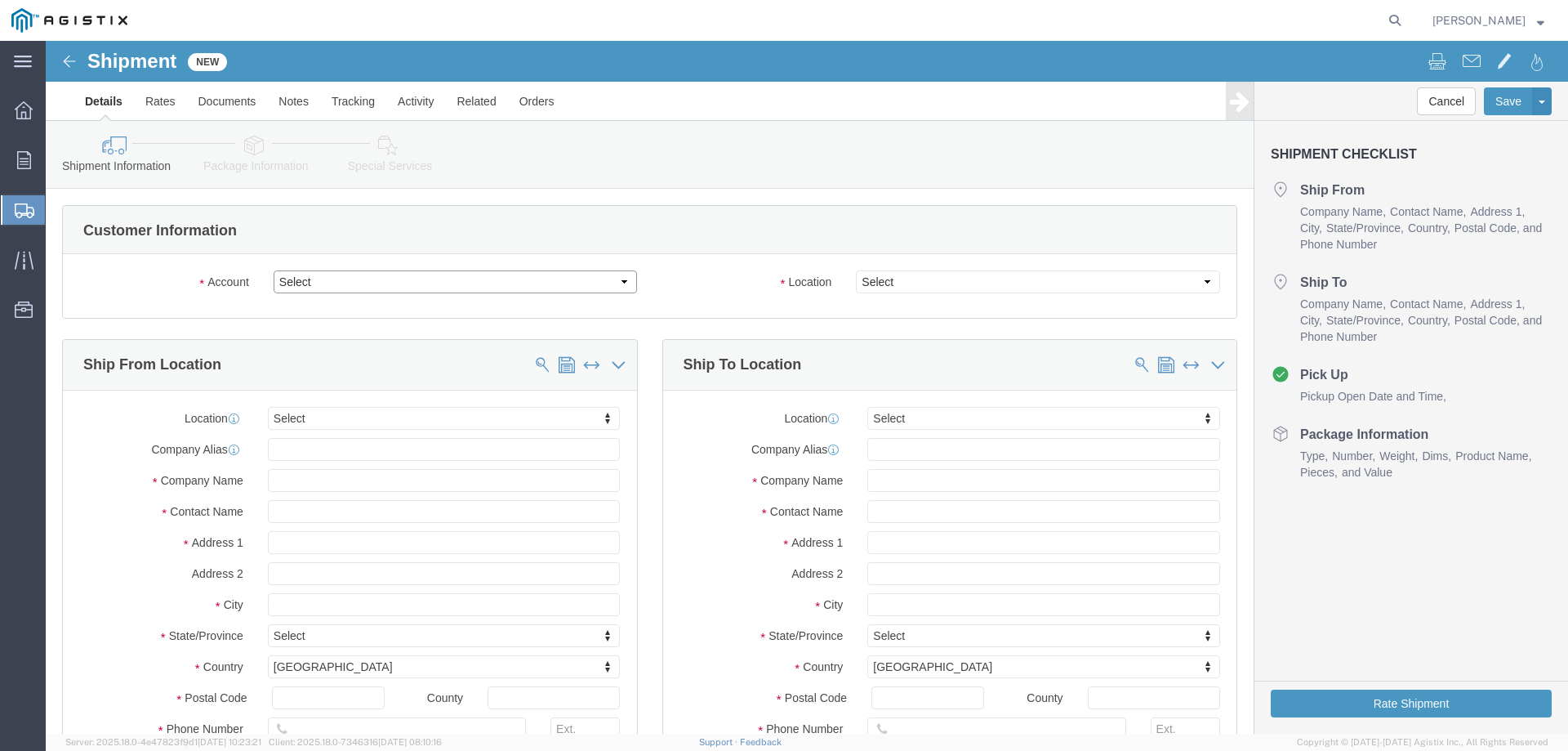
click select "Select Instrument Transformers LLC PG&E"
select select "9596"
click select "Select Instrument Transformers LLC PG&E"
select select "PURCHORD"
select select
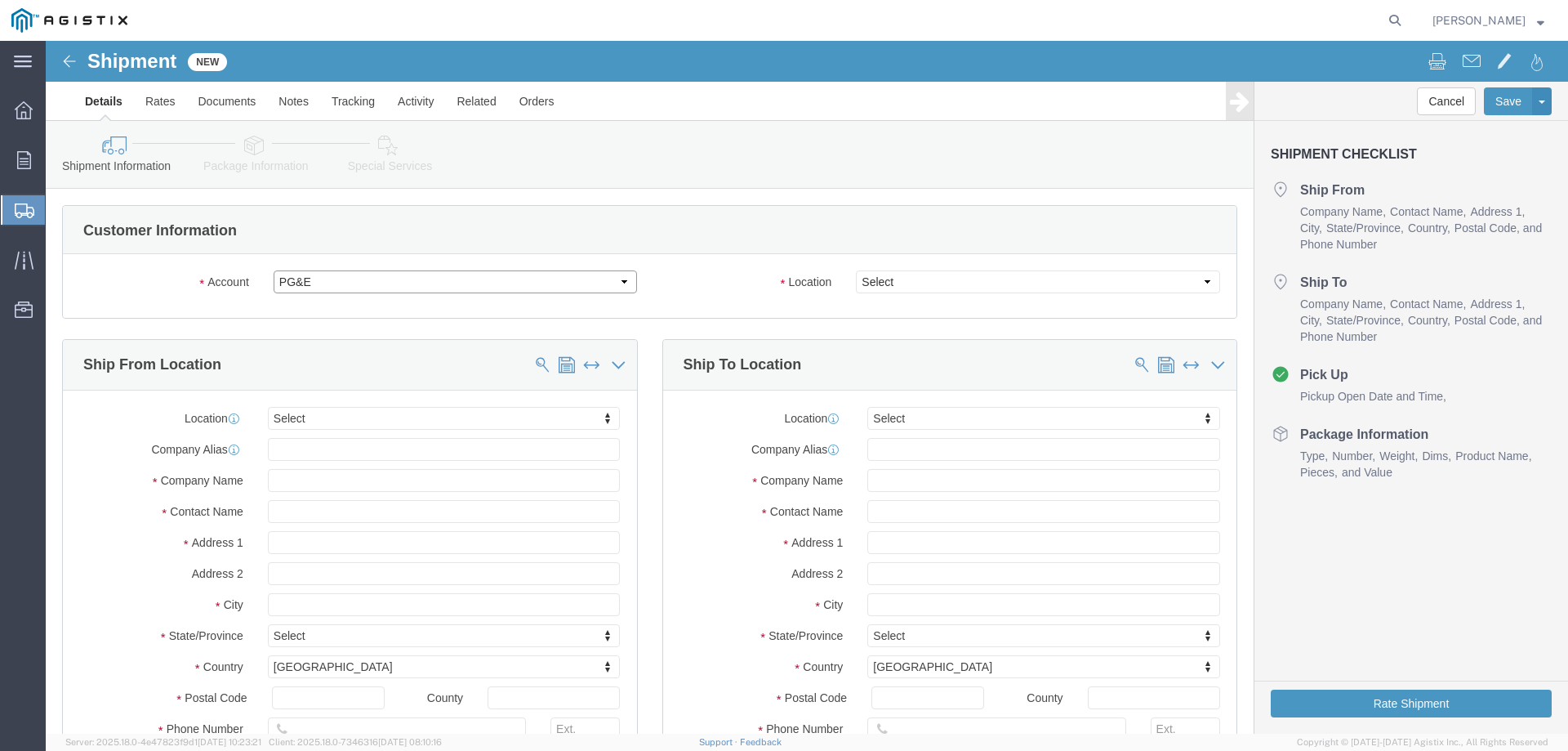
select select
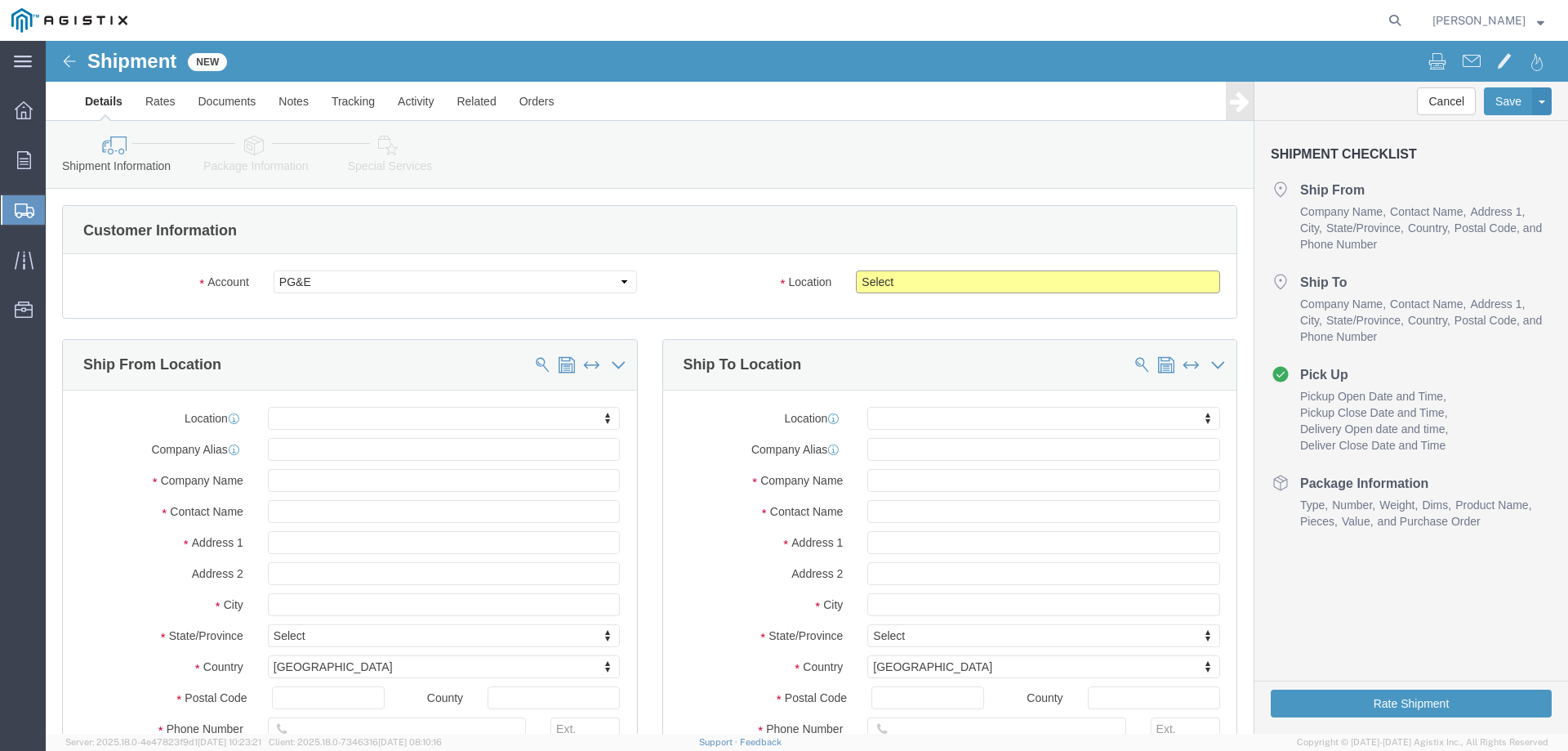
click select "Select All Others [GEOGRAPHIC_DATA] [GEOGRAPHIC_DATA] [GEOGRAPHIC_DATA] [GEOGRA…"
select select "19740"
click select "Select All Others [GEOGRAPHIC_DATA] [GEOGRAPHIC_DATA] [GEOGRAPHIC_DATA] [GEOGRA…"
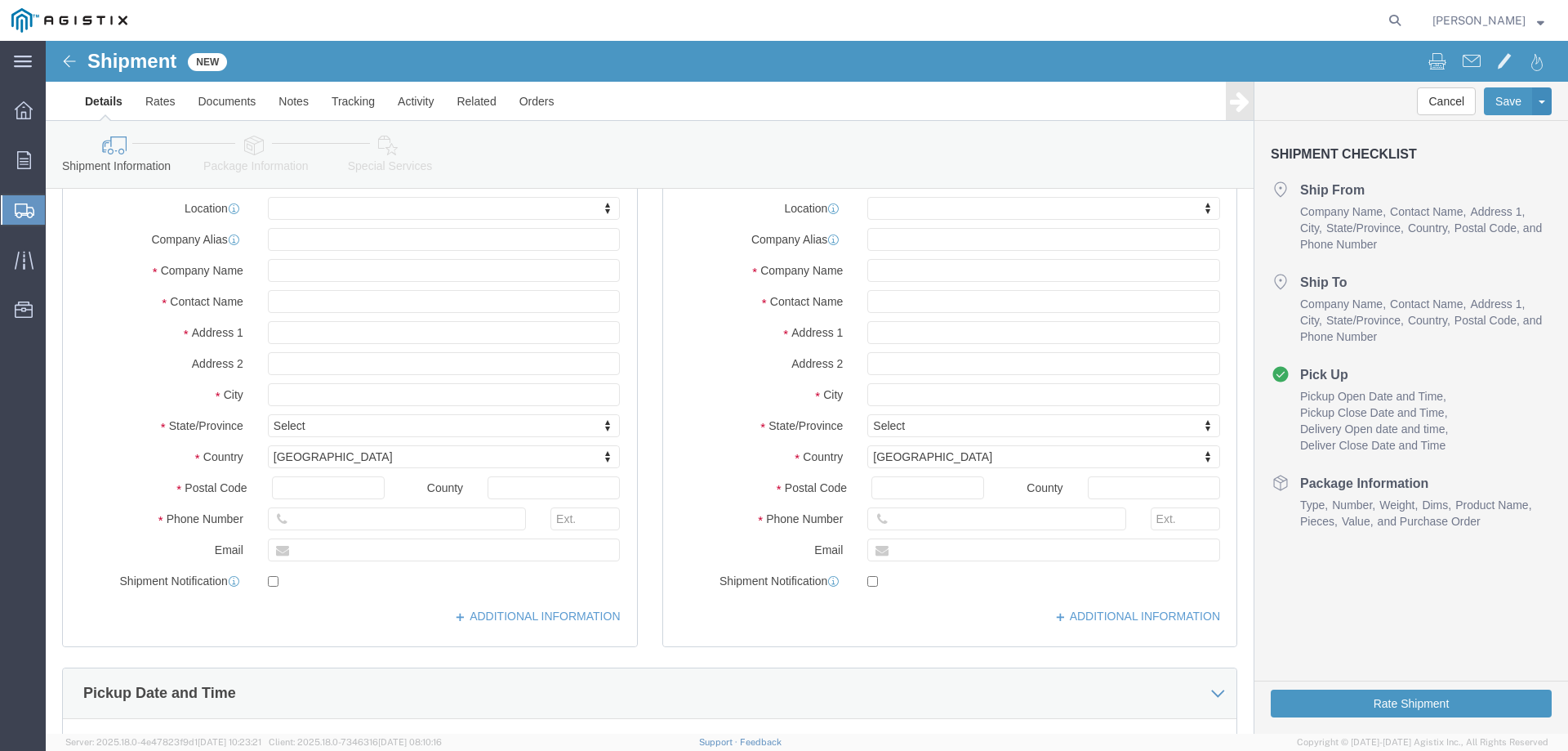
scroll to position [245, 0]
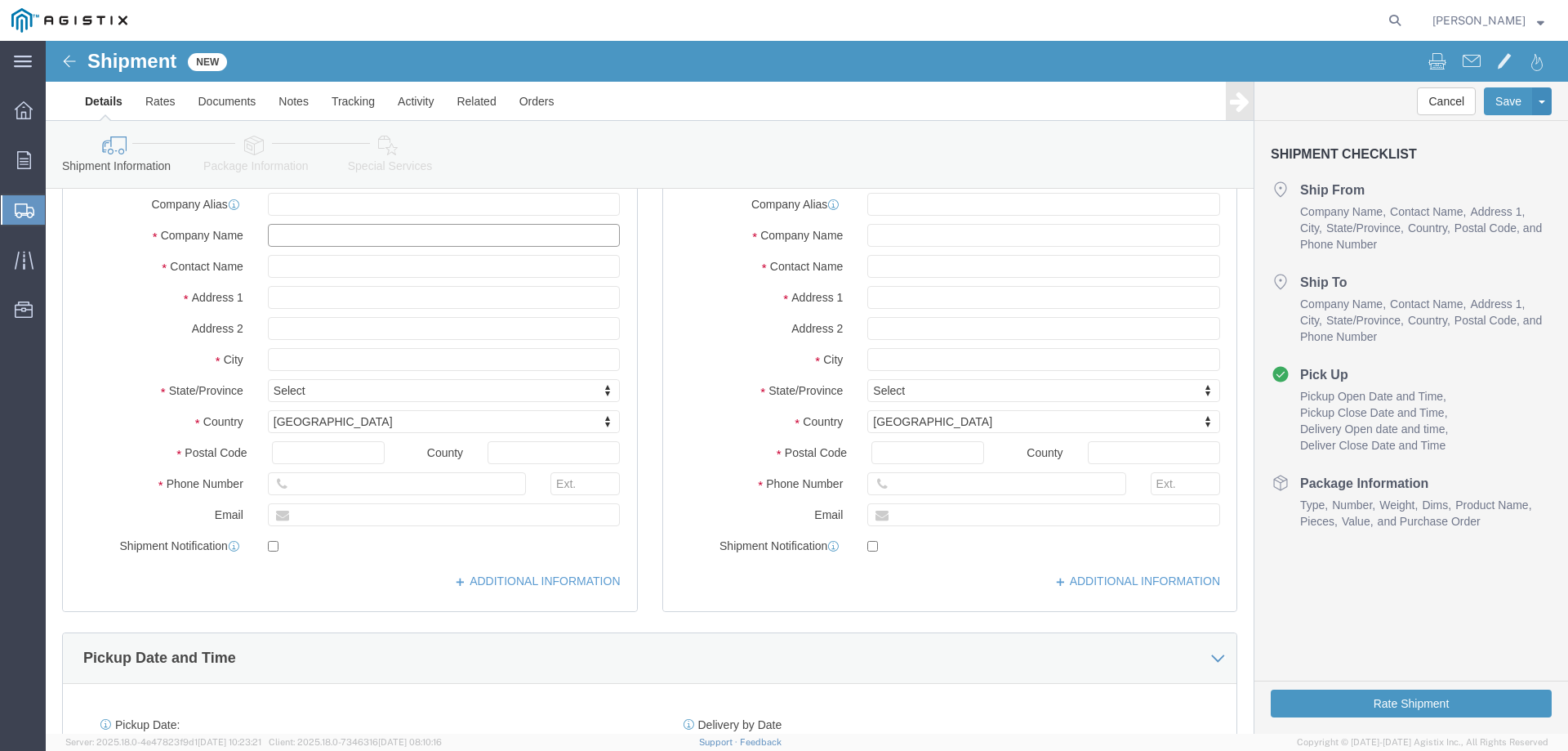
click input "text"
type input "ge"
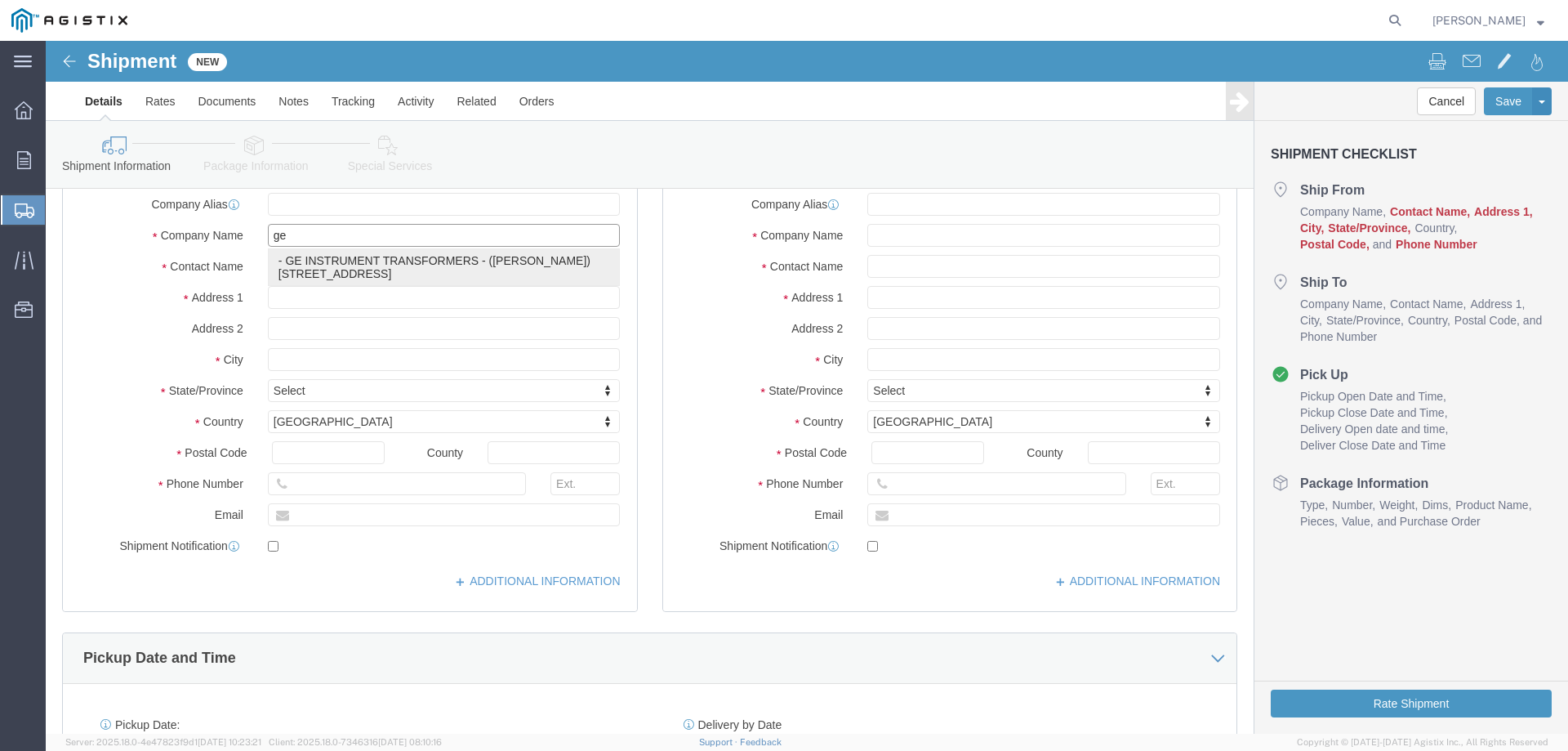
click div "- GE INSTRUMENT TRANSFORMERS - ([PERSON_NAME]) [STREET_ADDRESS]"
select select
type input "GE INSTRUMENT TRANSFORMERS"
type input "[PERSON_NAME]"
type input "1907 CALUMET ST."
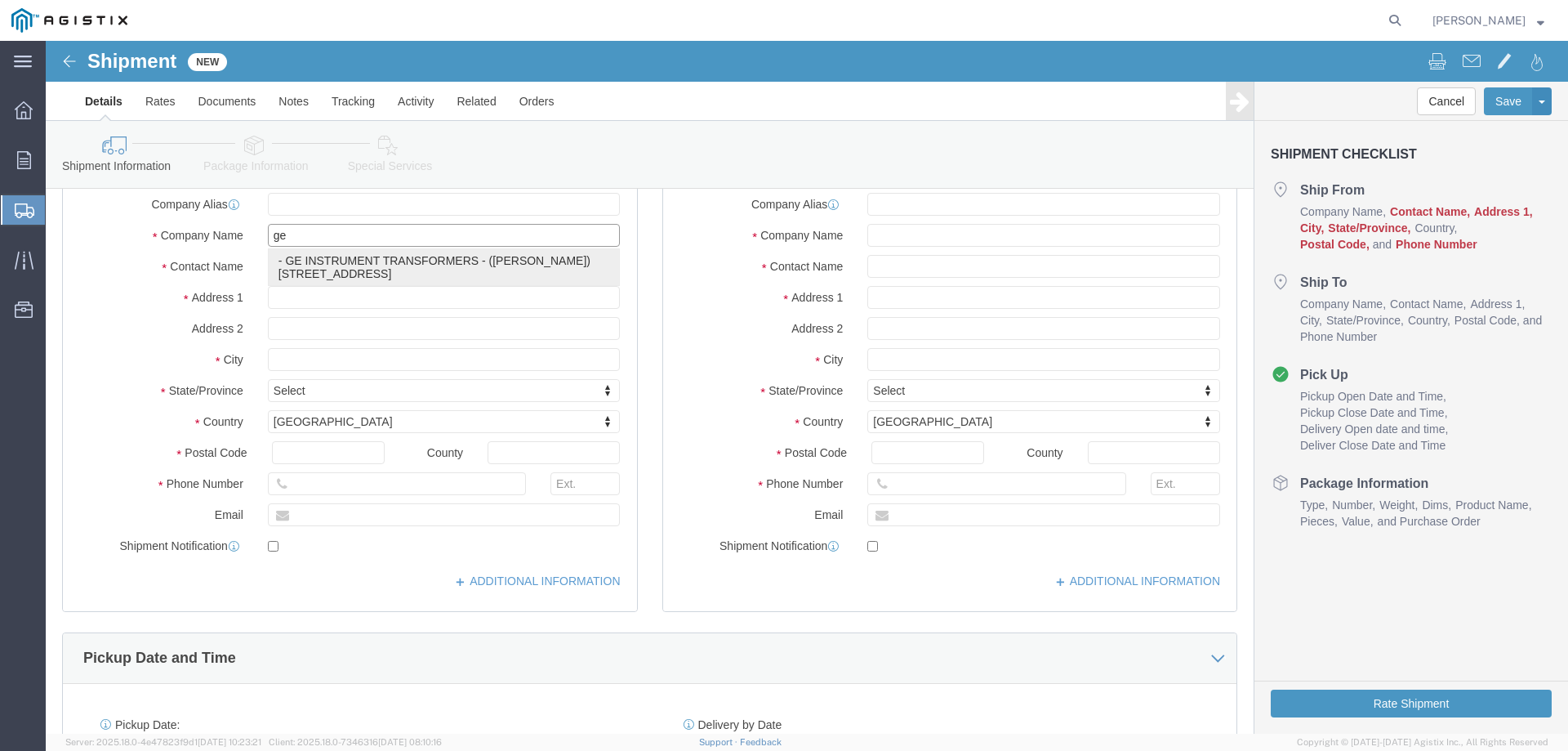
type input "CLEARWATER"
type input "33675"
select select "FL"
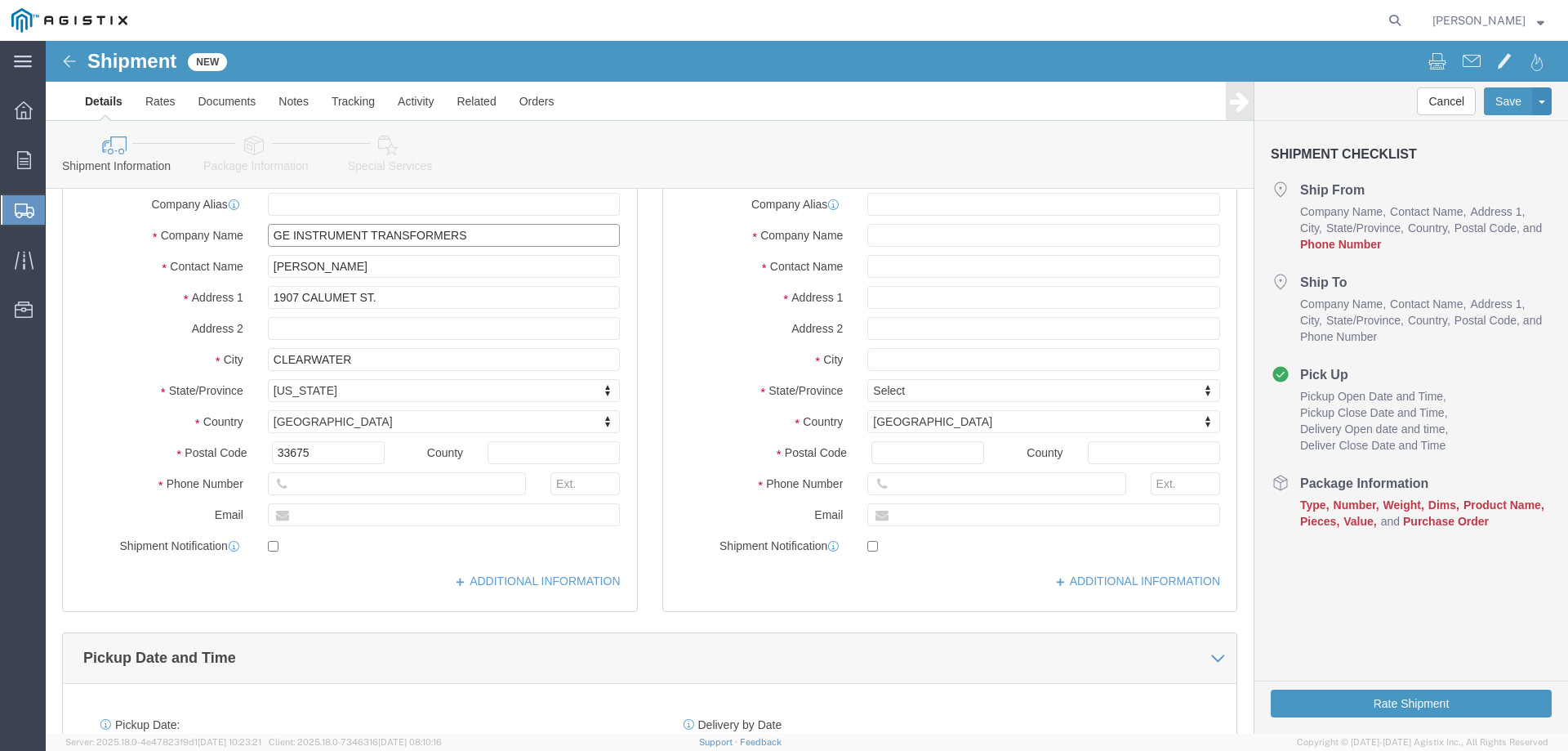
type input "GE INSTRUMENT TRANSFORMERS"
click input "text"
type input "7272284090"
click input "text"
type input "p"
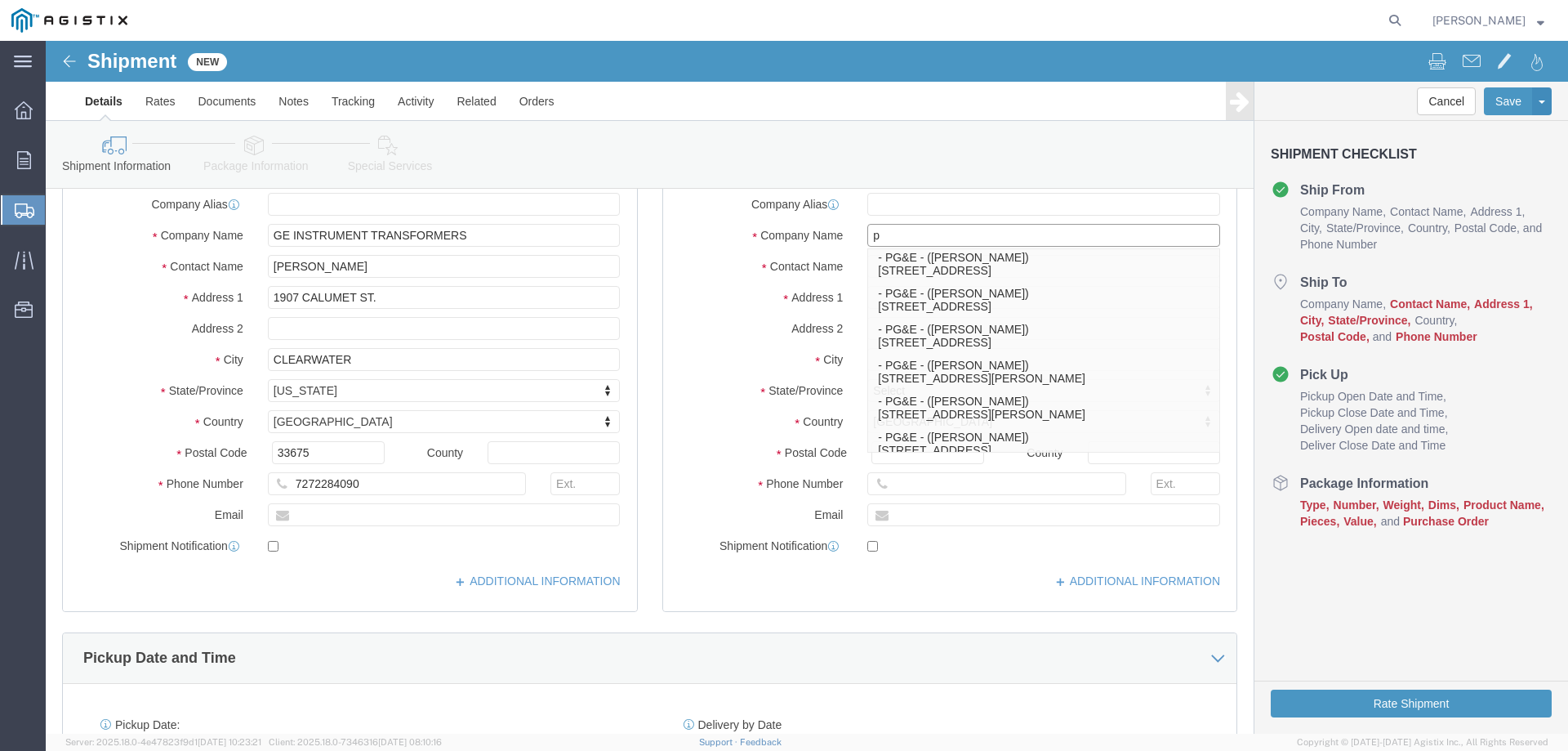
scroll to position [408, 0]
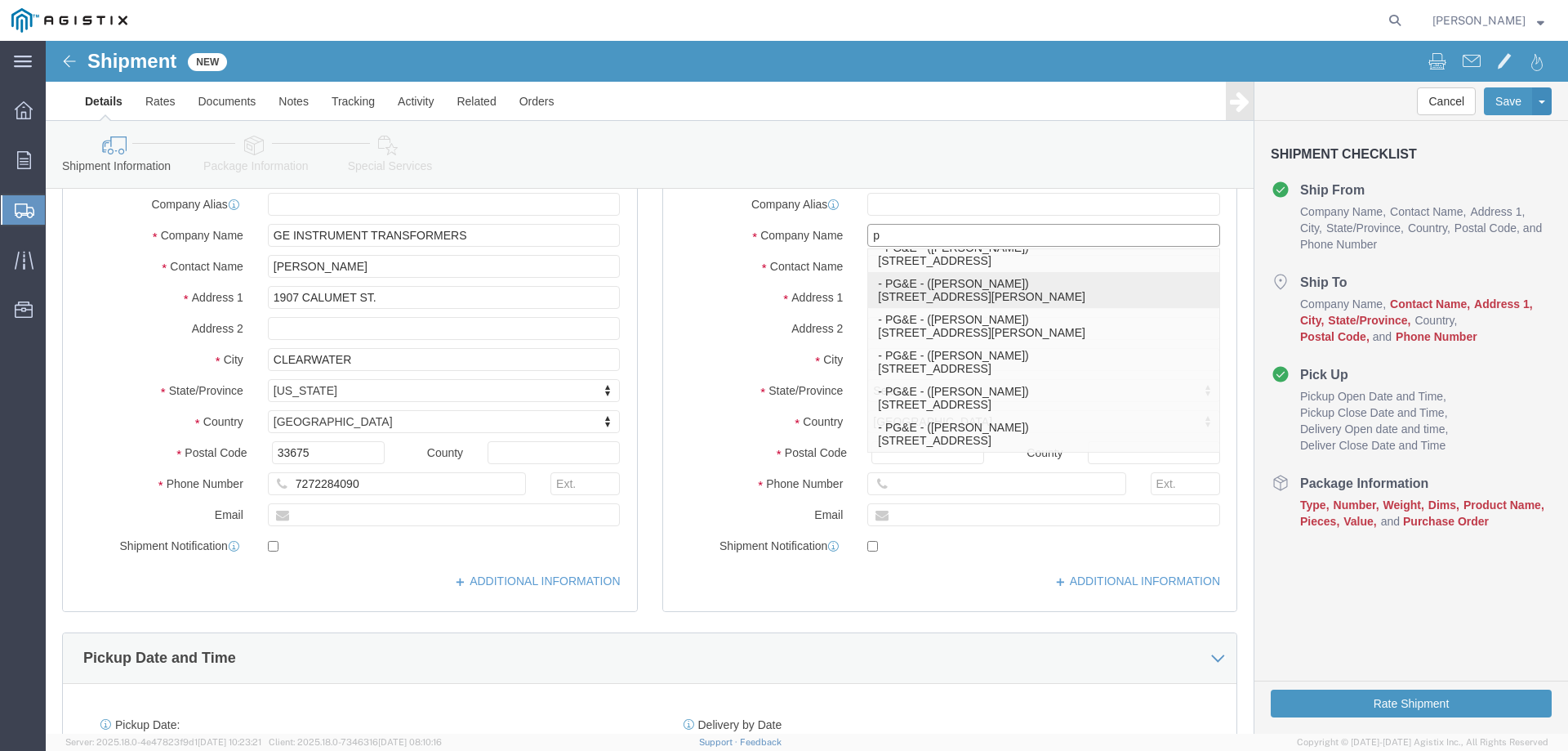
click p "- PG&E - ([PERSON_NAME]) [STREET_ADDRESS][PERSON_NAME]"
select select
type input "PG&E"
type input "[PERSON_NAME]"
type input "[STREET_ADDRESS][PERSON_NAME]"
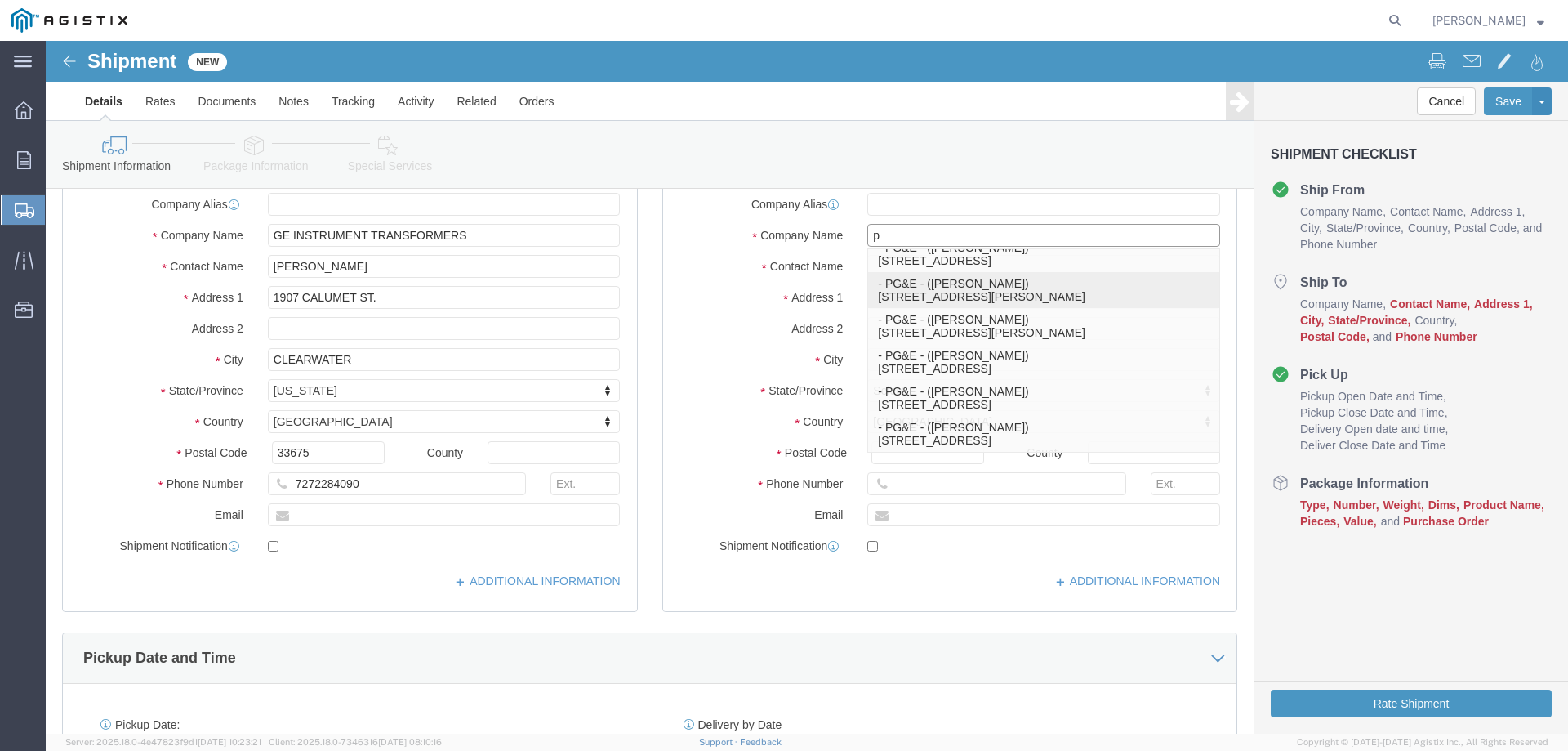
type input "Fremont"
type input "94538"
select select "CA"
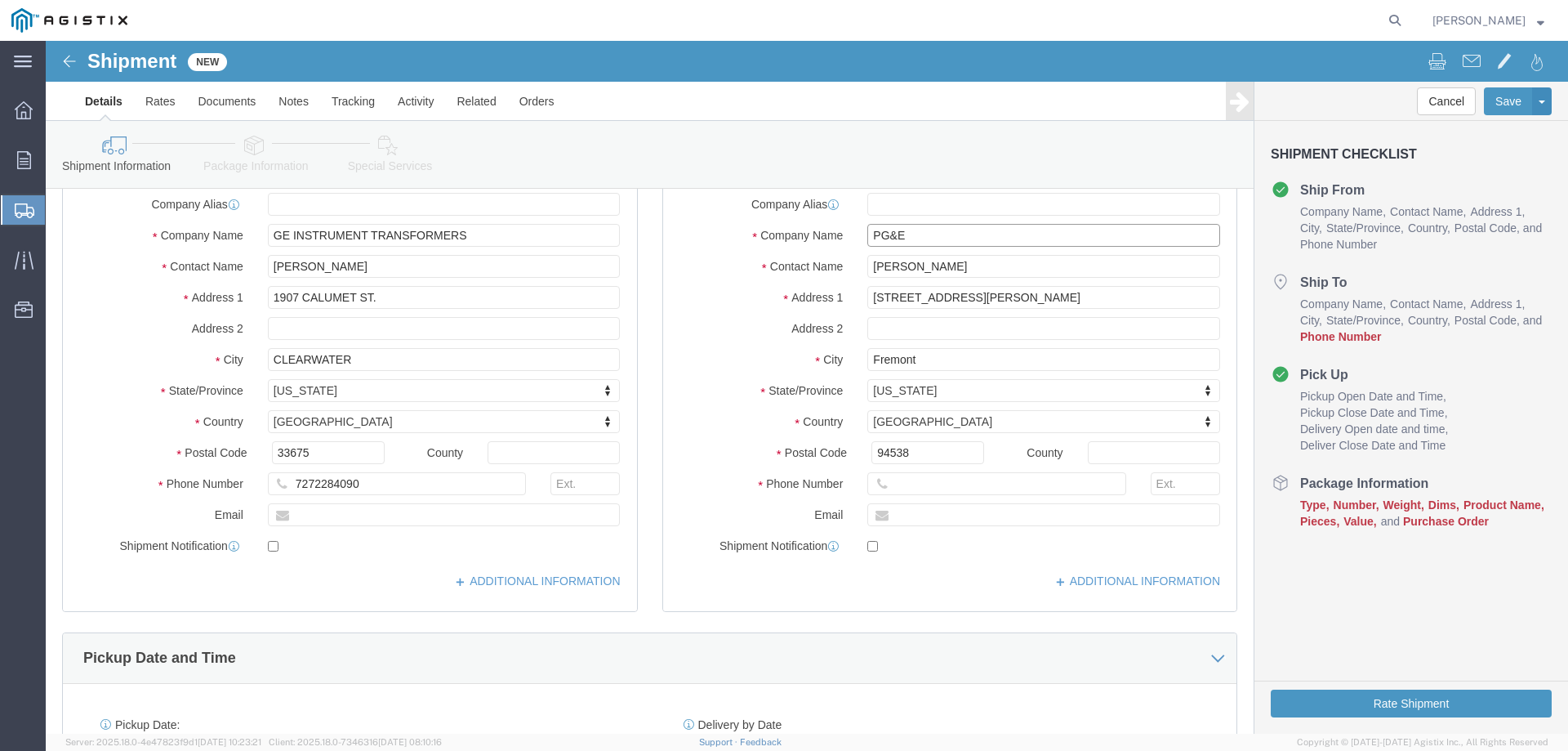
type input "PG&E"
click input "text"
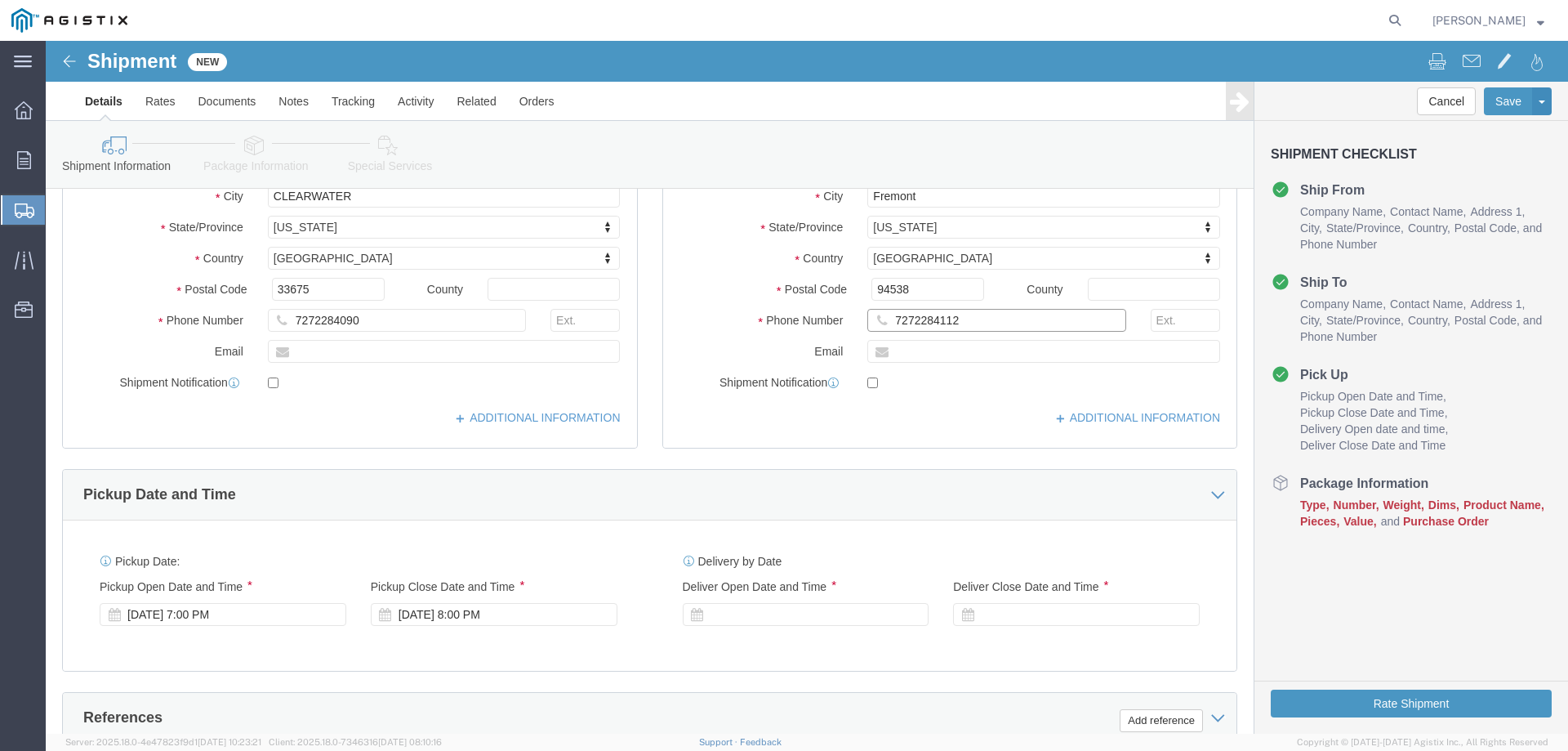
type input "7272284112"
click input "text"
type input "[PERSON_NAME][EMAIL_ADDRESS][DOMAIN_NAME]"
checkbox input "true"
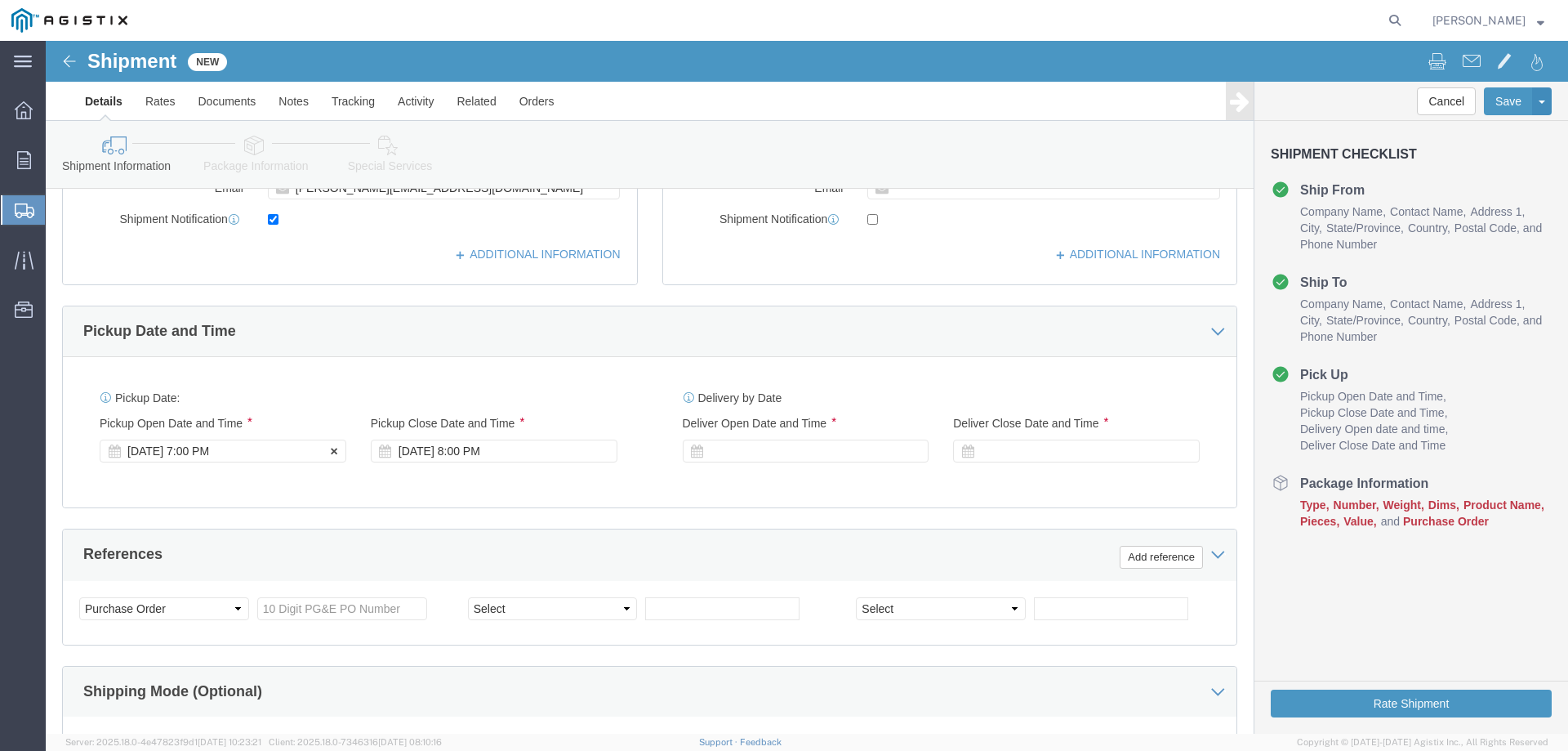
click div "[DATE] 7:00 PM"
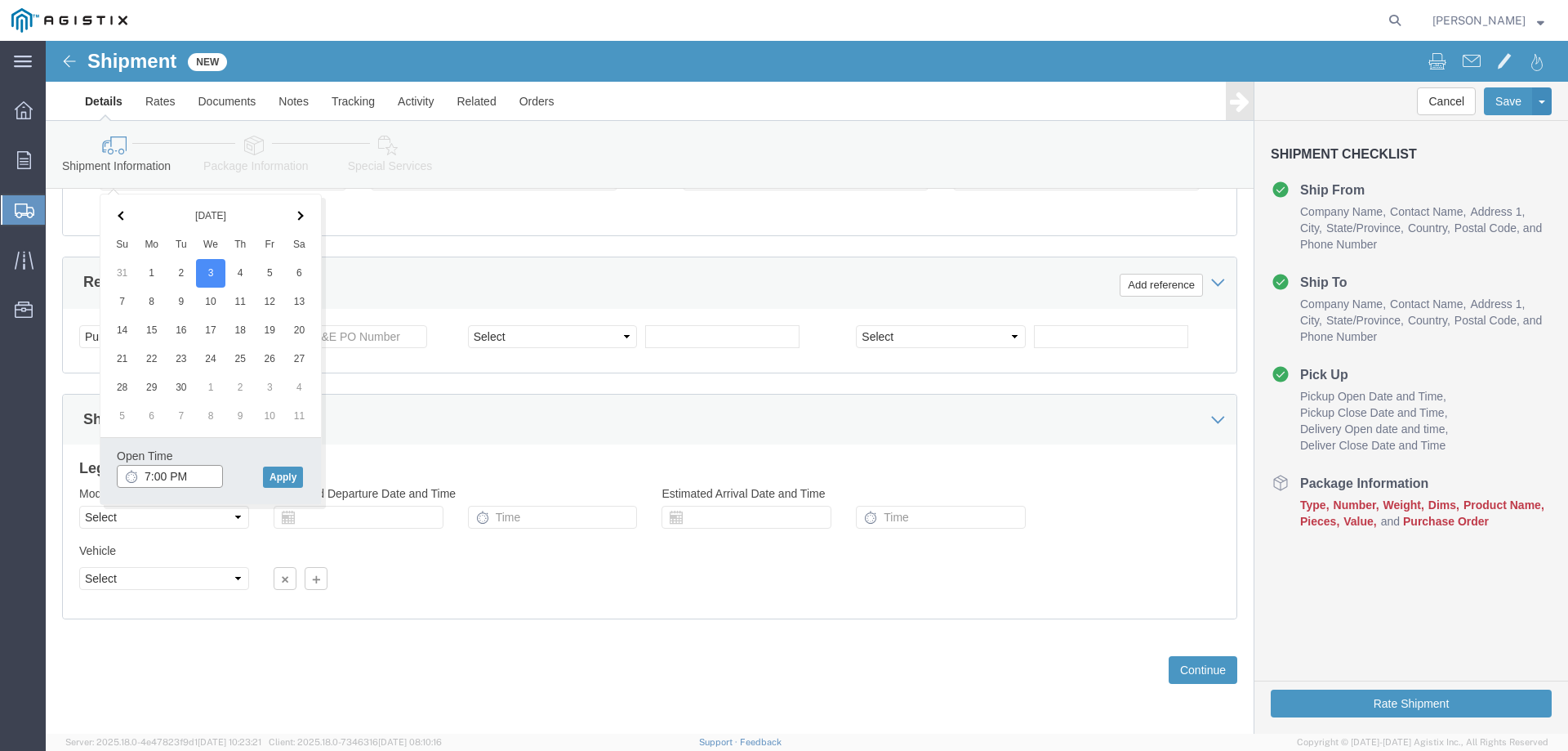
click input "7:00 PM"
type input "3:00 PM"
click button "Apply"
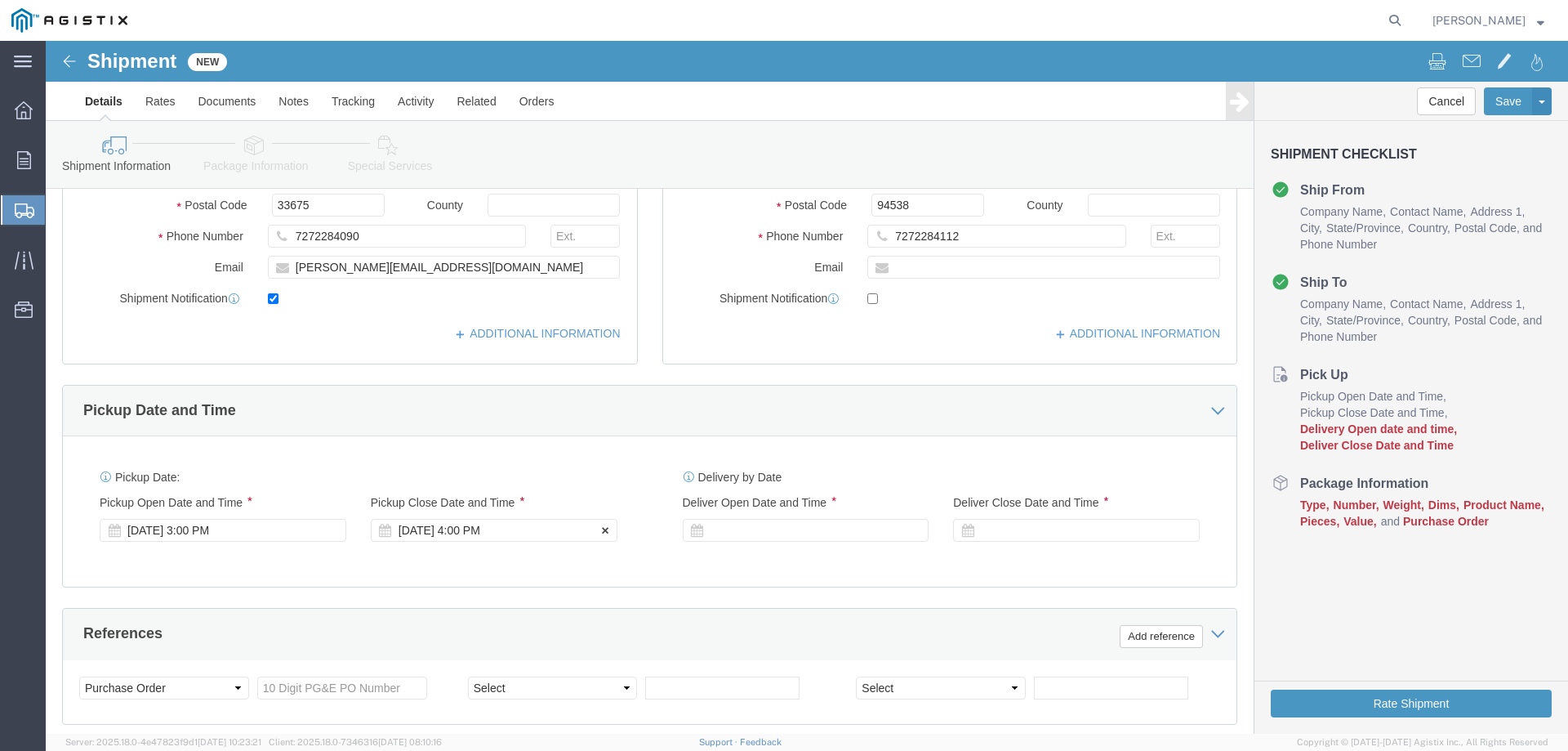
scroll to position [517, 0]
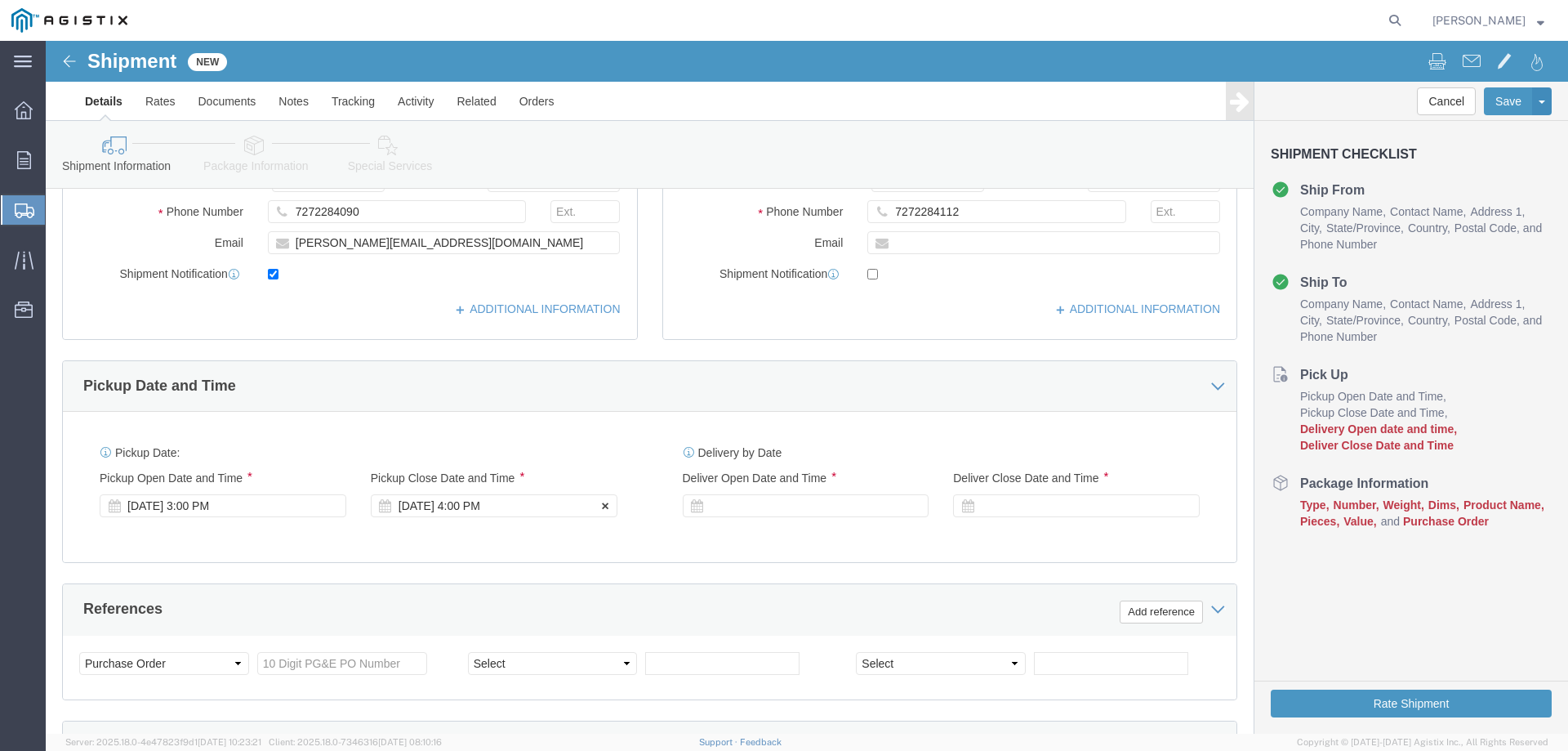
click div "[DATE] 4:00 PM"
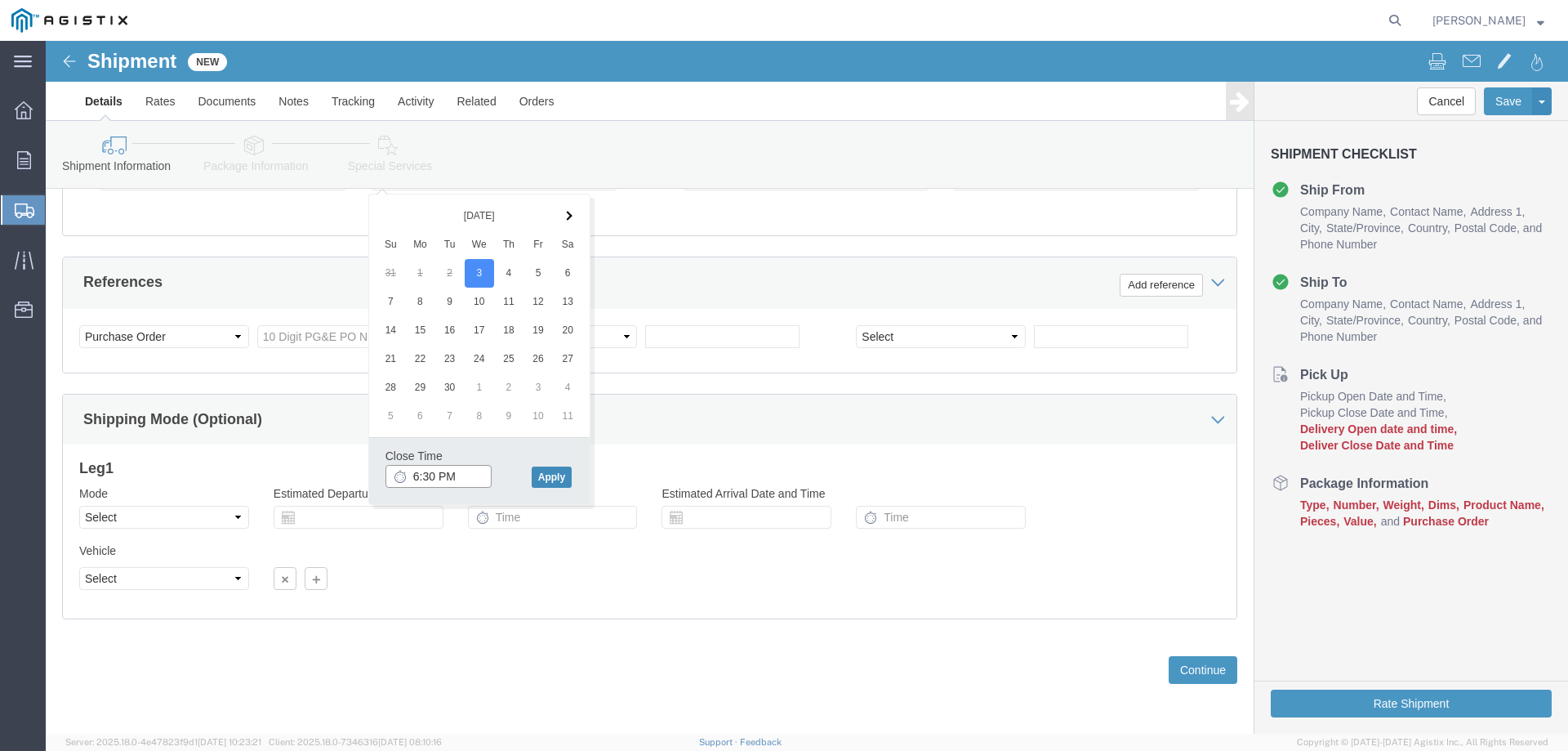
type input "6:30 PM"
click button "Apply"
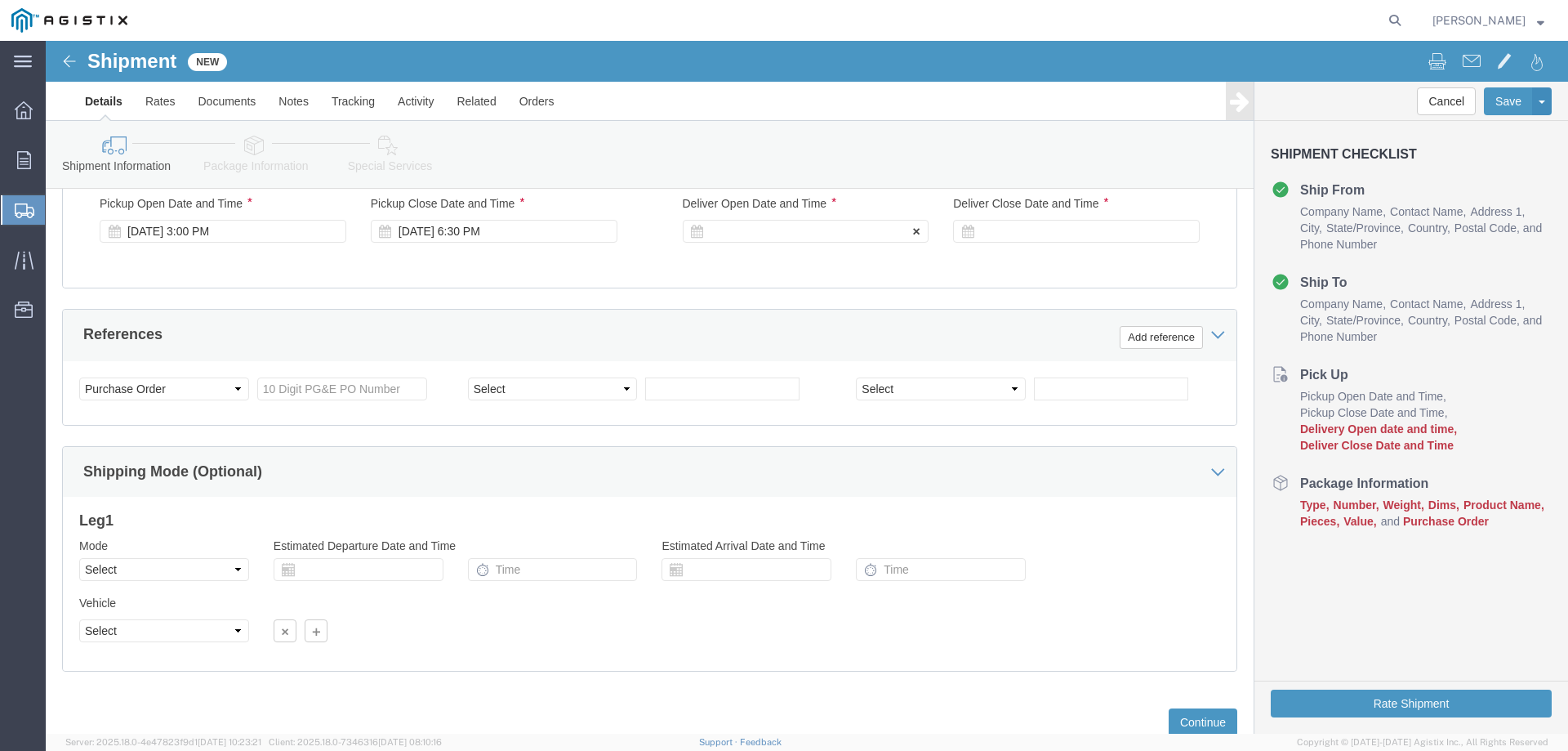
scroll to position [599, 0]
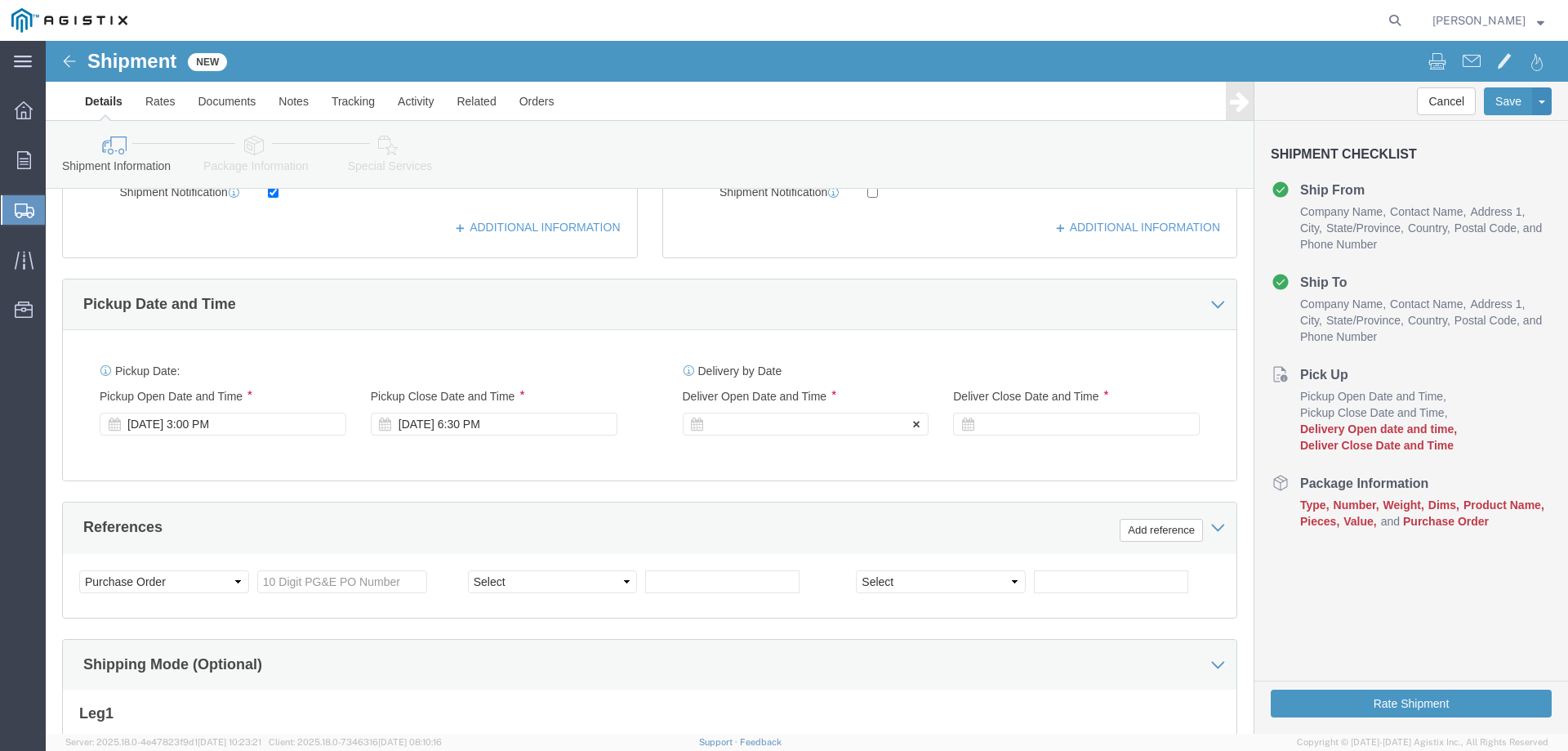
click div "Delivery Start Date Delivery Start Time Deliver Open Date and Time"
click div
click input "7:30 PM"
type input "9:30 AM"
click button "Apply"
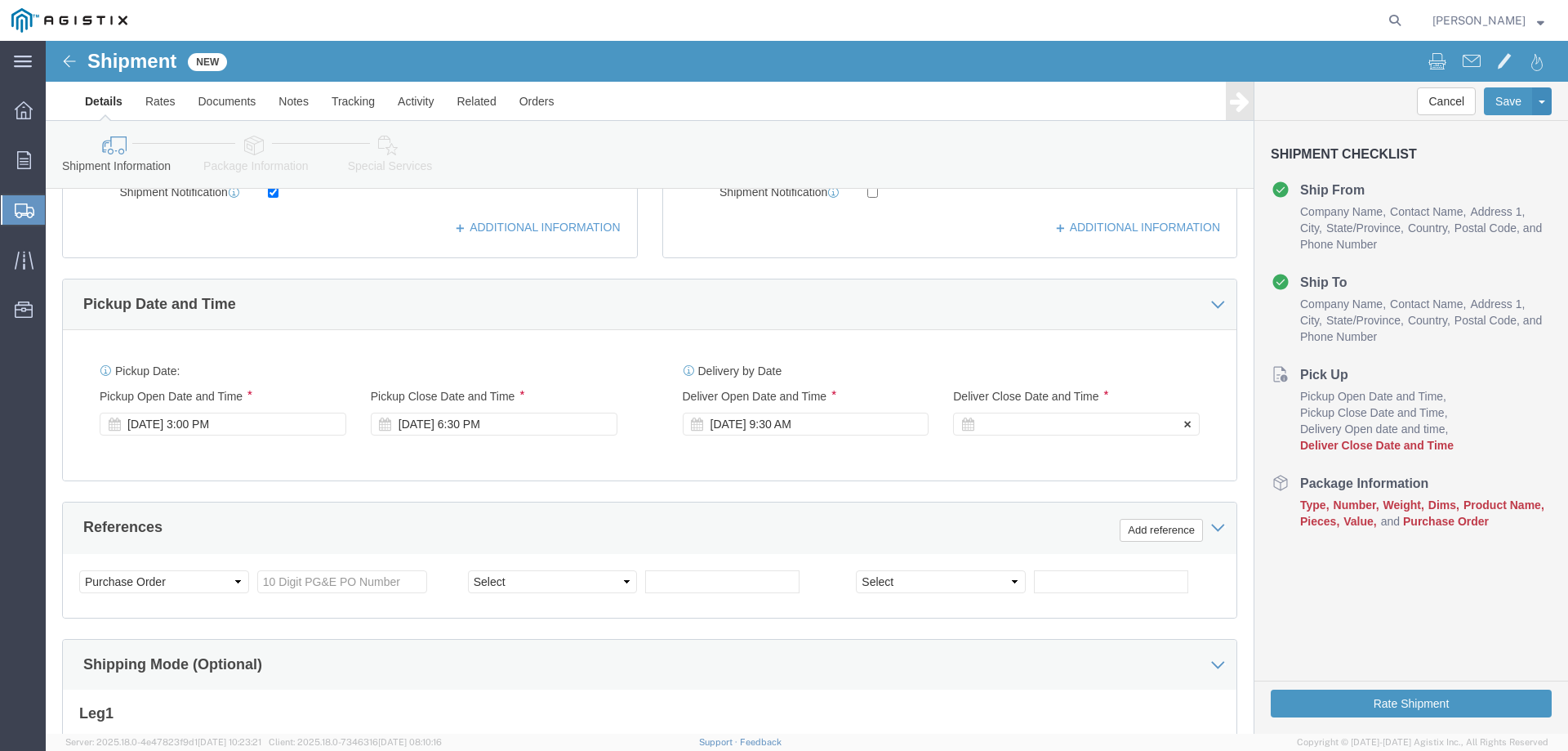
click div
click input "10:30 AM"
type input "3:30 PM"
click button "Apply"
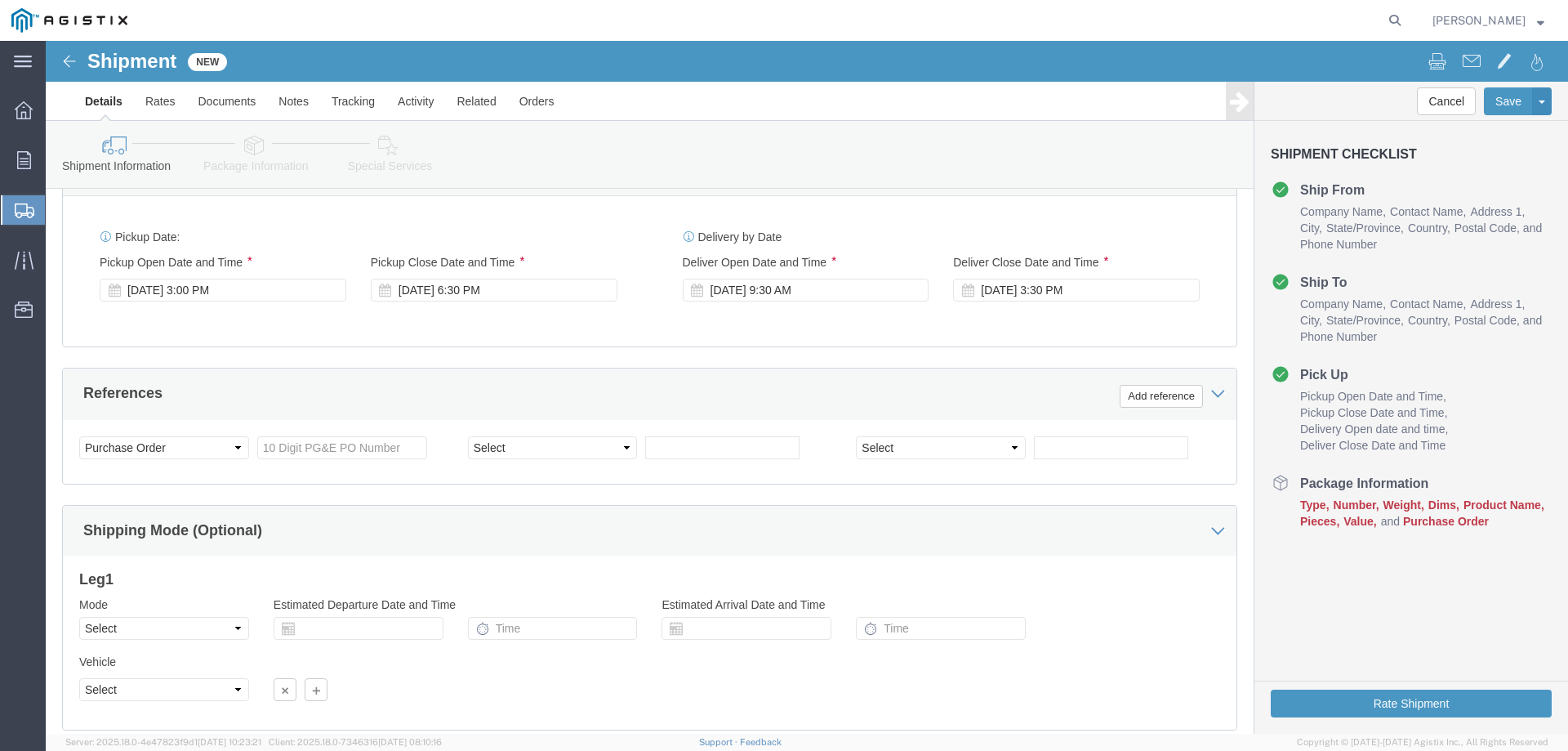
scroll to position [762, 0]
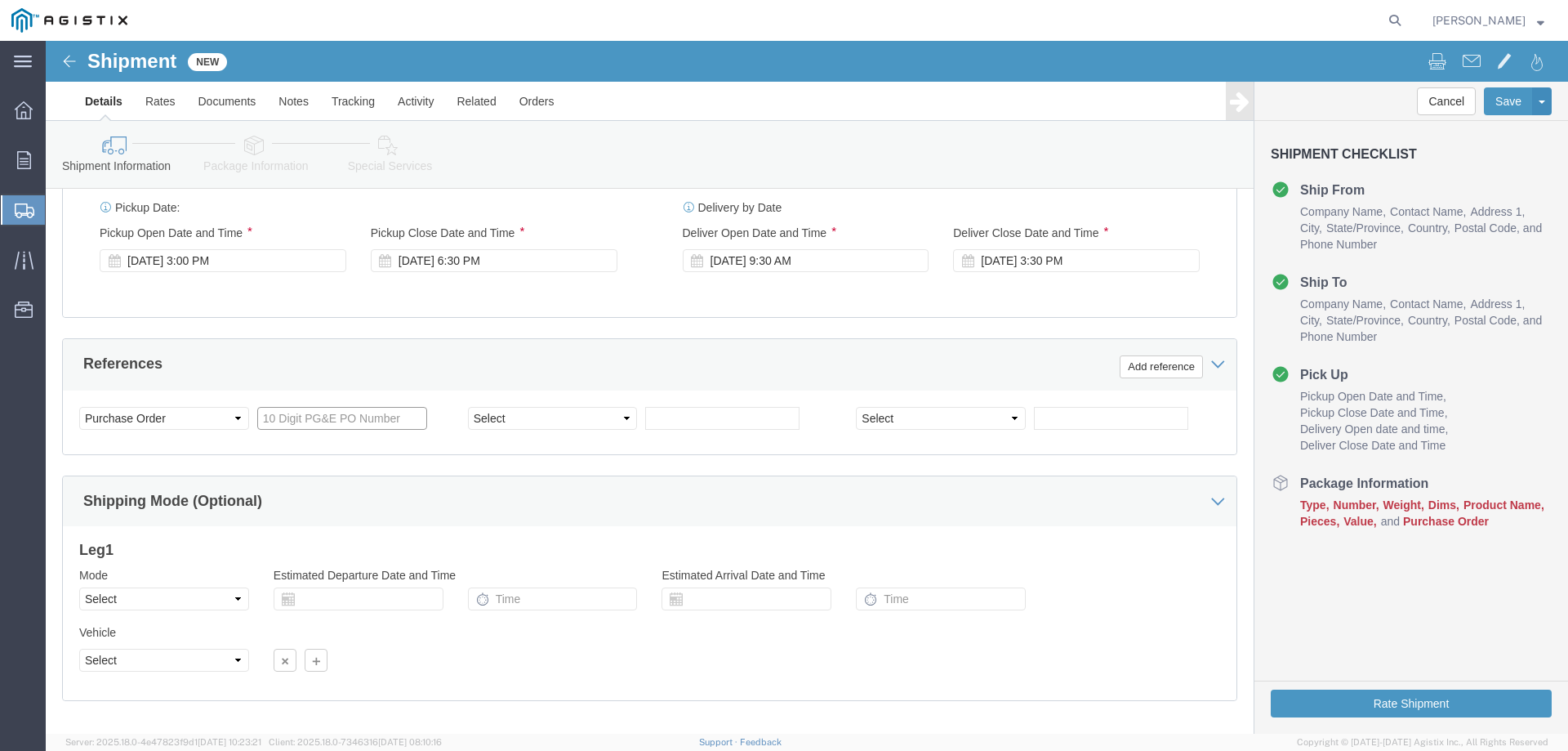
click input "text"
type input "3501407159"
click select "Select Account Type Activity ID Airline Appointment Number ASN Batch Request # …"
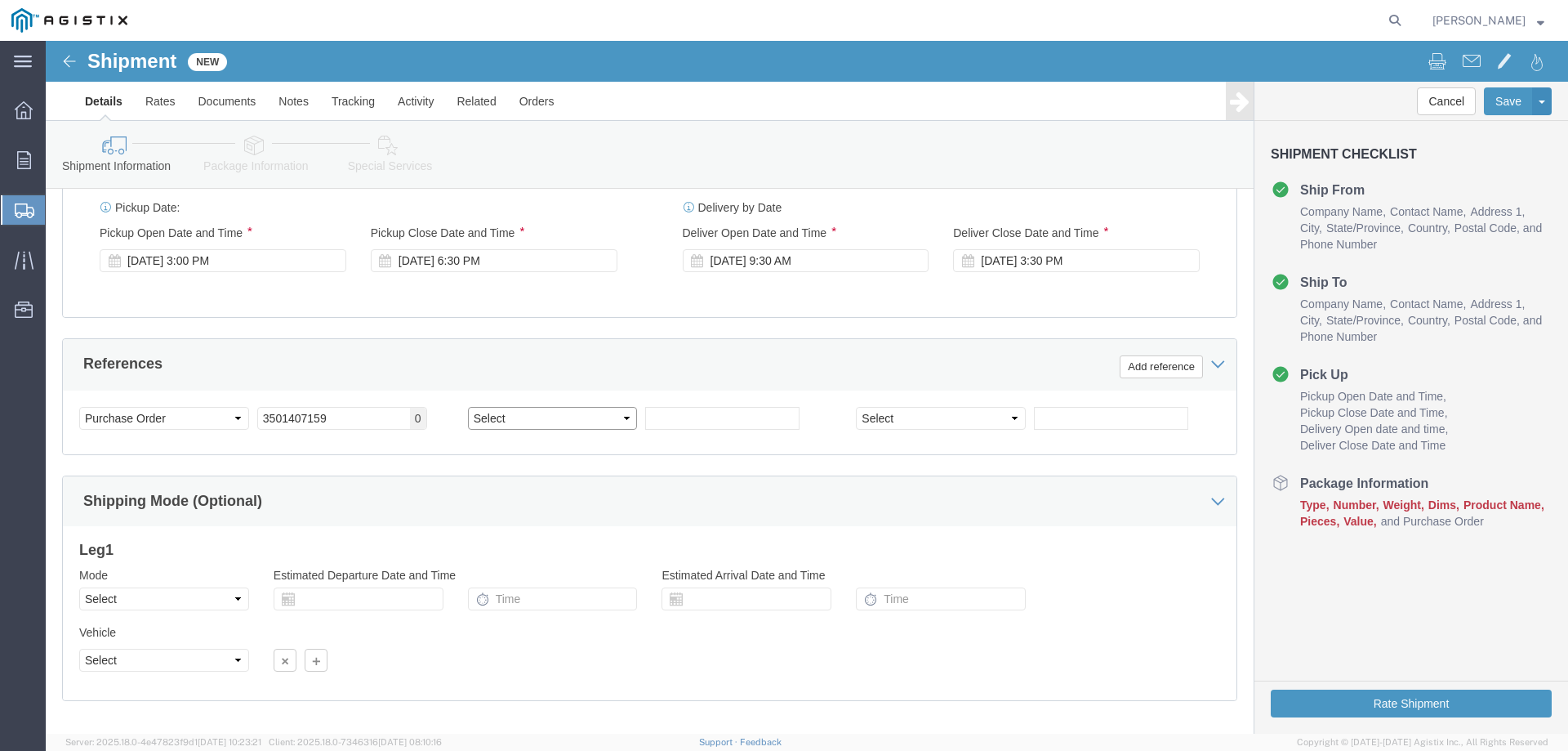
click select "Select Account Type Activity ID Airline Appointment Number ASN Batch Request # …"
select select "SALEORDR"
click select "Select Account Type Activity ID Airline Appointment Number ASN Batch Request # …"
click input "text"
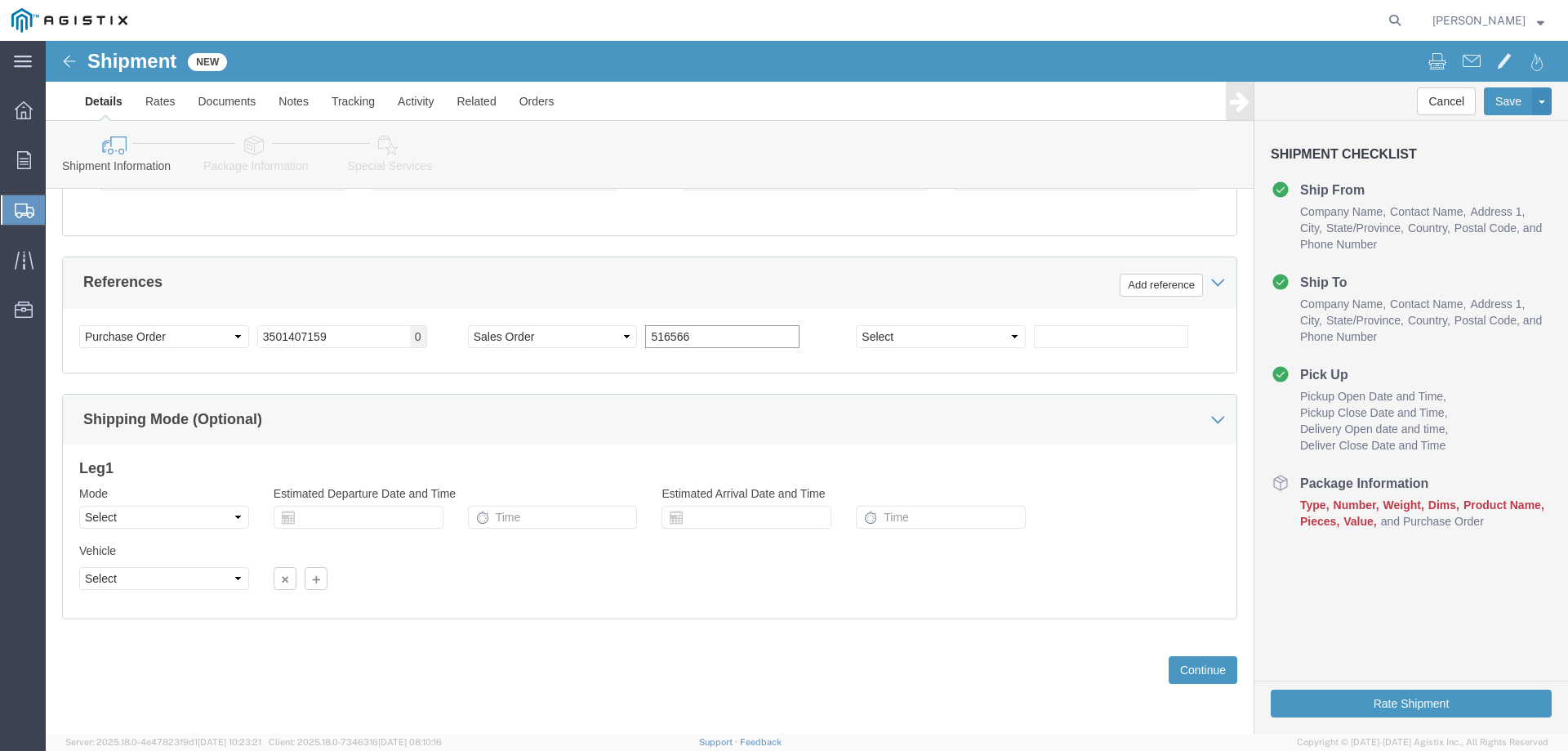
type input "516566"
click select "Select Air Less than Truckload Multi-Leg Ocean Freight Rail Small Parcel Truckl…"
select select "LTL"
click select "Select Air Less than Truckload Multi-Leg Ocean Freight Rail Small Parcel Truckl…"
click select "Select Straight Truck"
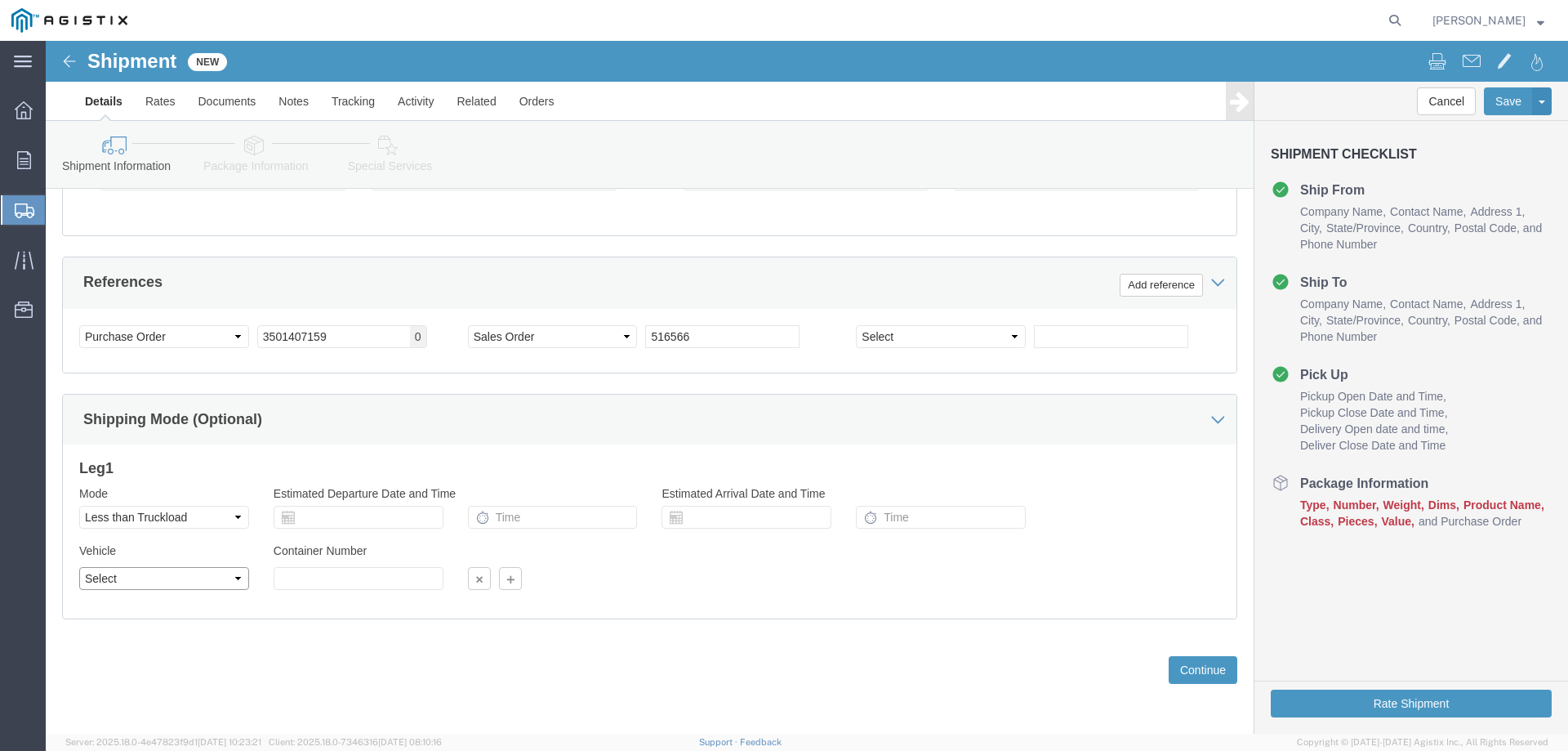
click select "Select Straight Truck"
select select "STTR"
click select "Select Straight Truck"
click div "Previous Continue"
click button "Continue"
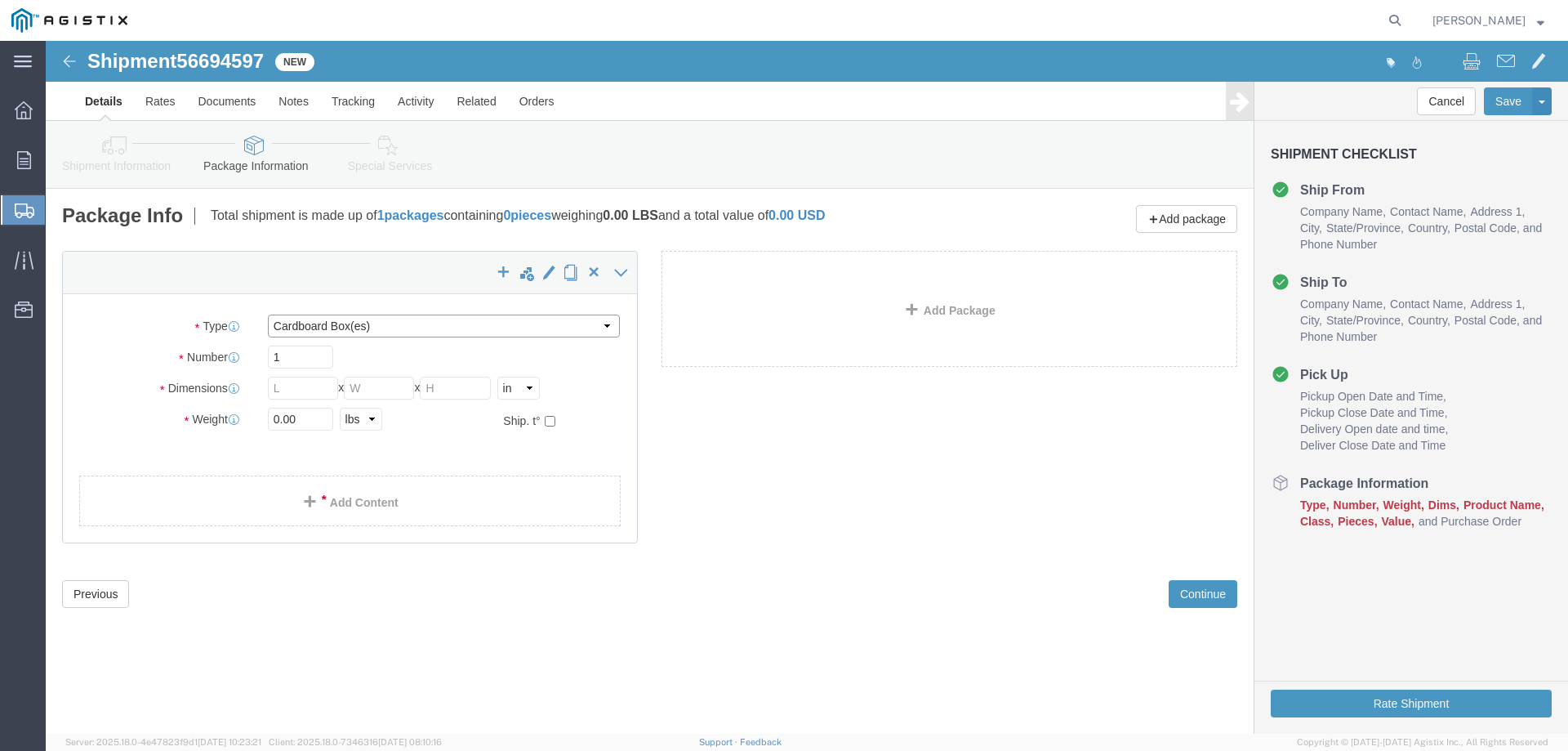
click select "Select Bulk Bundle(s) Cardboard Box(es) Carton(s) Crate(s) Drum(s) (Fiberboard)…"
select select "PONS"
click select "Select Bulk Bundle(s) Cardboard Box(es) Carton(s) Crate(s) Drum(s) (Fiberboard)…"
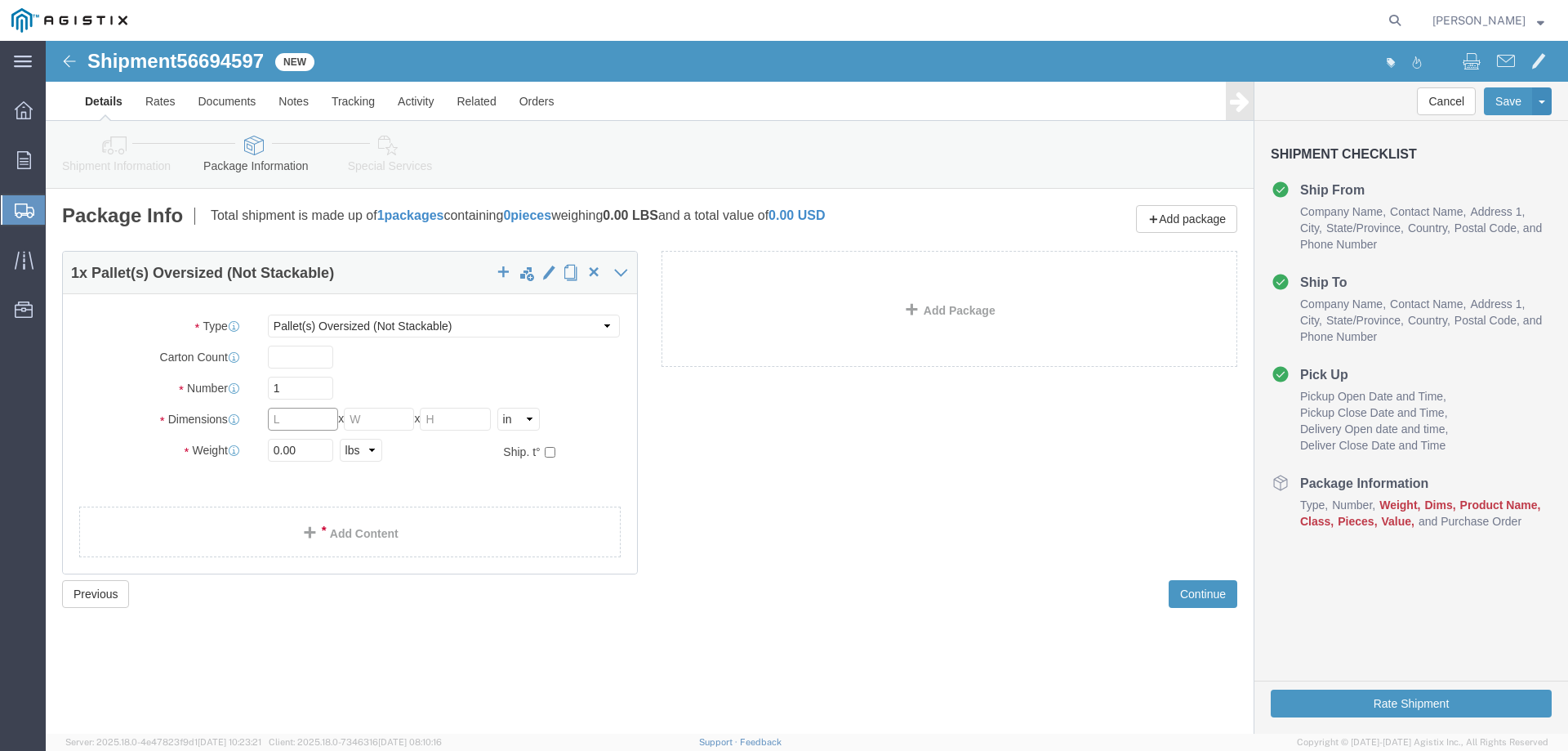
click input "text"
type input "24"
type input "40"
type input "34"
drag, startPoint x: 249, startPoint y: 410, endPoint x: 223, endPoint y: 409, distance: 26.0
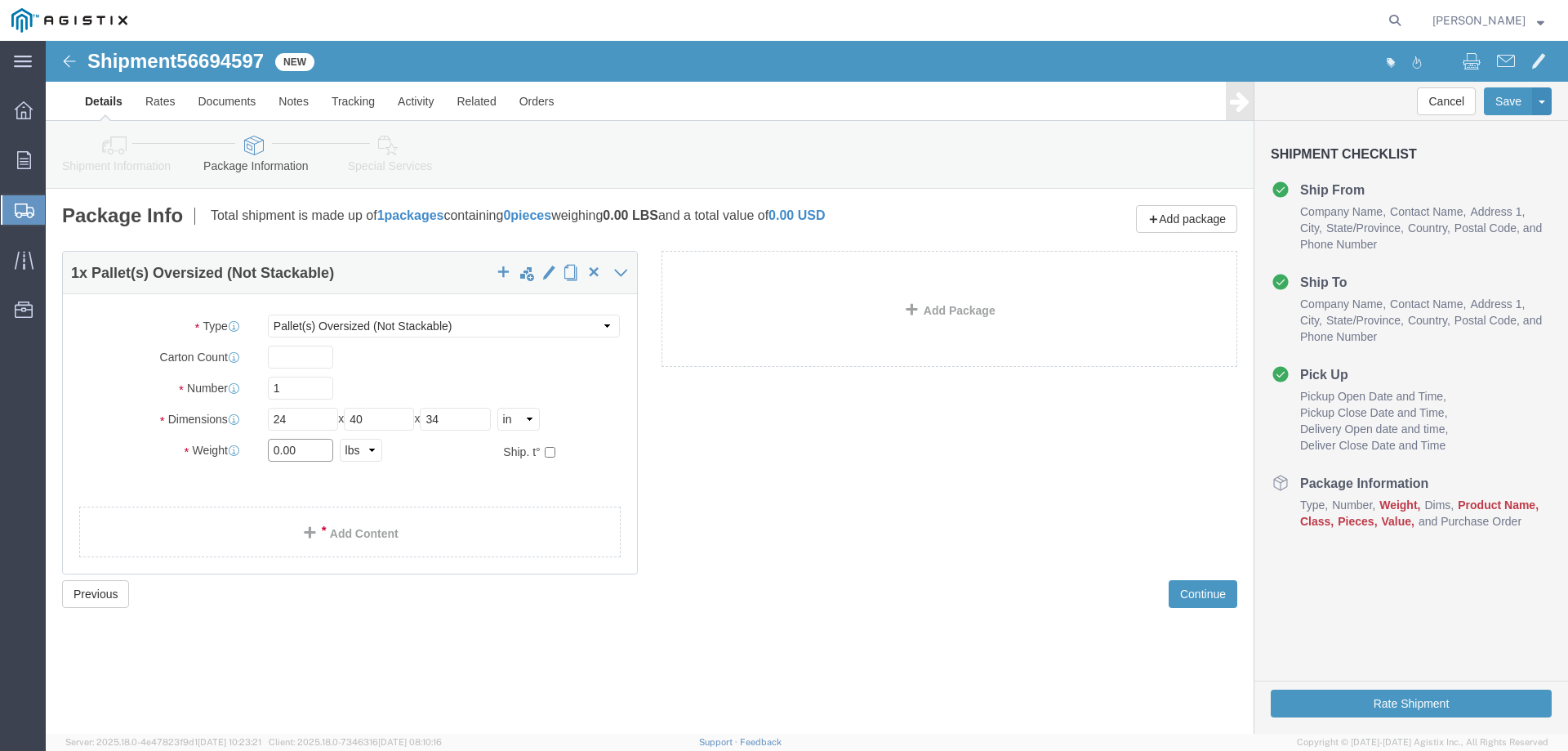
click input "0.00"
type input "388"
click link "Add Content"
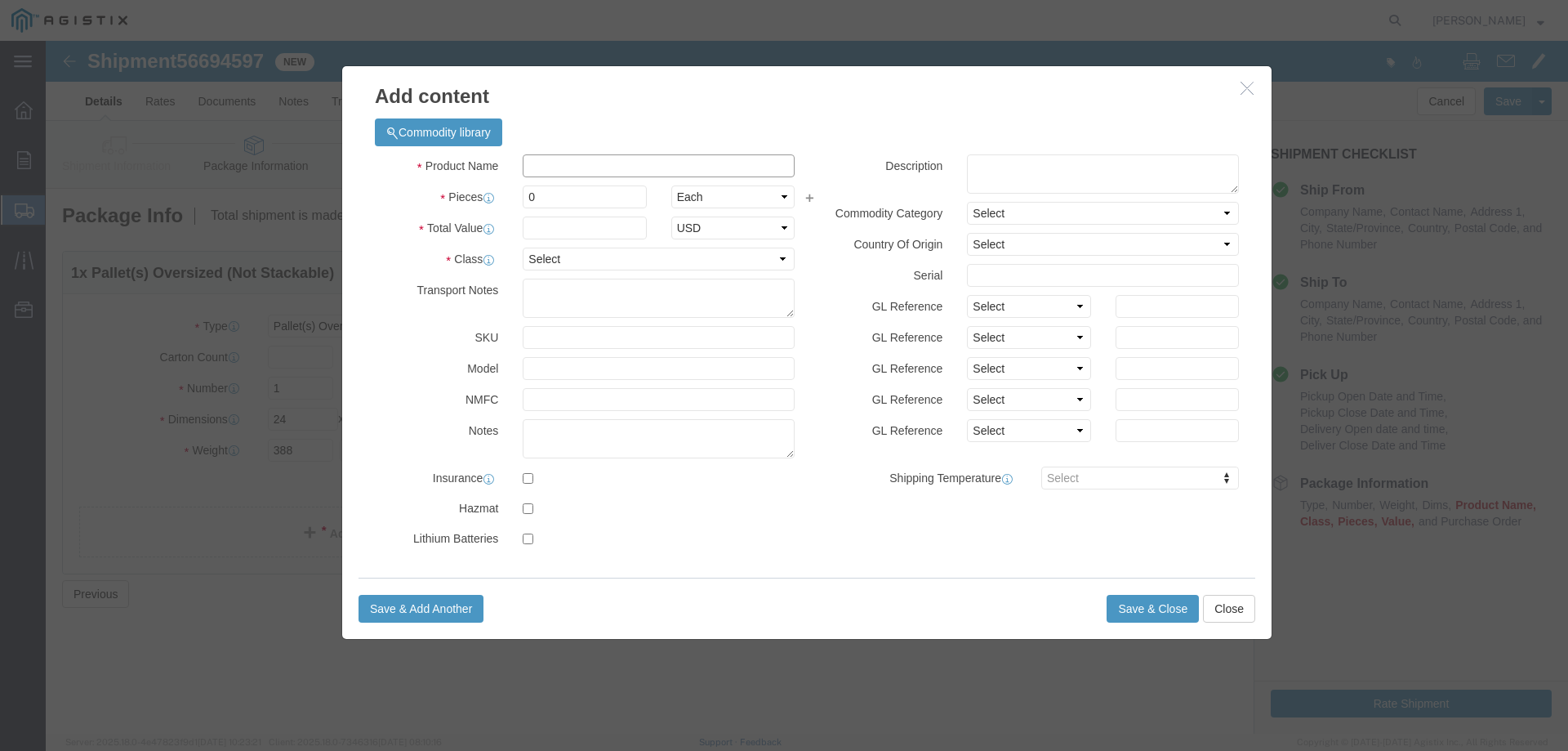
click input "text"
type input "750X133316-541"
click input "0"
type input "75"
click input "text"
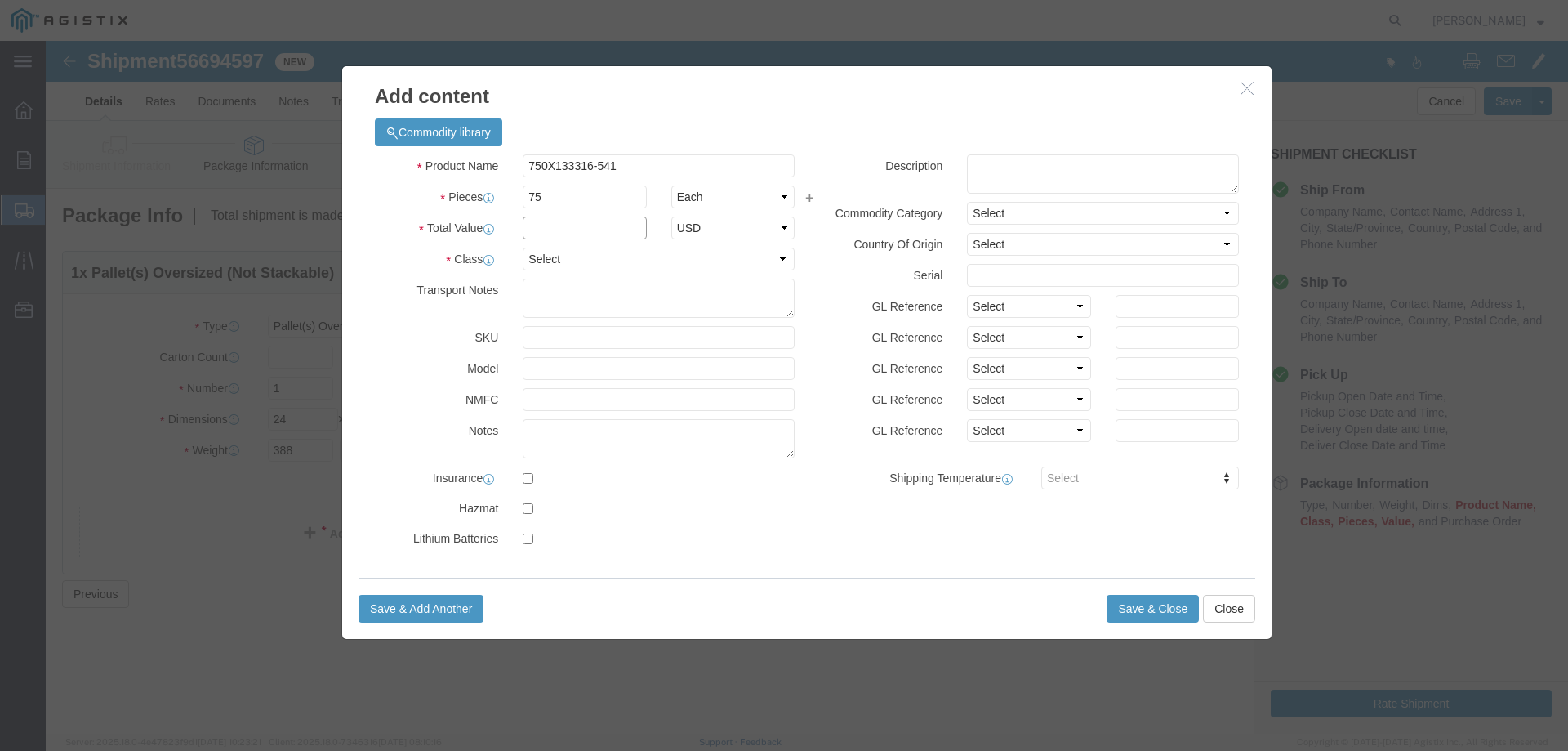
click input "text"
type input "8980"
click select "Select 50 55 60 65 70 85 92.5 100 125 175 250 300 400"
select select "70"
click select "Select 50 55 60 65 70 85 92.5 100 125 175 250 300 400"
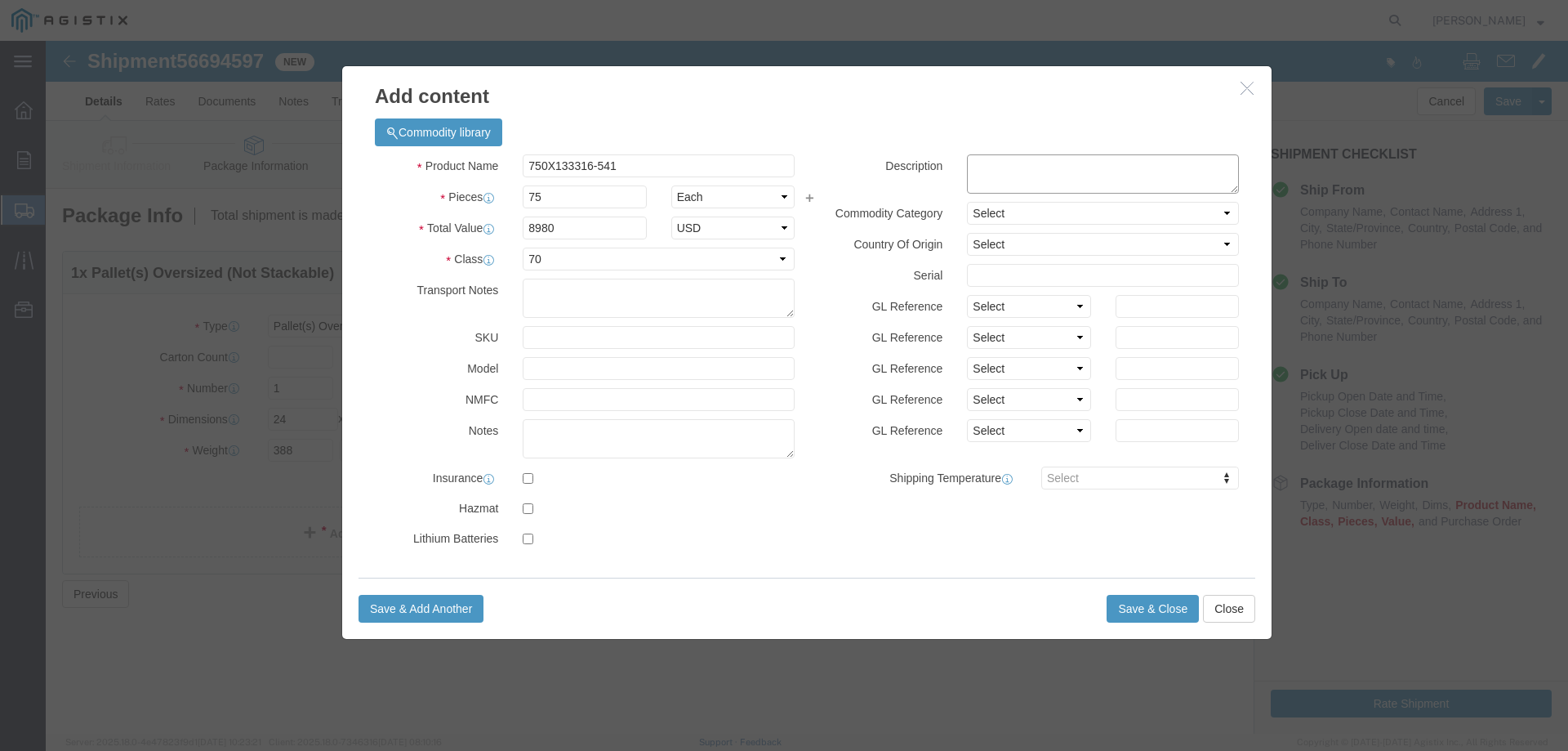
click textarea
type textarea "TRANSFORMERS"
click button "Save & Close"
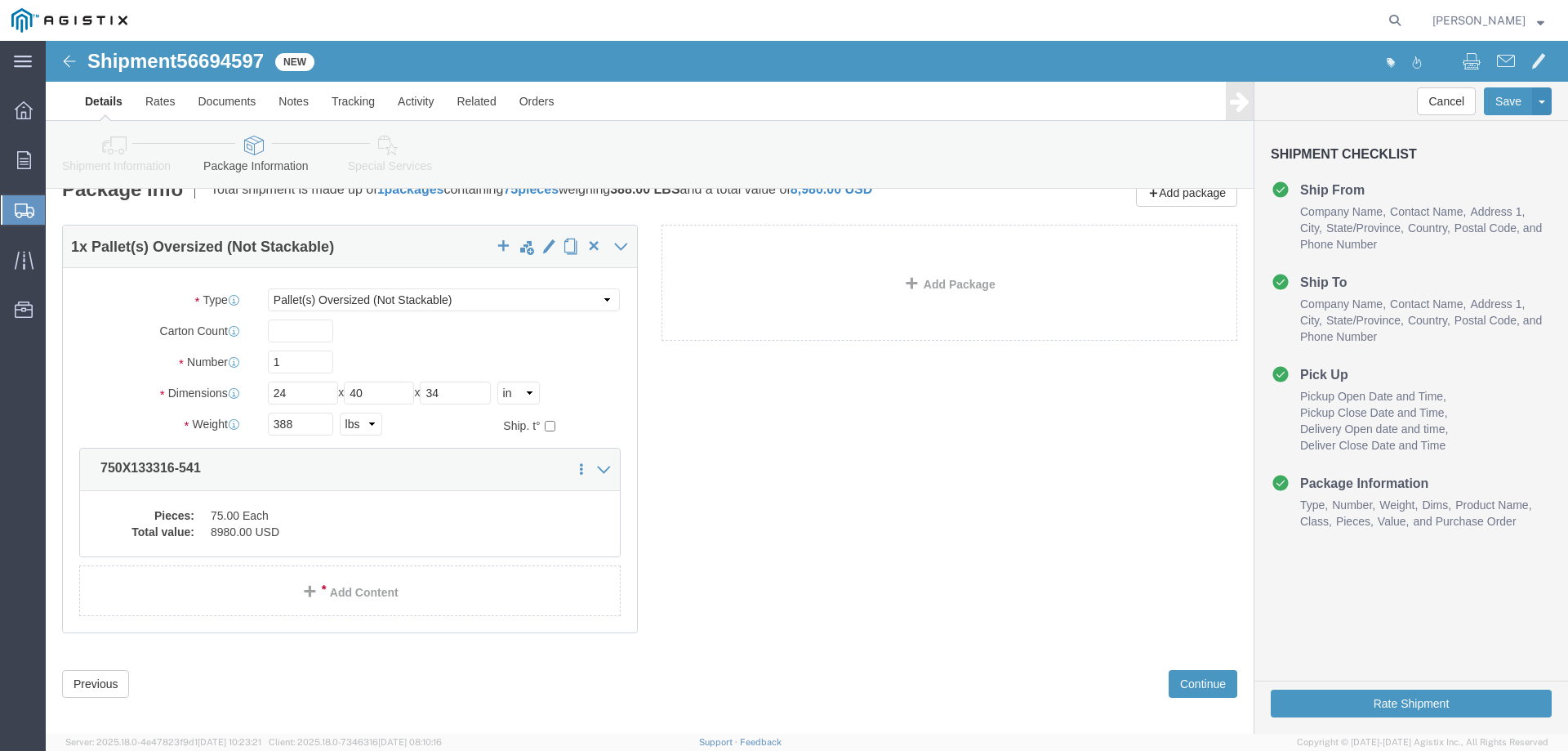
scroll to position [40, 0]
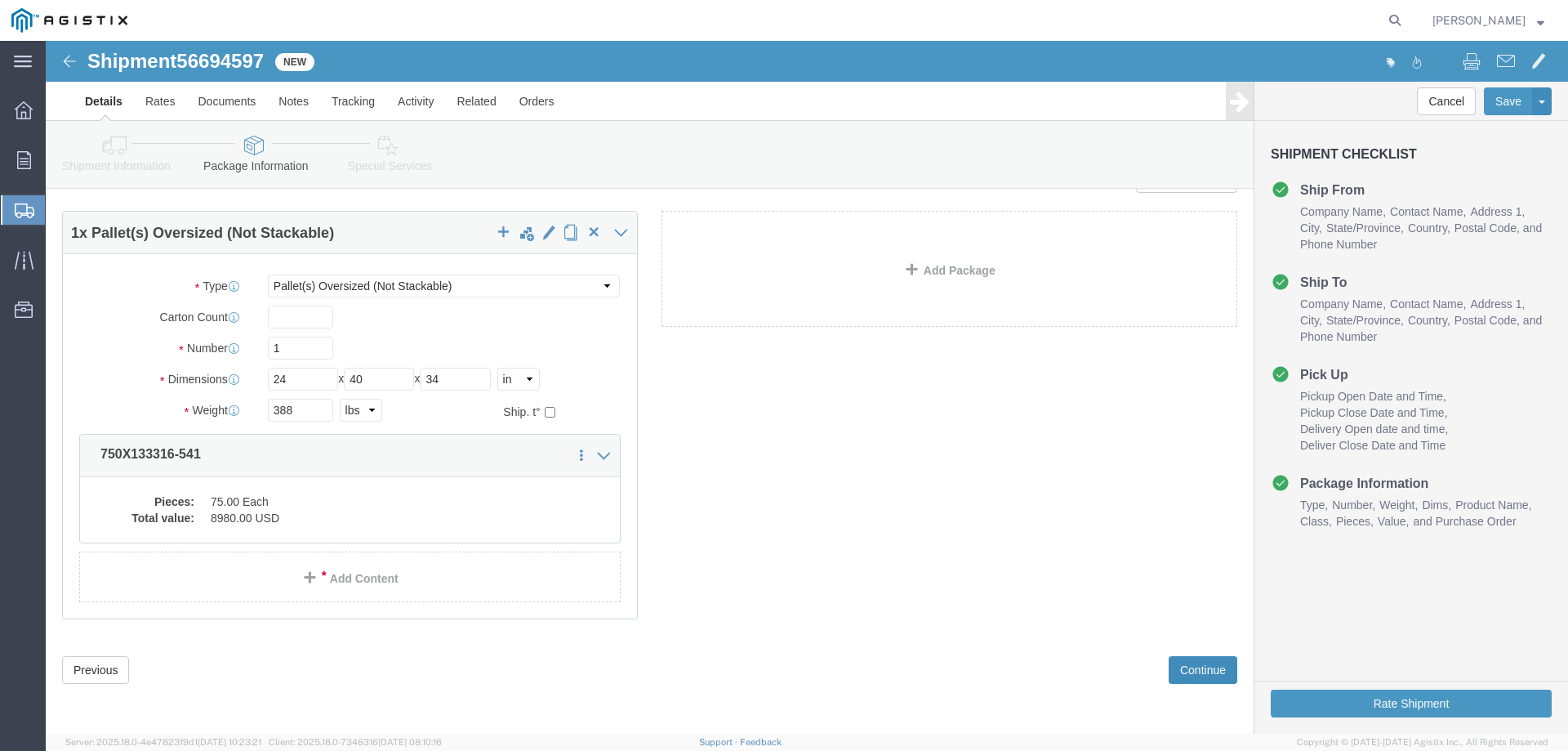
click button "Continue"
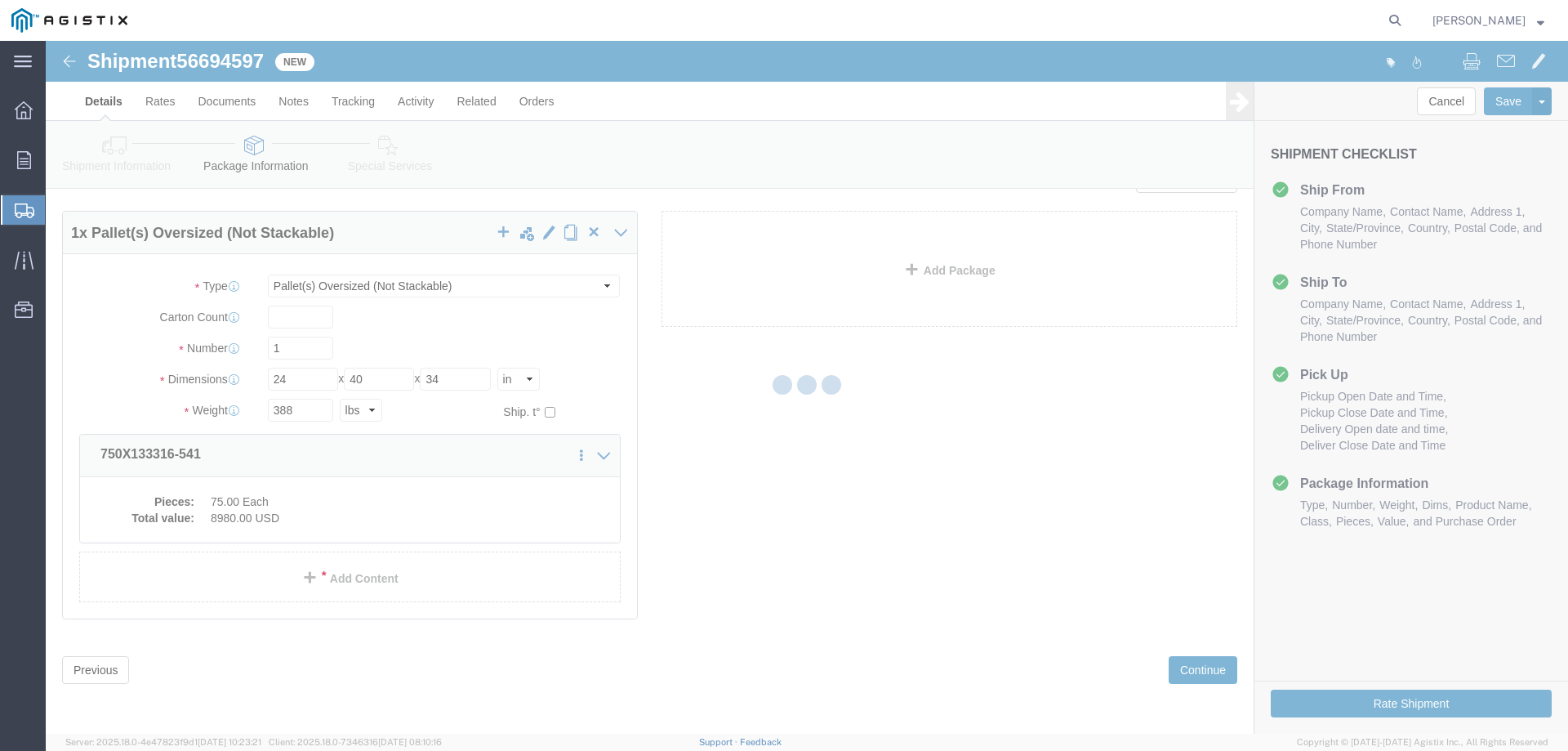
select select
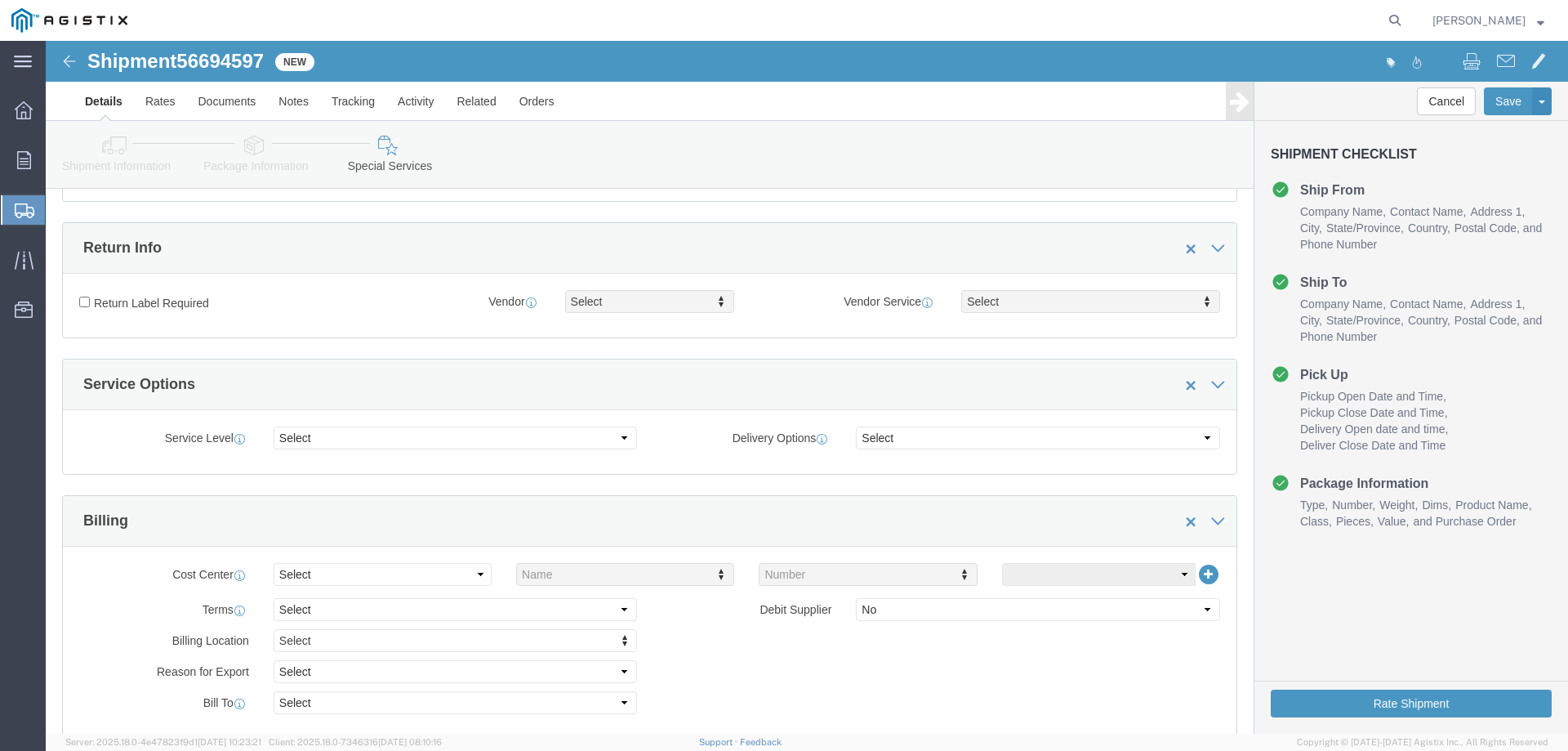
scroll to position [449, 0]
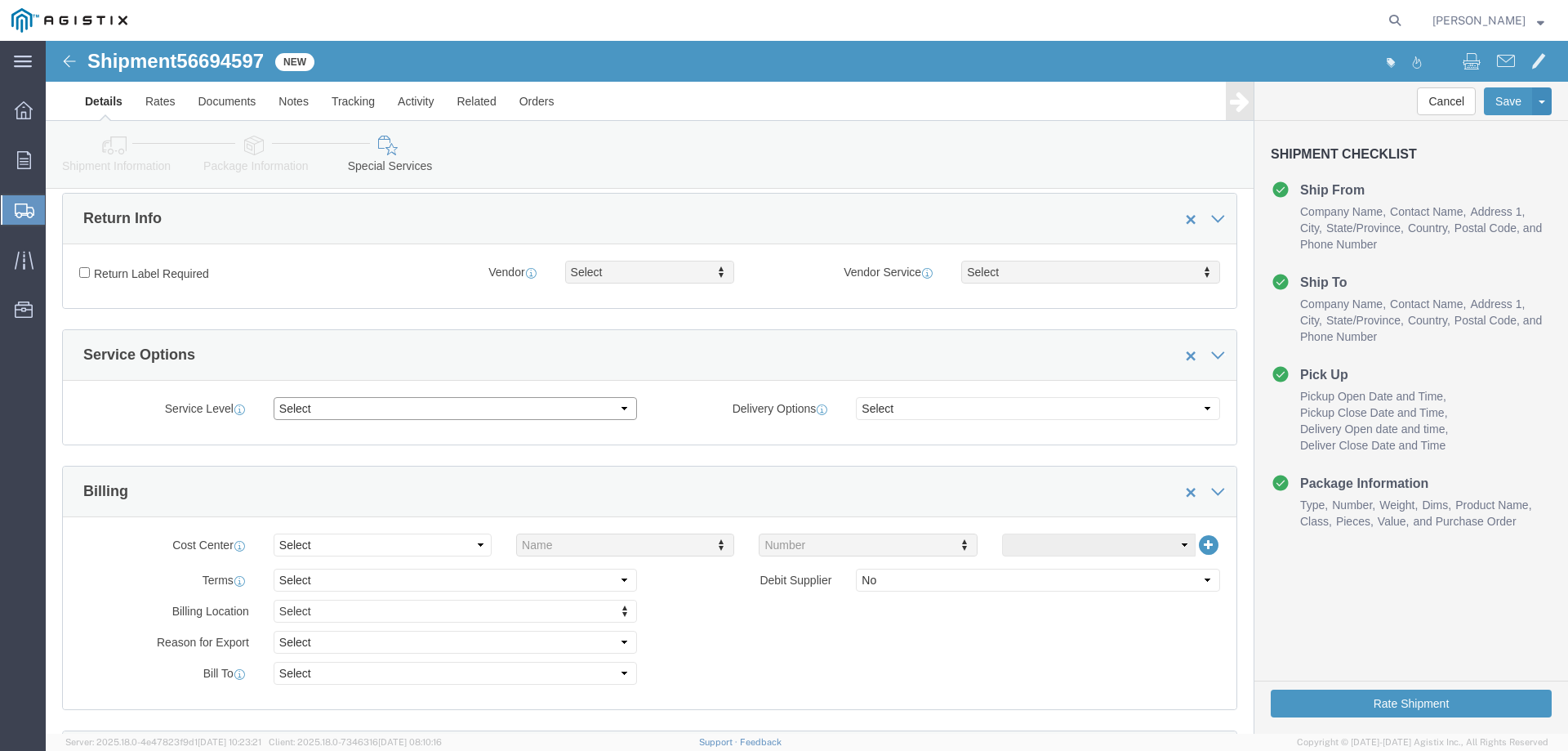
click select "Select 1 Day 2 Day 3-5 Day Economy 5+ Day"
select select "3-5 Day Economy"
click select "Select 1 Day 2 Day 3-5 Day Economy 5+ Day"
click select "Select ATA DTA DTD"
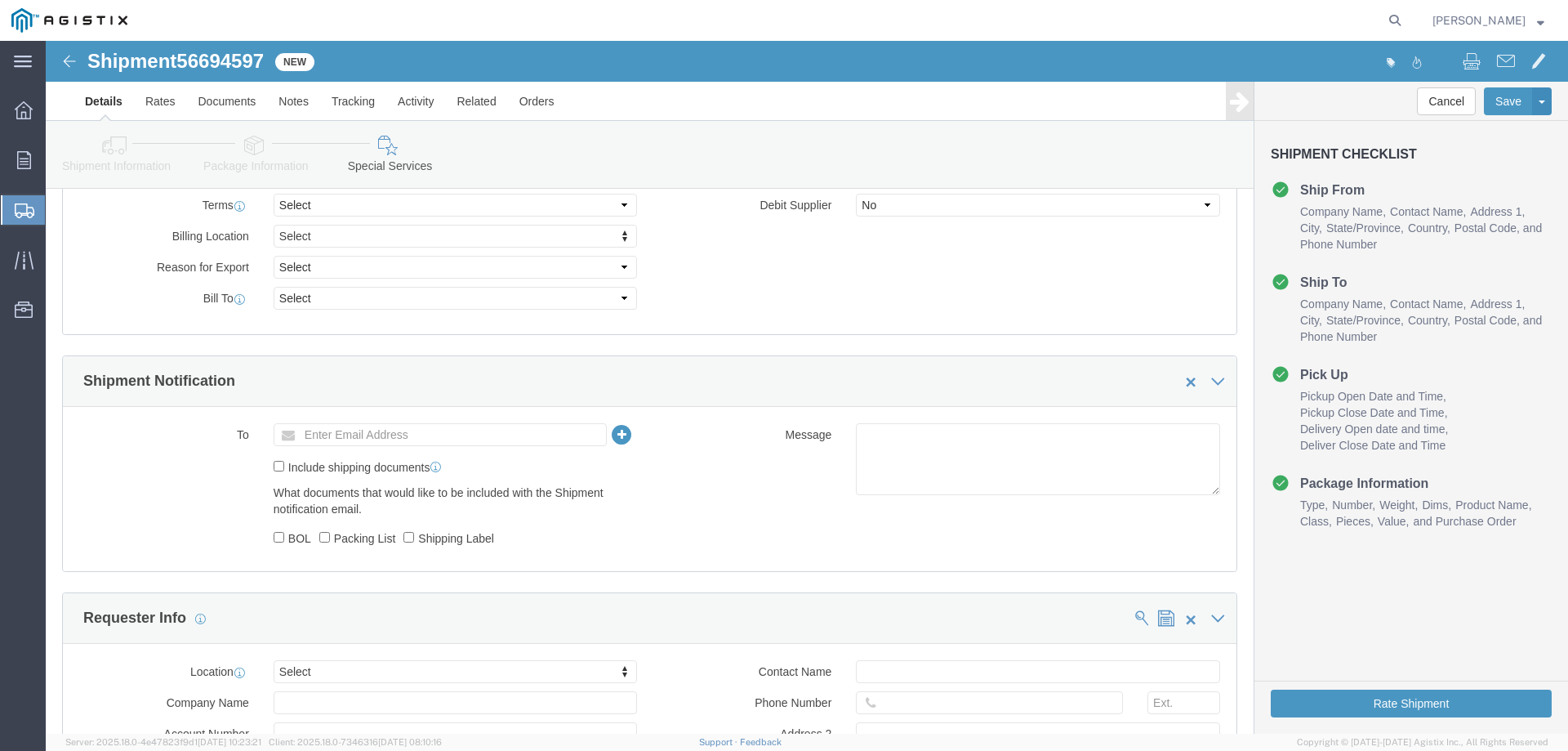
scroll to position [857, 0]
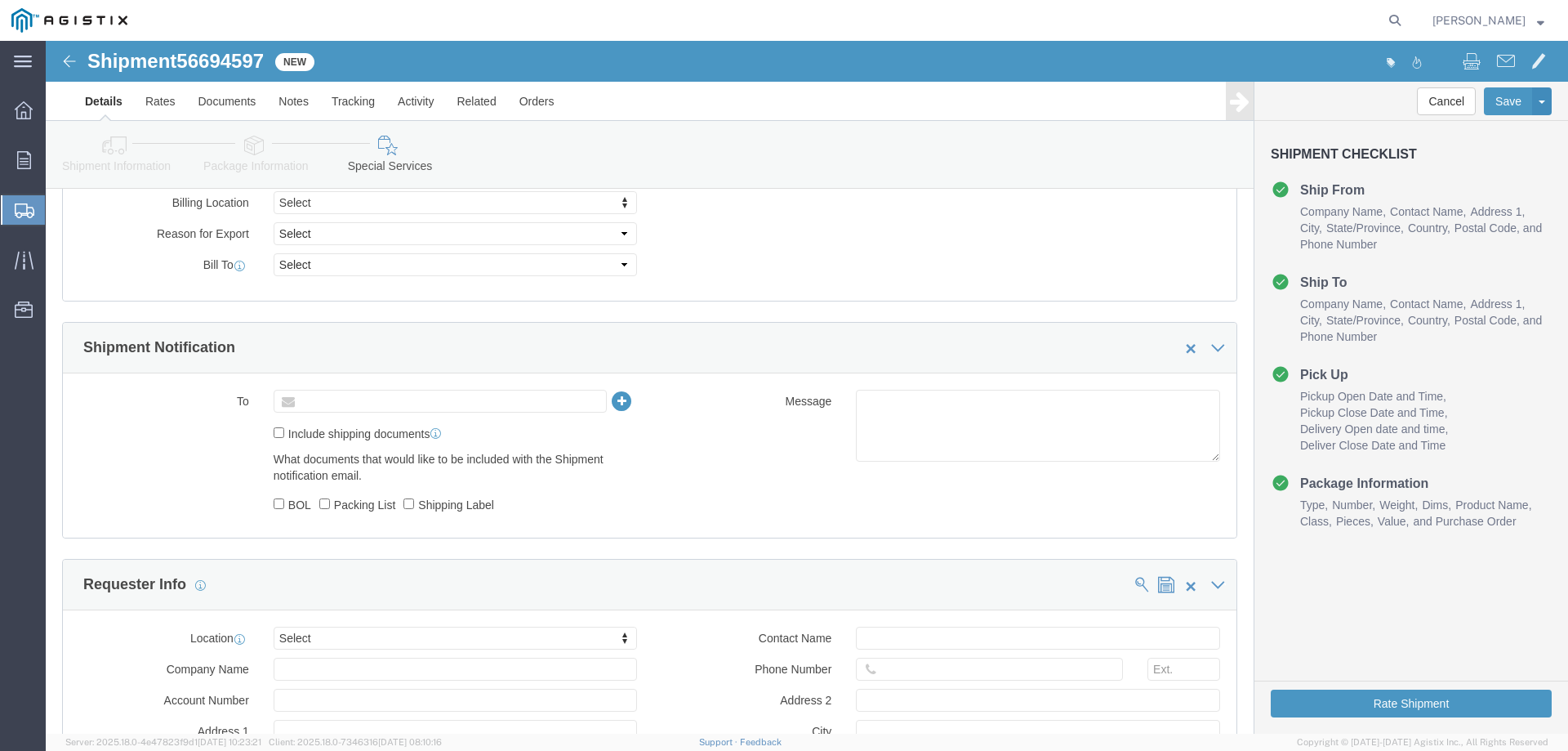
click input "text"
paste input "[PERSON_NAME][EMAIL_ADDRESS][DOMAIN_NAME]"
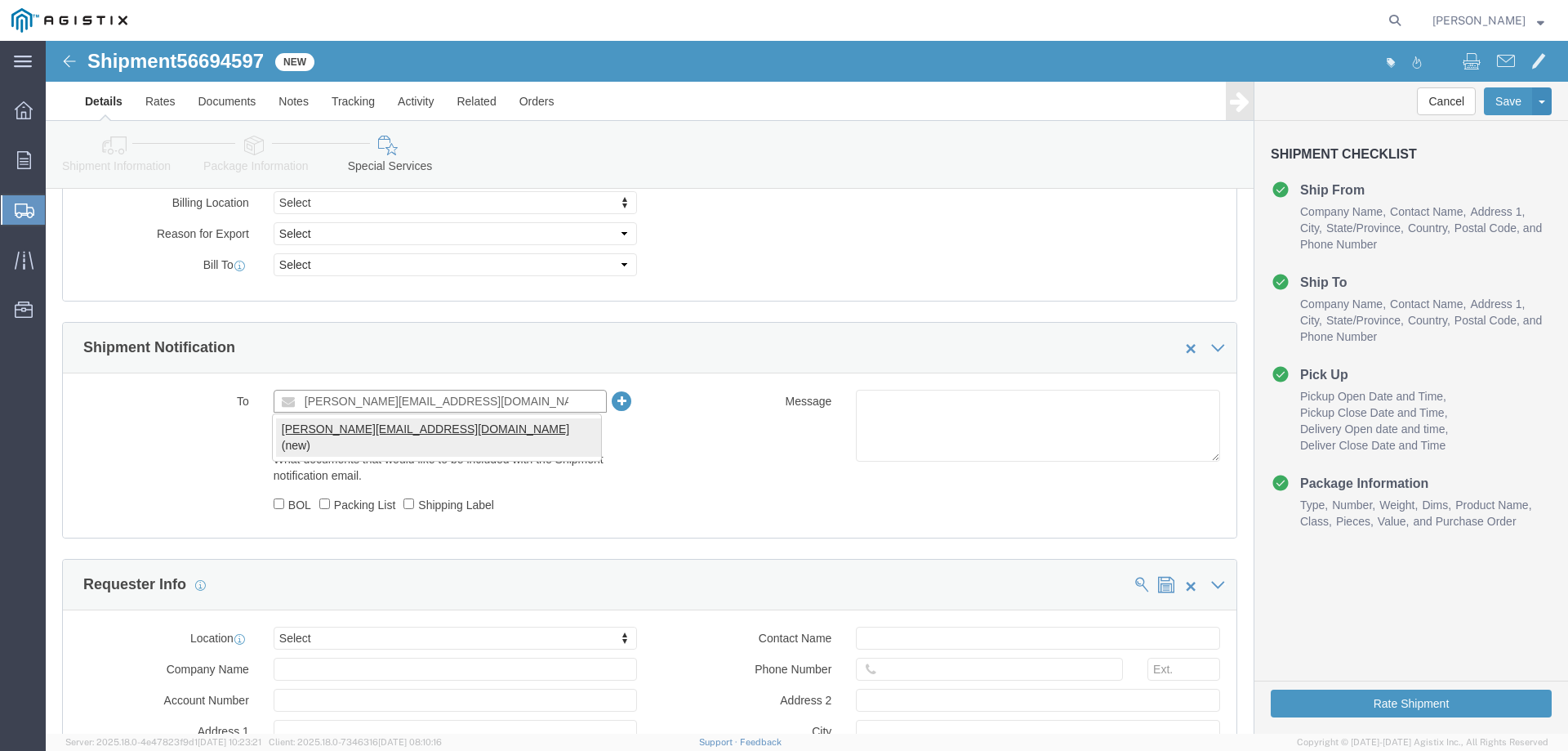
type input "[PERSON_NAME][EMAIL_ADDRESS][DOMAIN_NAME]"
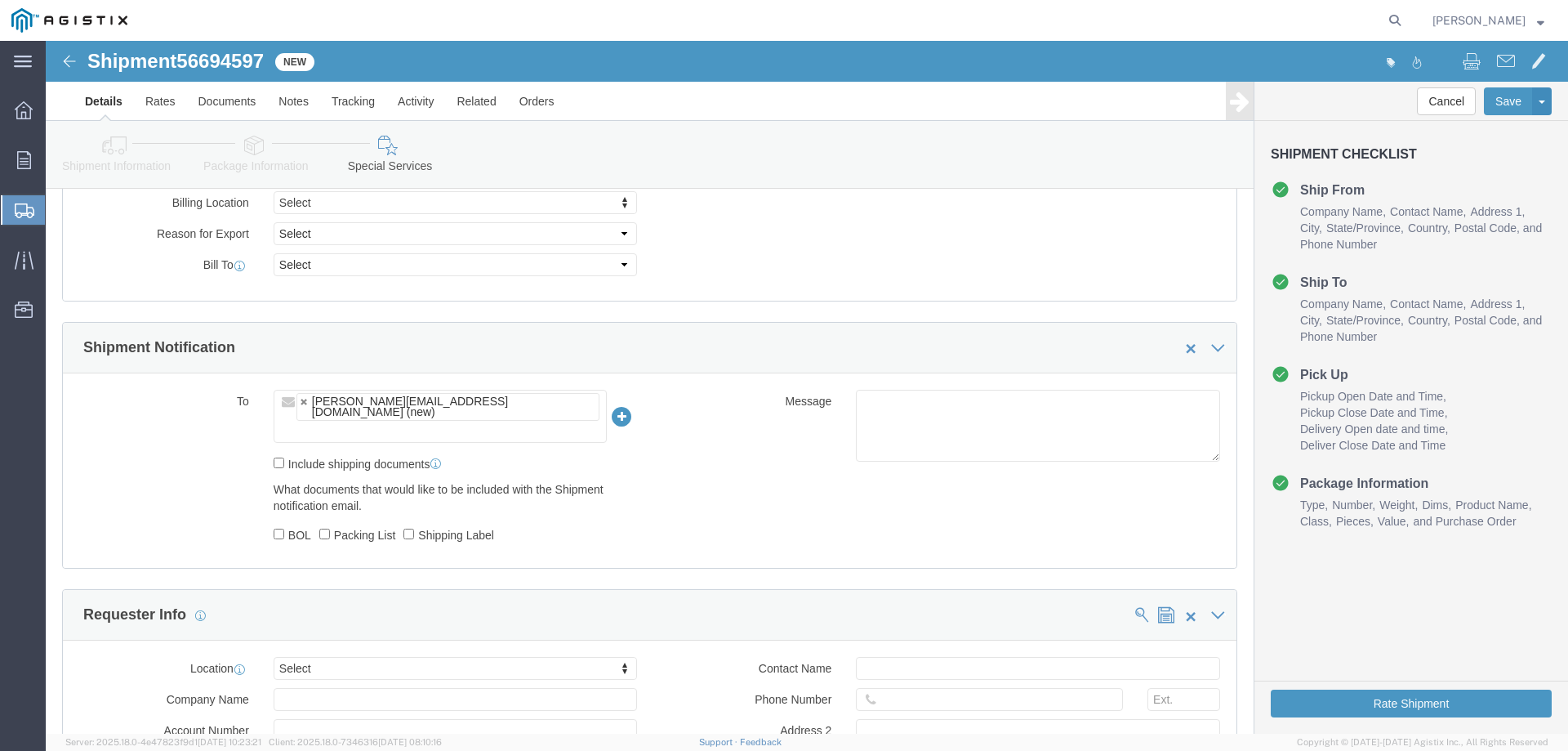
click label "Include shipping documents"
click input "Include shipping documents"
checkbox input "true"
click label "BOL"
click input "BOL"
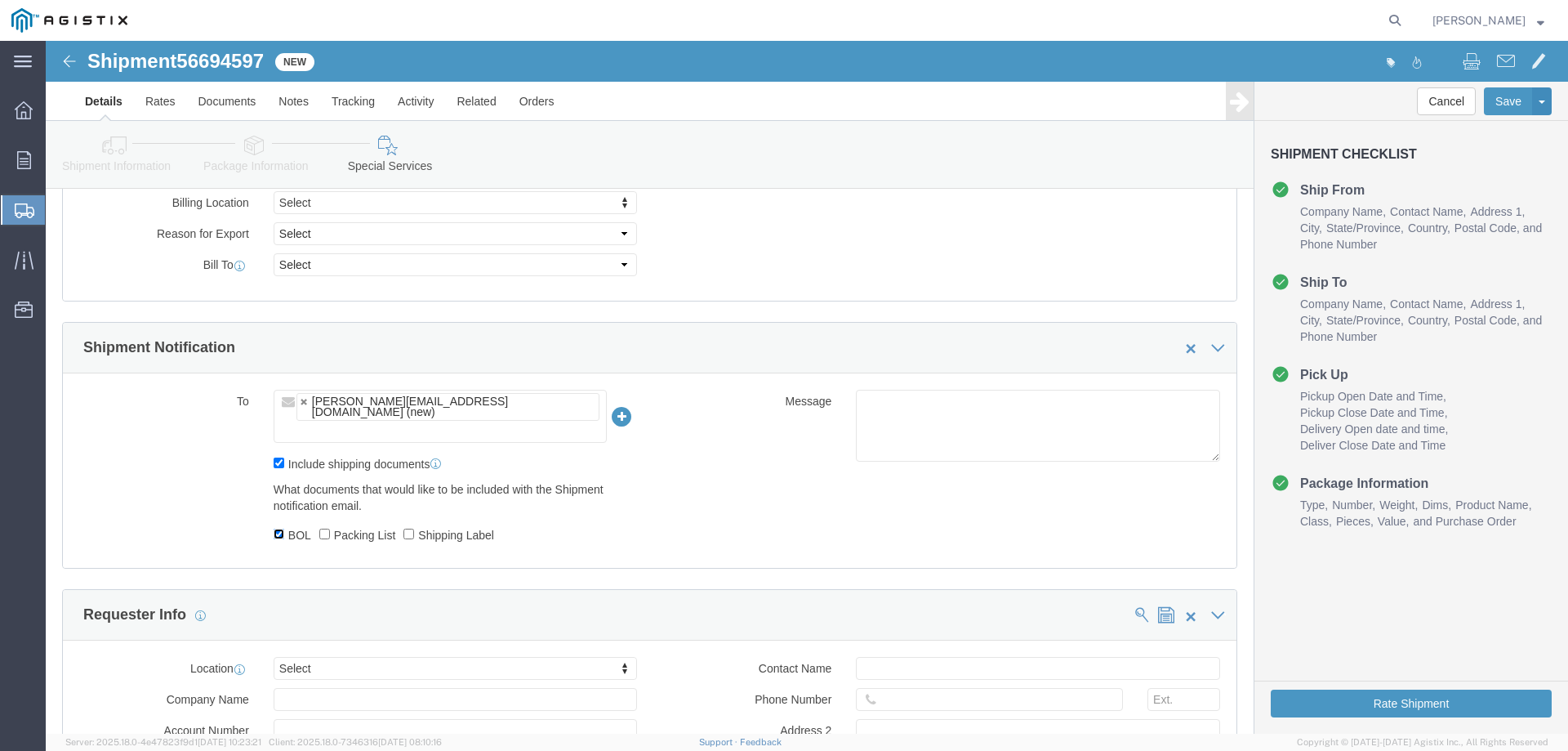
click input "BOL"
checkbox input "true"
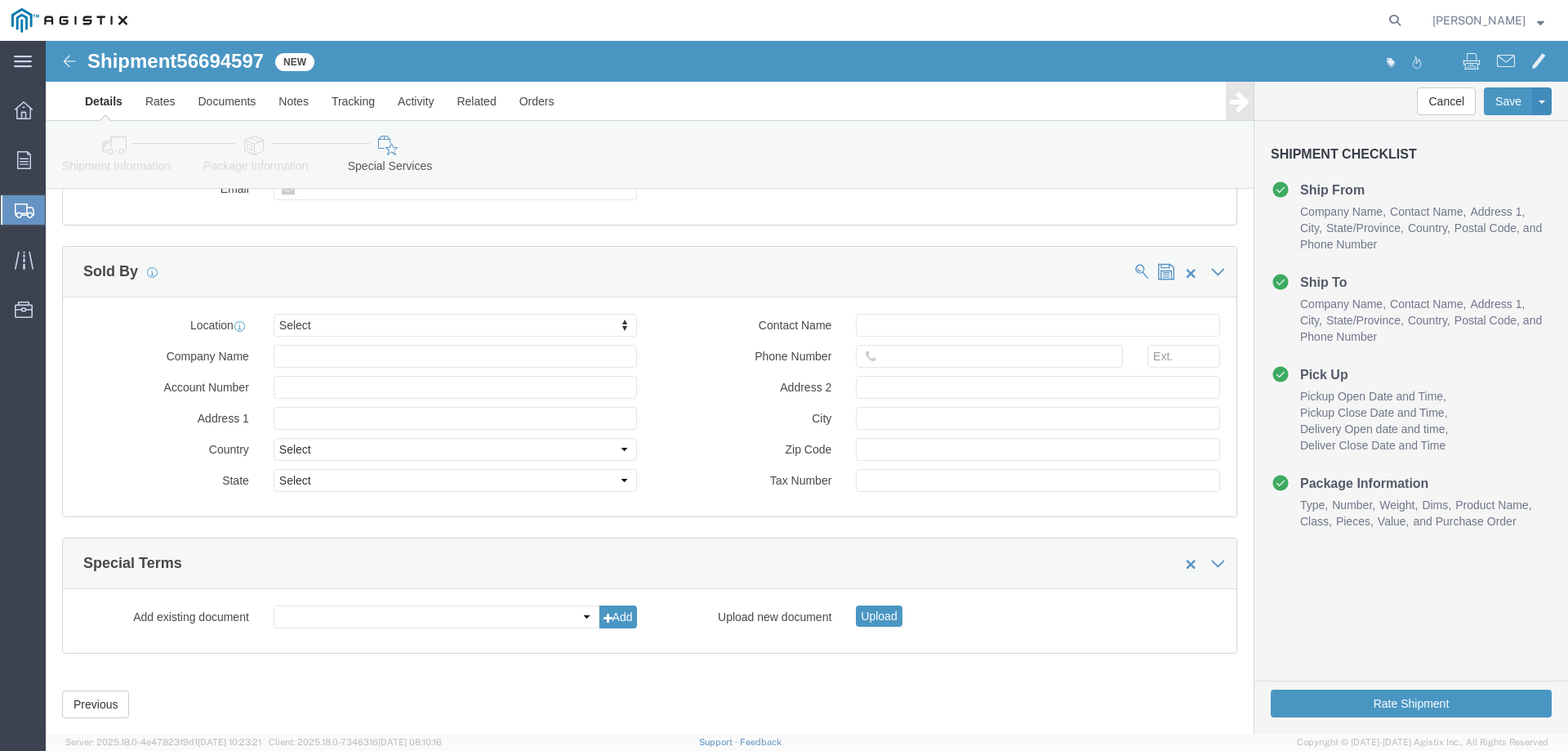
scroll to position [1527, 0]
click button "Rate Shipment"
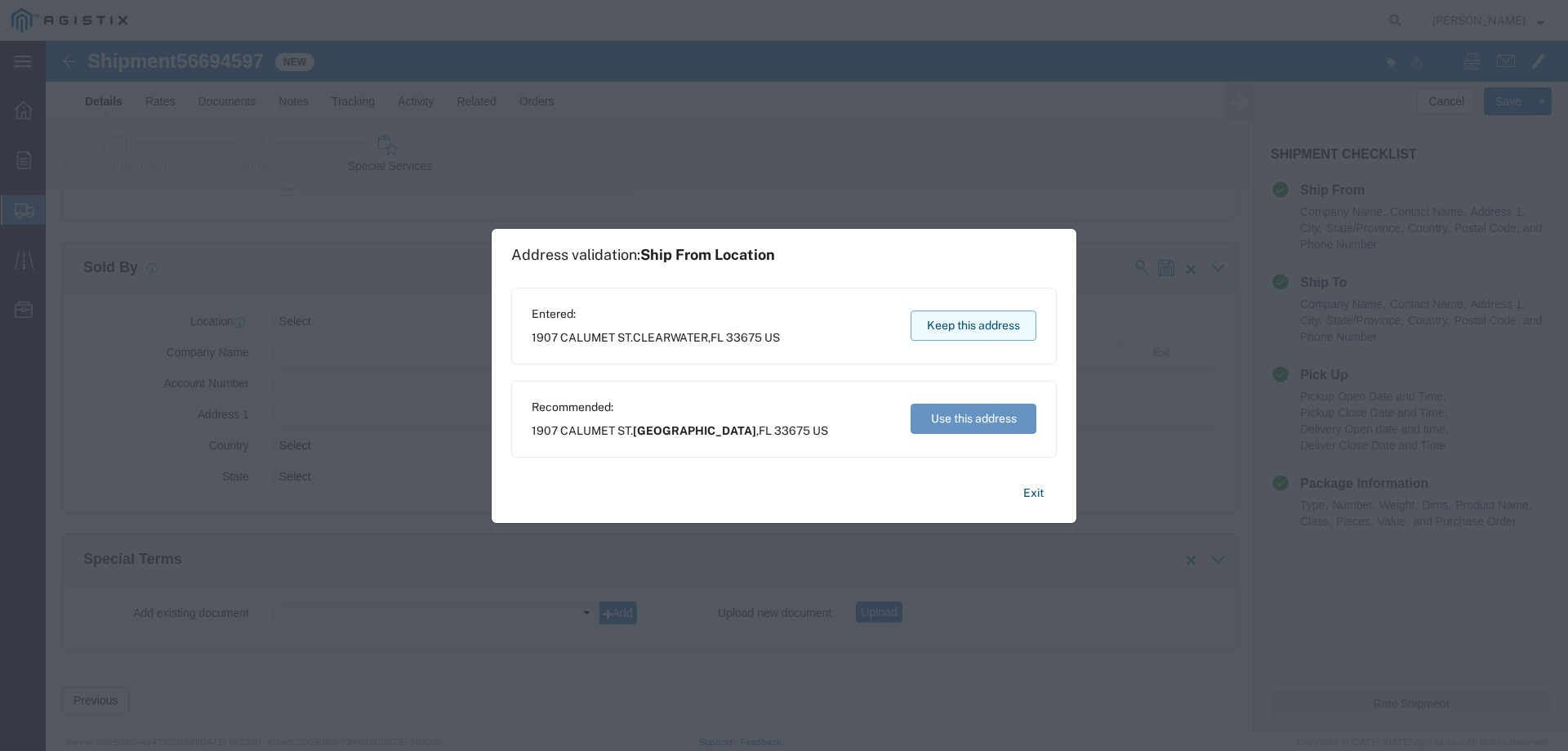
click at [947, 335] on button "Keep this address" at bounding box center [974, 325] width 126 height 31
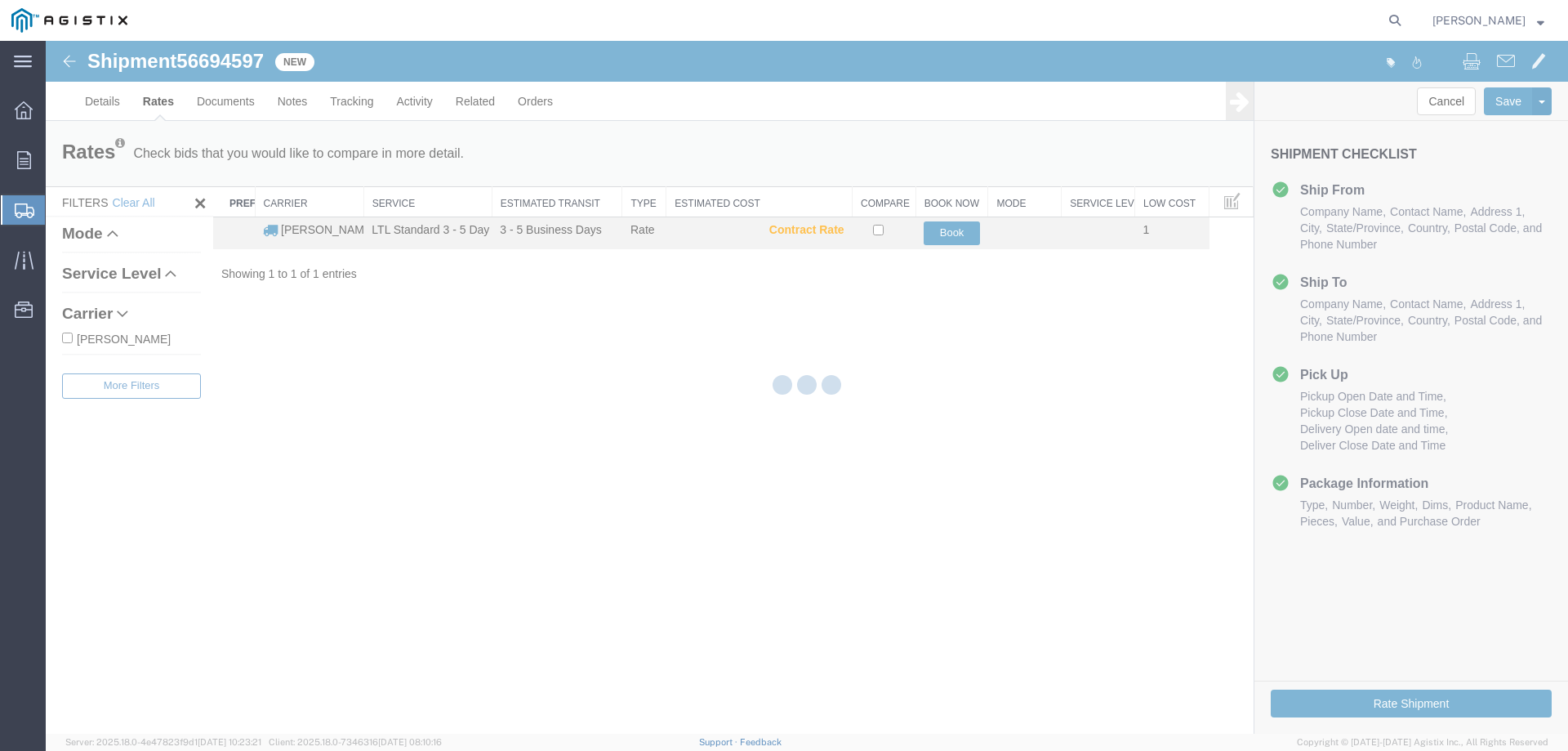
scroll to position [0, 0]
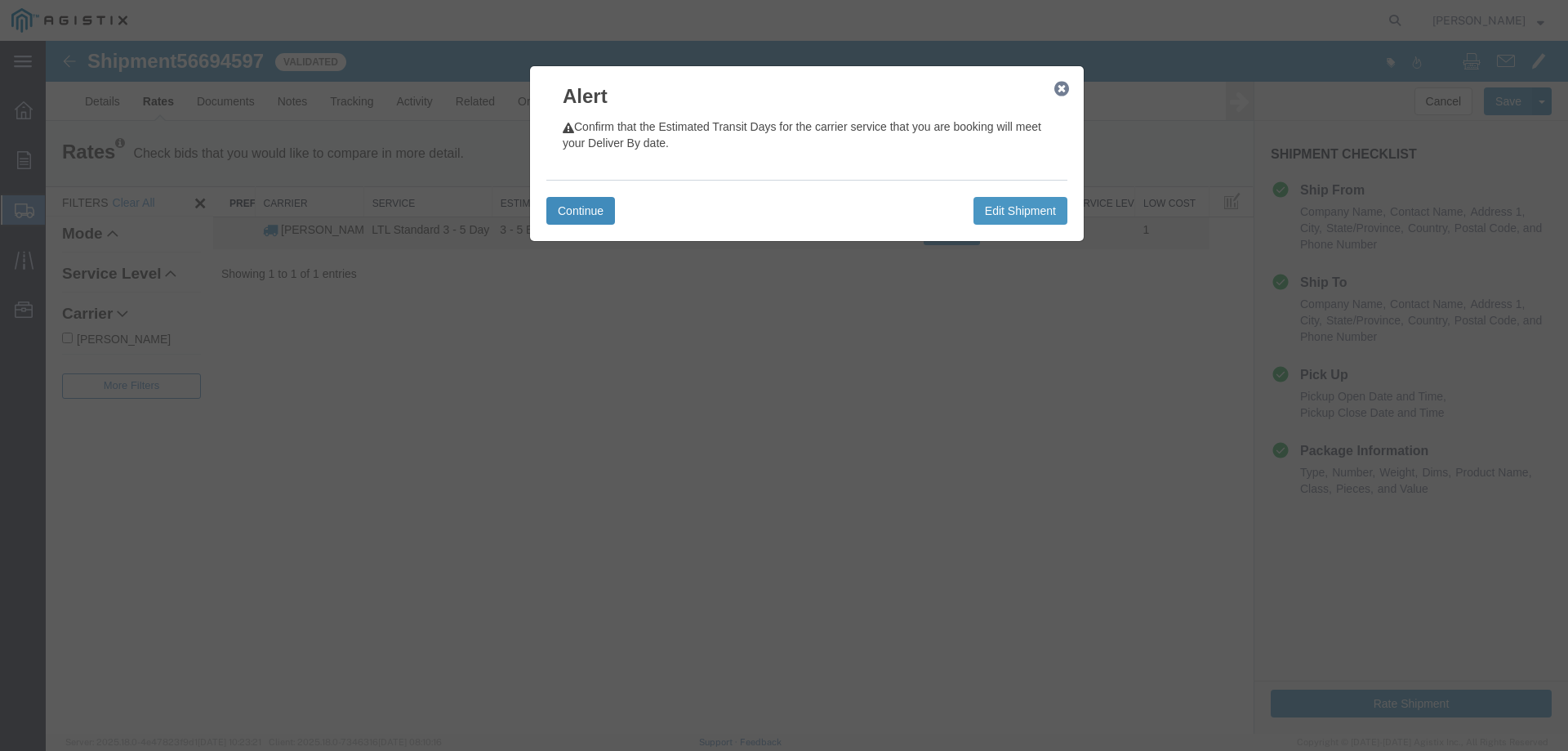
click at [561, 219] on button "Continue" at bounding box center [580, 211] width 69 height 28
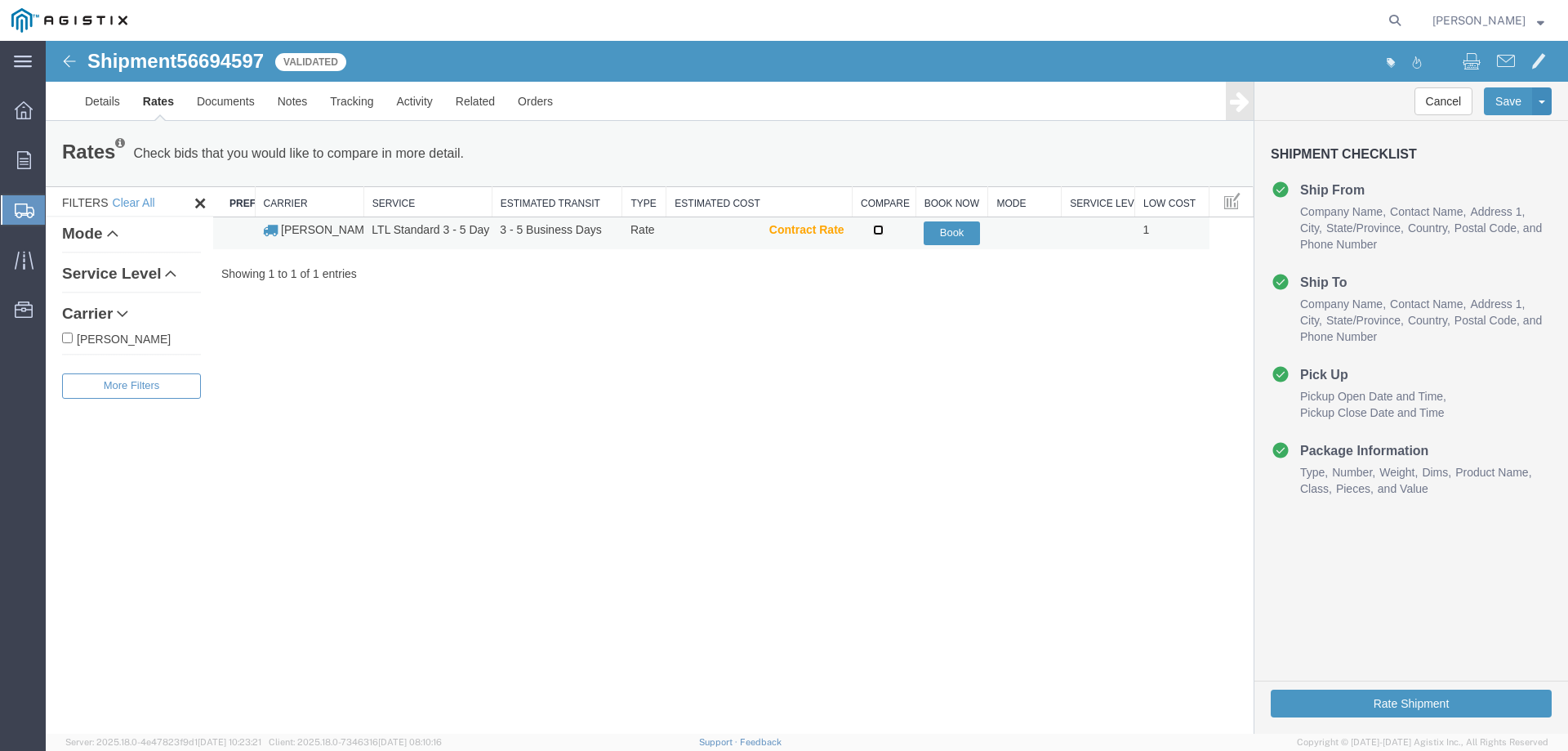
click at [876, 232] on input "checkbox" at bounding box center [878, 229] width 11 height 11
checkbox input "true"
click at [979, 235] on button "Book" at bounding box center [952, 233] width 56 height 24
